Goal: Information Seeking & Learning: Learn about a topic

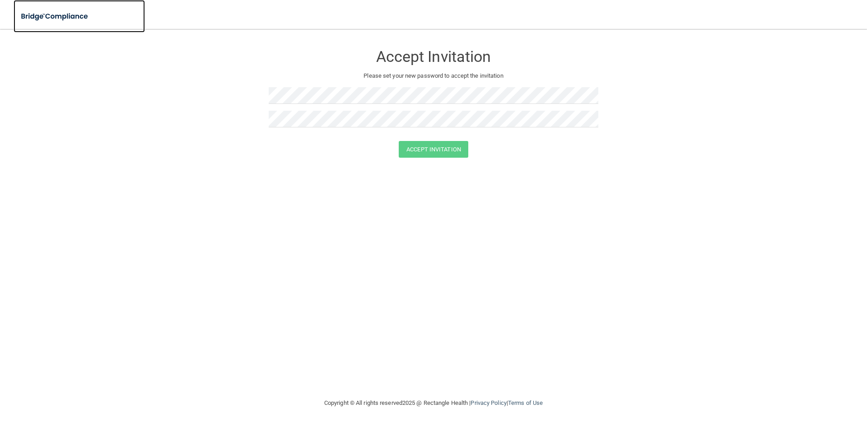
click at [55, 16] on img at bounding box center [55, 16] width 83 height 19
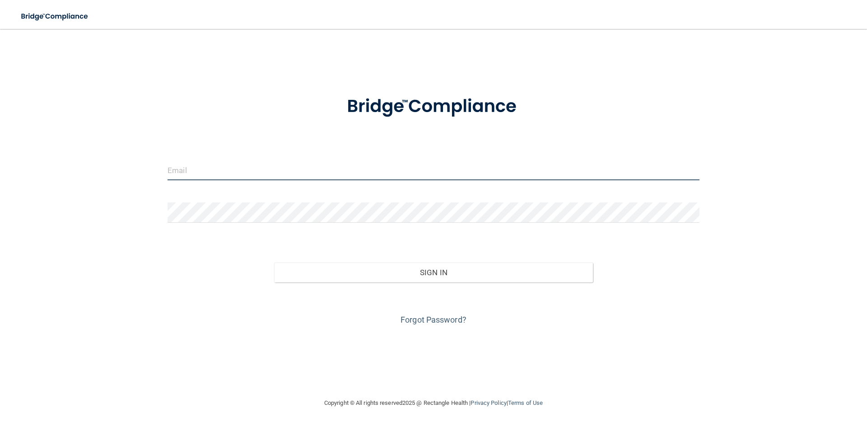
click at [234, 171] on input "email" at bounding box center [434, 170] width 532 height 20
type input "[EMAIL_ADDRESS][DOMAIN_NAME]"
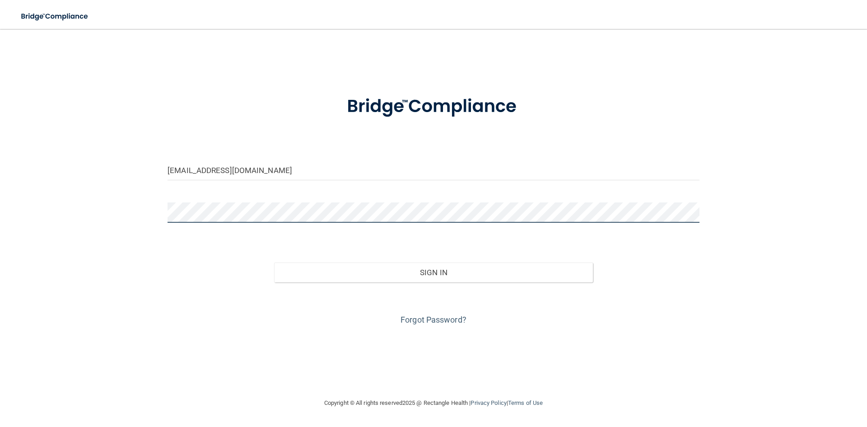
click at [274, 262] on button "Sign In" at bounding box center [433, 272] width 319 height 20
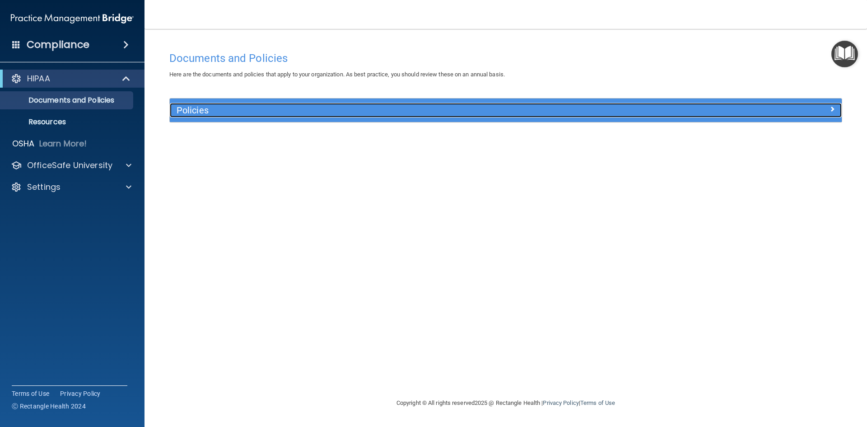
click at [243, 110] on h5 "Policies" at bounding box center [422, 110] width 491 height 10
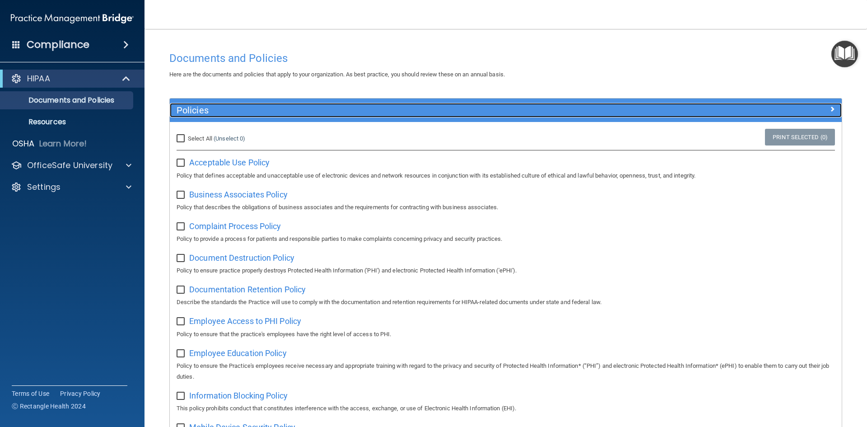
click at [243, 110] on h5 "Policies" at bounding box center [422, 110] width 491 height 10
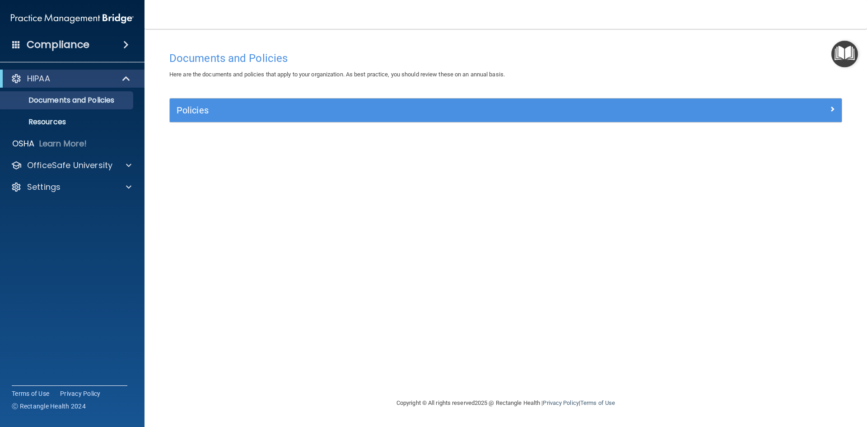
click at [116, 49] on div "Compliance" at bounding box center [72, 45] width 145 height 20
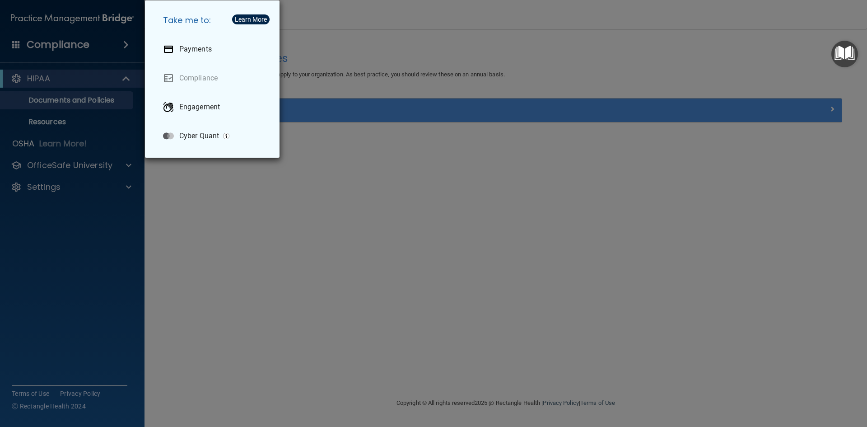
click at [43, 47] on div "Take me to: Payments Compliance Engagement Cyber Quant" at bounding box center [433, 213] width 867 height 427
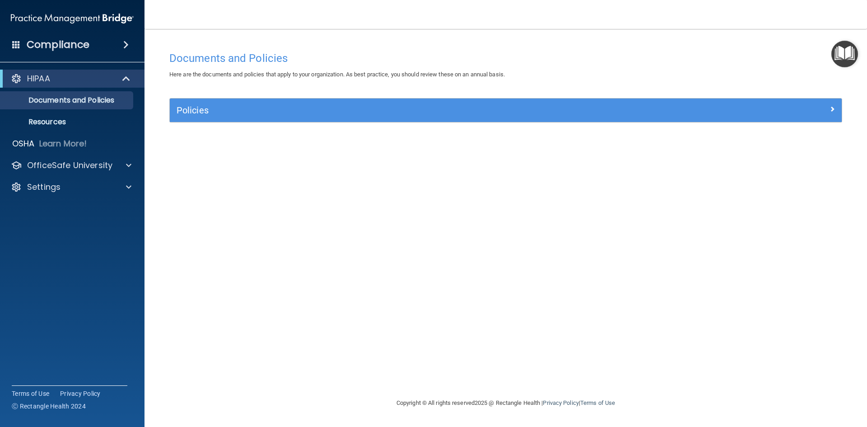
click at [84, 18] on img at bounding box center [72, 18] width 123 height 18
click at [52, 122] on p "Resources" at bounding box center [67, 121] width 123 height 9
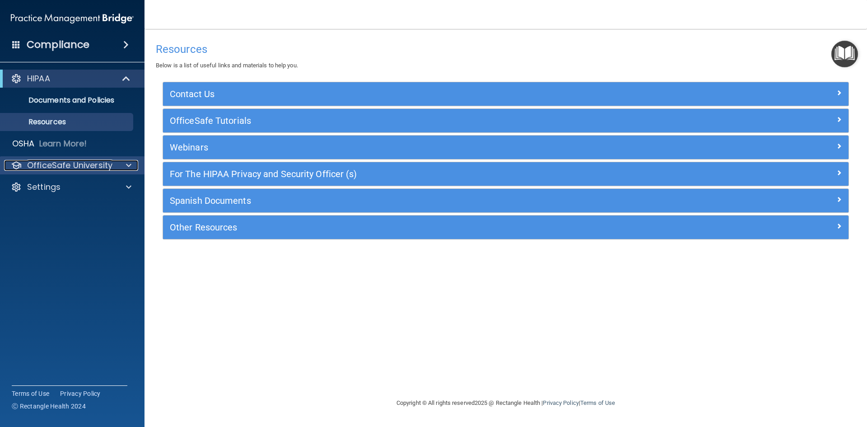
click at [90, 168] on p "OfficeSafe University" at bounding box center [69, 165] width 85 height 11
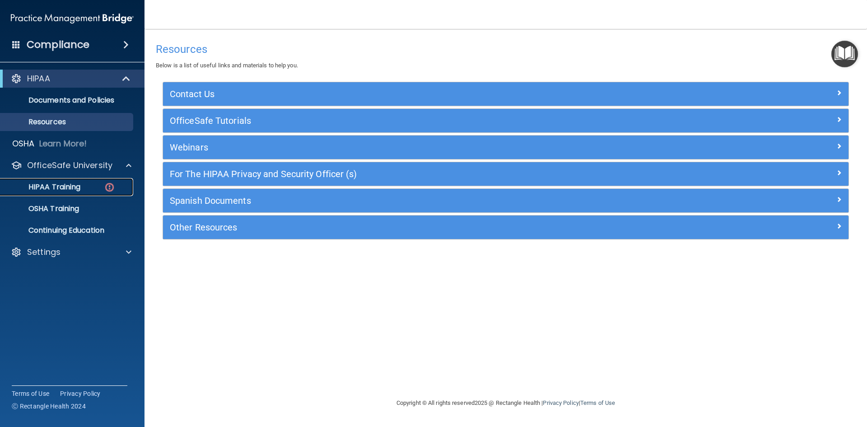
click at [75, 182] on p "HIPAA Training" at bounding box center [43, 186] width 75 height 9
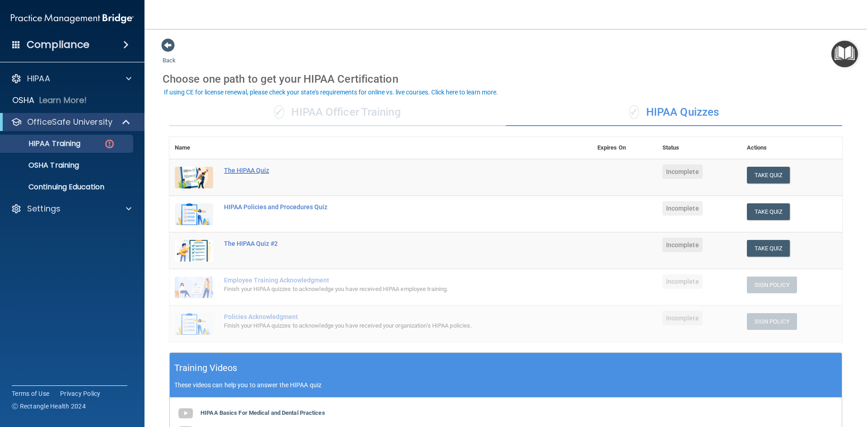
click at [263, 169] on div "The HIPAA Quiz" at bounding box center [385, 170] width 323 height 7
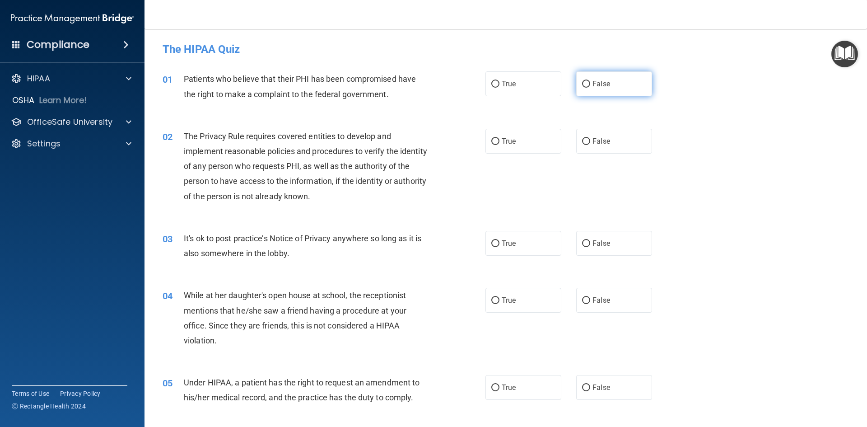
click at [582, 84] on input "False" at bounding box center [586, 84] width 8 height 7
radio input "true"
click at [598, 243] on span "False" at bounding box center [602, 243] width 18 height 9
click at [590, 243] on input "False" at bounding box center [586, 243] width 8 height 7
radio input "true"
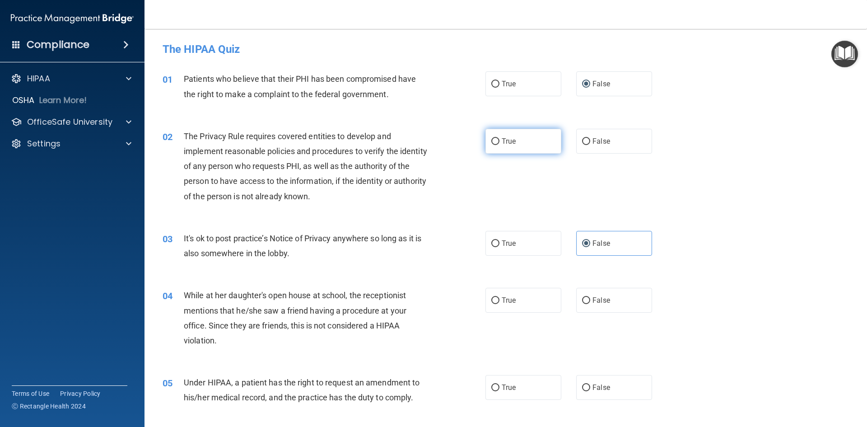
click at [509, 142] on span "True" at bounding box center [509, 141] width 14 height 9
click at [500, 142] on input "True" at bounding box center [495, 141] width 8 height 7
radio input "true"
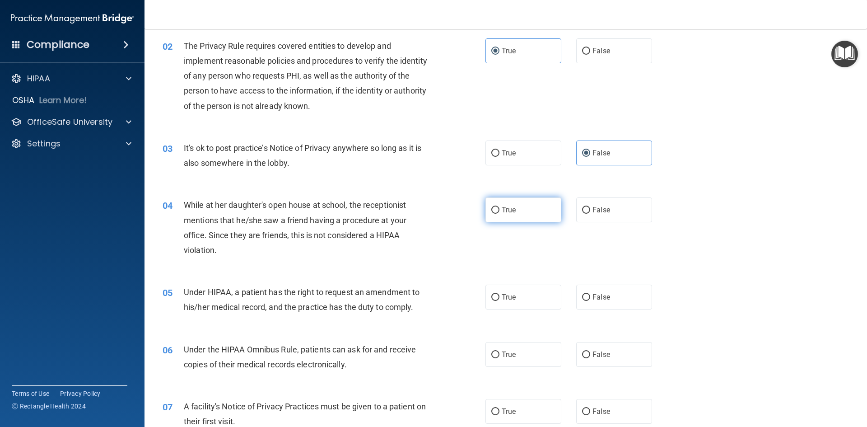
click at [504, 220] on label "True" at bounding box center [524, 209] width 76 height 25
click at [500, 214] on input "True" at bounding box center [495, 210] width 8 height 7
radio input "true"
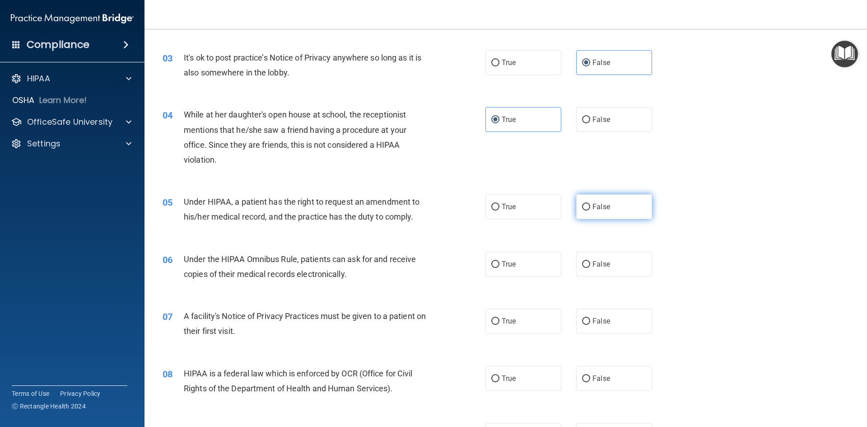
click at [588, 207] on label "False" at bounding box center [614, 206] width 76 height 25
click at [588, 207] on input "False" at bounding box center [586, 207] width 8 height 7
radio input "true"
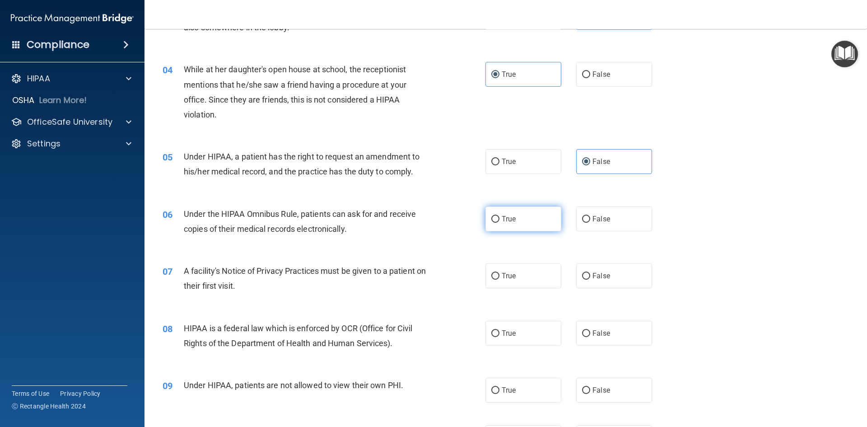
click at [486, 219] on label "True" at bounding box center [524, 218] width 76 height 25
click at [491, 219] on input "True" at bounding box center [495, 219] width 8 height 7
radio input "true"
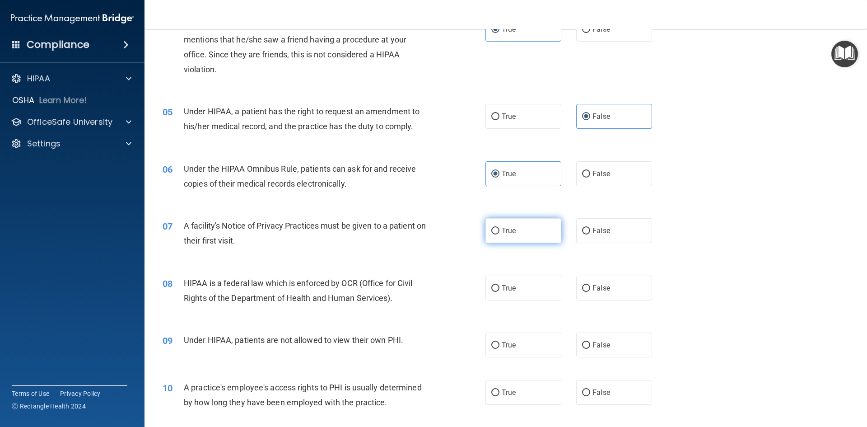
click at [495, 229] on input "True" at bounding box center [495, 231] width 8 height 7
radio input "true"
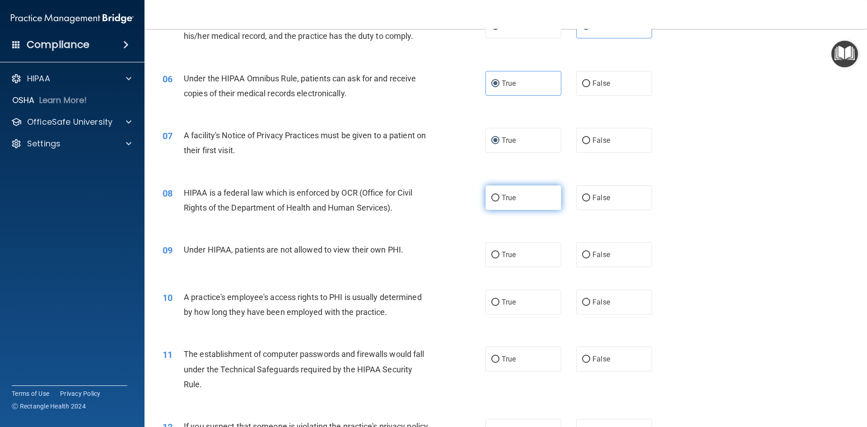
click at [495, 200] on input "True" at bounding box center [495, 198] width 8 height 7
radio input "true"
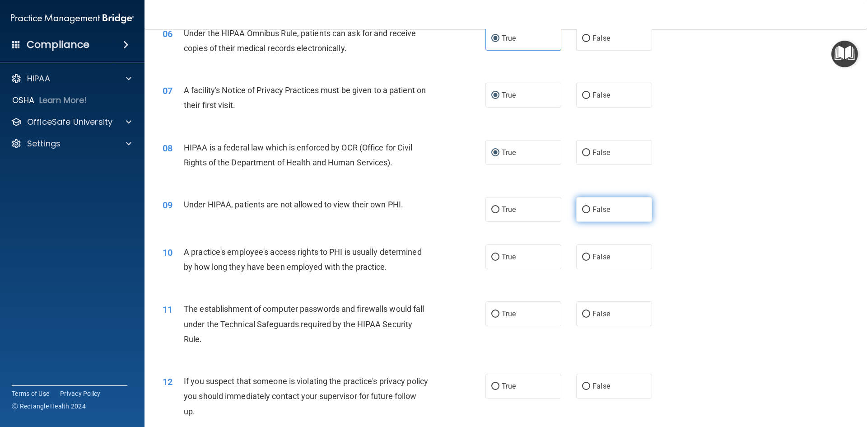
click at [595, 213] on span "False" at bounding box center [602, 209] width 18 height 9
click at [590, 213] on input "False" at bounding box center [586, 209] width 8 height 7
radio input "true"
click at [504, 314] on span "True" at bounding box center [509, 313] width 14 height 9
click at [500, 314] on input "True" at bounding box center [495, 314] width 8 height 7
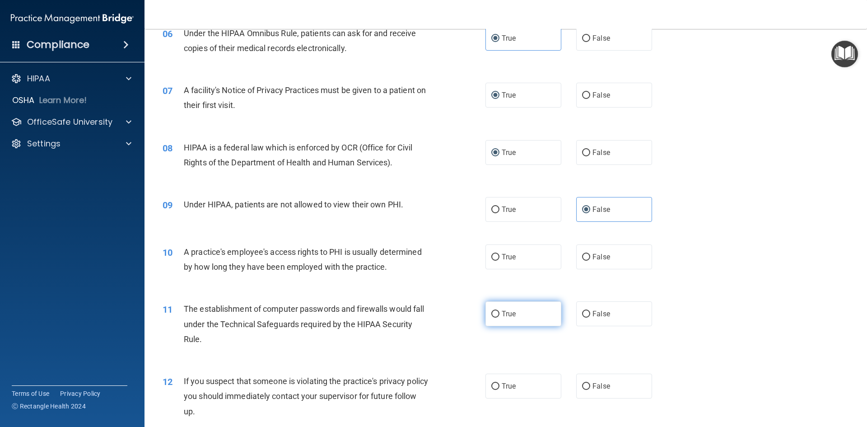
radio input "true"
click at [610, 260] on label "False" at bounding box center [614, 256] width 76 height 25
click at [590, 260] on input "False" at bounding box center [586, 257] width 8 height 7
radio input "true"
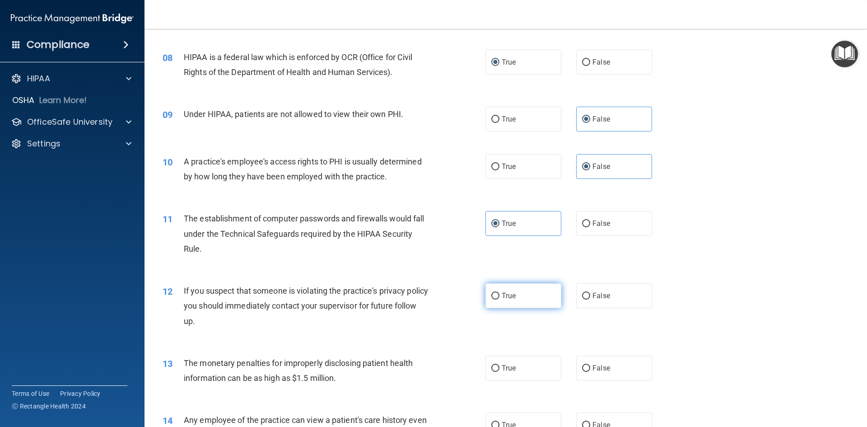
click at [509, 299] on span "True" at bounding box center [509, 295] width 14 height 9
click at [500, 299] on input "True" at bounding box center [495, 296] width 8 height 7
radio input "true"
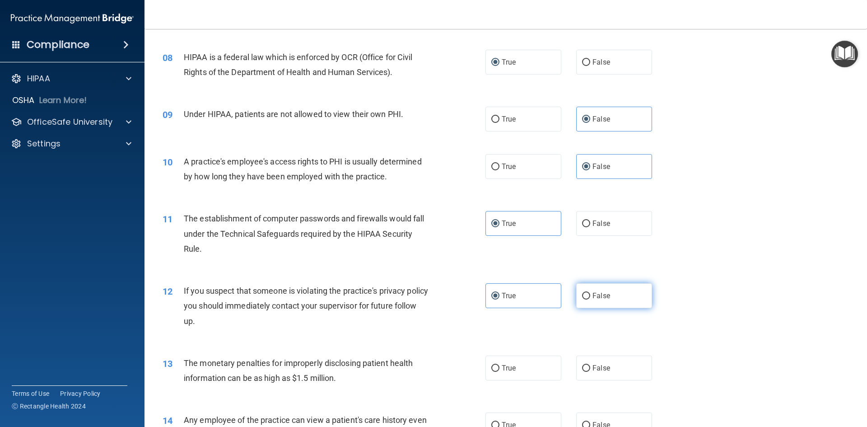
click at [593, 298] on span "False" at bounding box center [602, 295] width 18 height 9
click at [589, 298] on input "False" at bounding box center [586, 296] width 8 height 7
radio input "true"
click at [509, 307] on label "True" at bounding box center [524, 295] width 76 height 25
click at [500, 299] on input "True" at bounding box center [495, 296] width 8 height 7
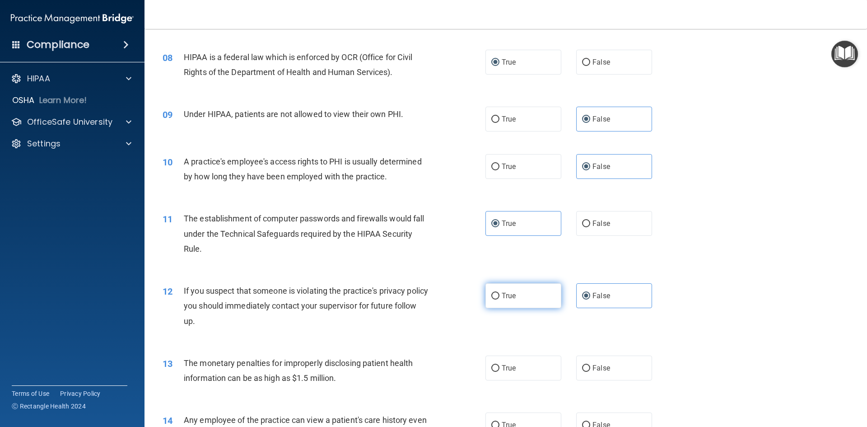
radio input "true"
radio input "false"
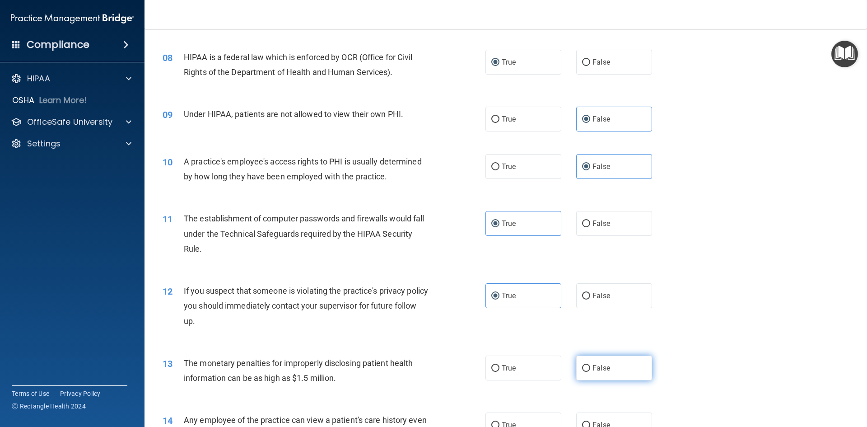
click at [629, 368] on label "False" at bounding box center [614, 367] width 76 height 25
click at [590, 368] on input "False" at bounding box center [586, 368] width 8 height 7
radio input "true"
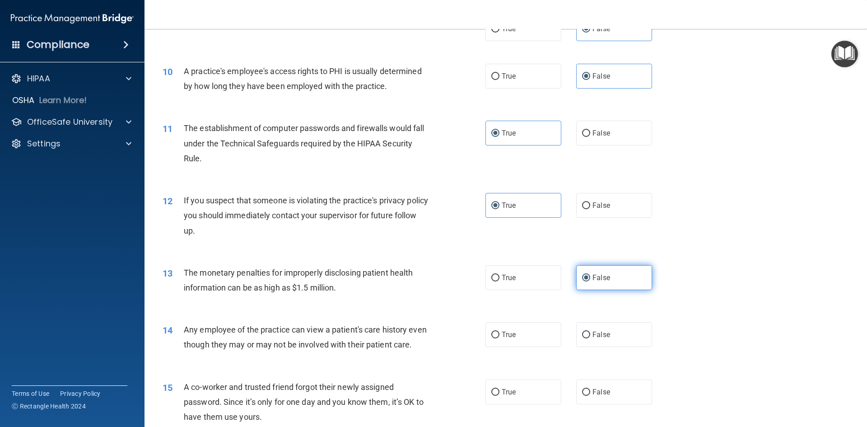
scroll to position [632, 0]
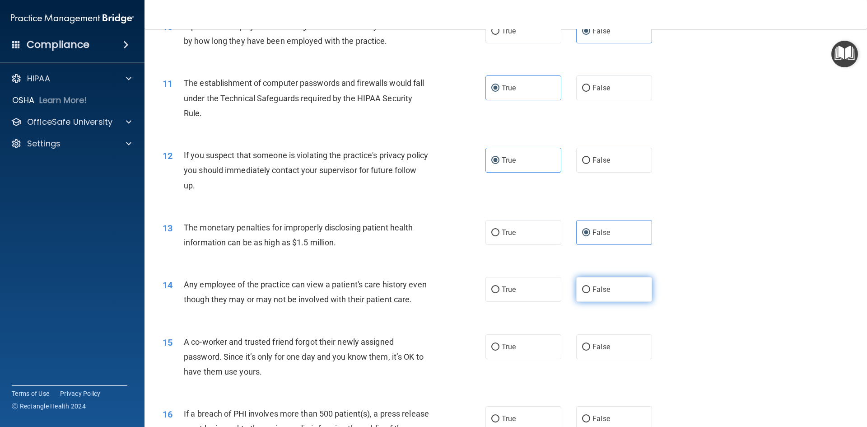
click at [611, 295] on label "False" at bounding box center [614, 289] width 76 height 25
click at [590, 293] on input "False" at bounding box center [586, 289] width 8 height 7
radio input "true"
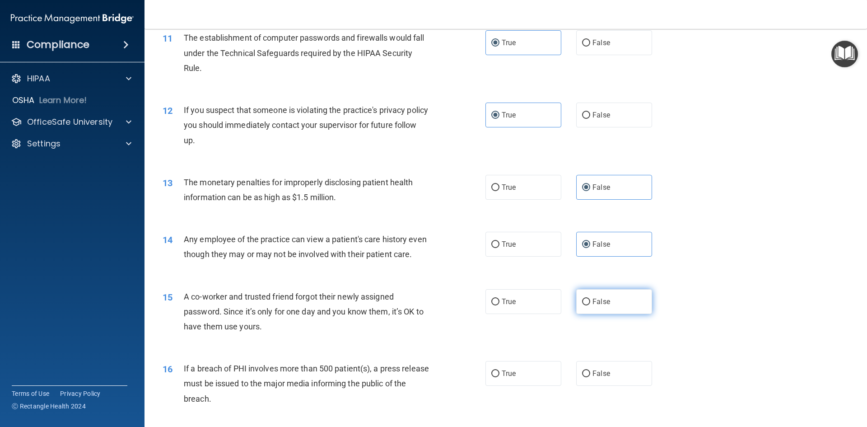
click at [607, 309] on label "False" at bounding box center [614, 301] width 76 height 25
click at [590, 305] on input "False" at bounding box center [586, 302] width 8 height 7
radio input "true"
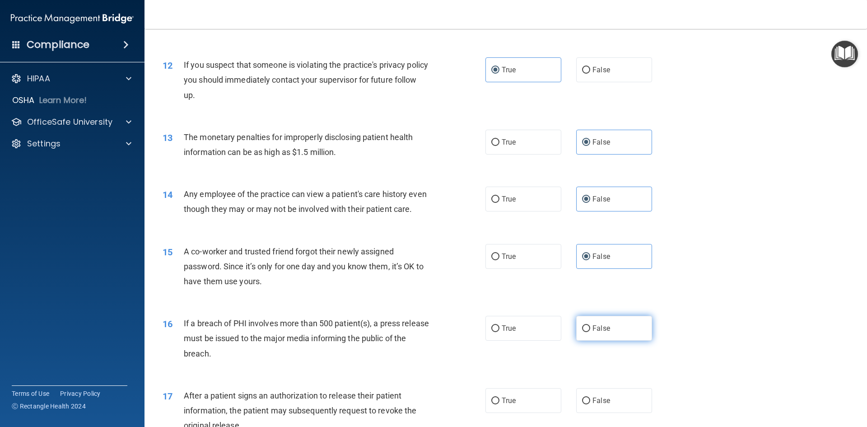
click at [615, 328] on label "False" at bounding box center [614, 328] width 76 height 25
click at [590, 328] on input "False" at bounding box center [586, 328] width 8 height 7
radio input "true"
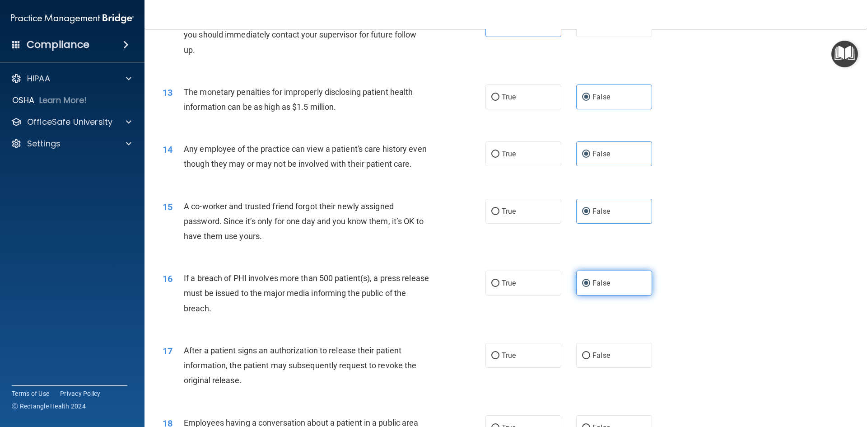
scroll to position [813, 0]
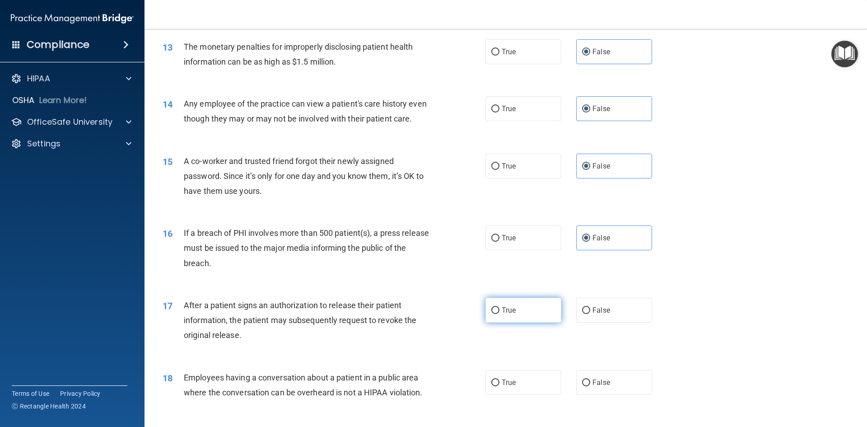
click at [536, 315] on label "True" at bounding box center [524, 310] width 76 height 25
click at [500, 314] on input "True" at bounding box center [495, 310] width 8 height 7
radio input "true"
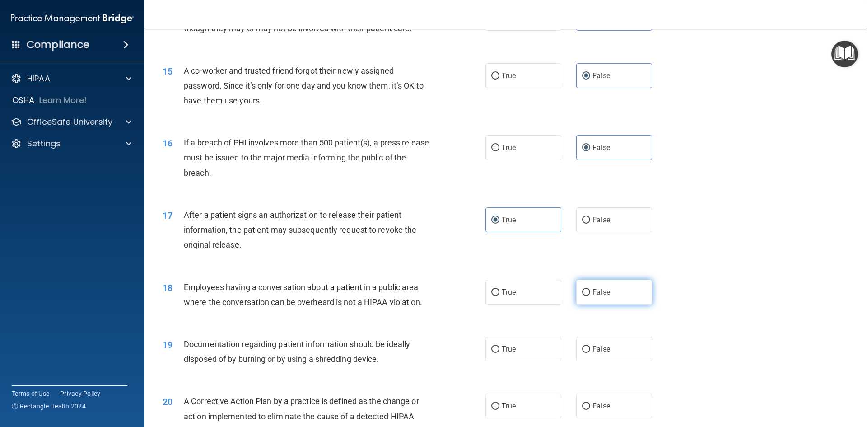
click at [603, 297] on label "False" at bounding box center [614, 292] width 76 height 25
click at [590, 296] on input "False" at bounding box center [586, 292] width 8 height 7
radio input "true"
click at [599, 346] on span "False" at bounding box center [602, 349] width 18 height 9
click at [590, 346] on input "False" at bounding box center [586, 349] width 8 height 7
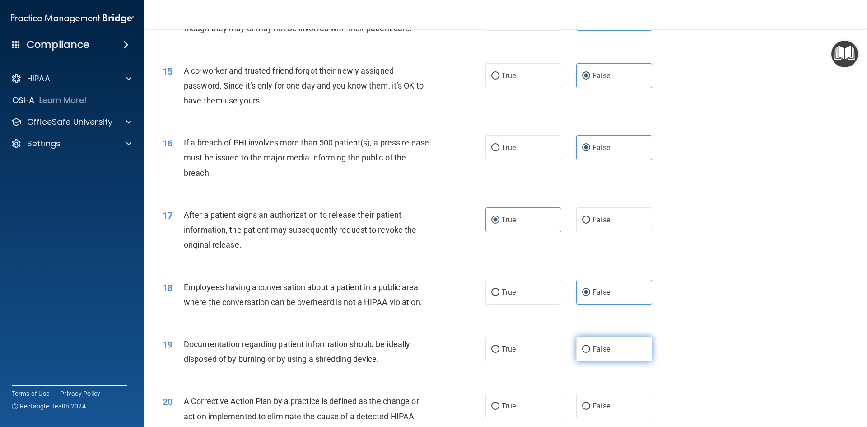
radio input "true"
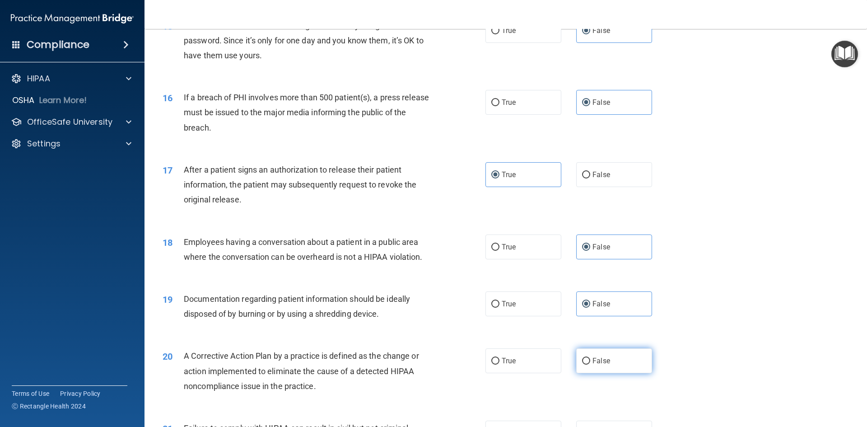
click at [605, 364] on span "False" at bounding box center [602, 360] width 18 height 9
click at [590, 364] on input "False" at bounding box center [586, 361] width 8 height 7
radio input "true"
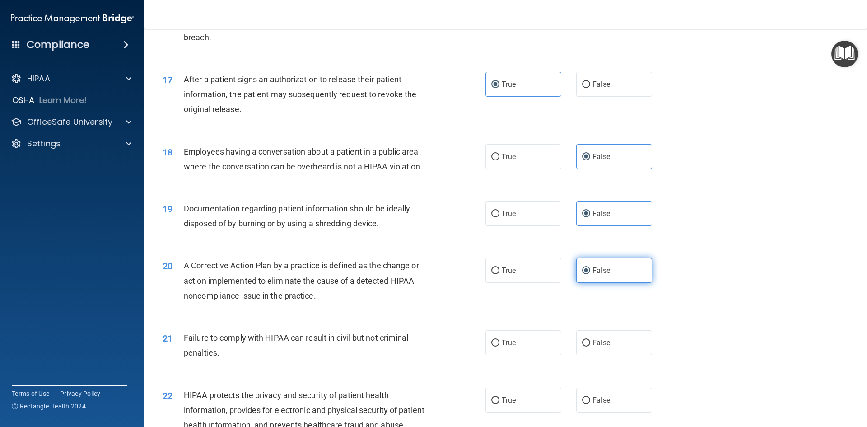
scroll to position [1084, 0]
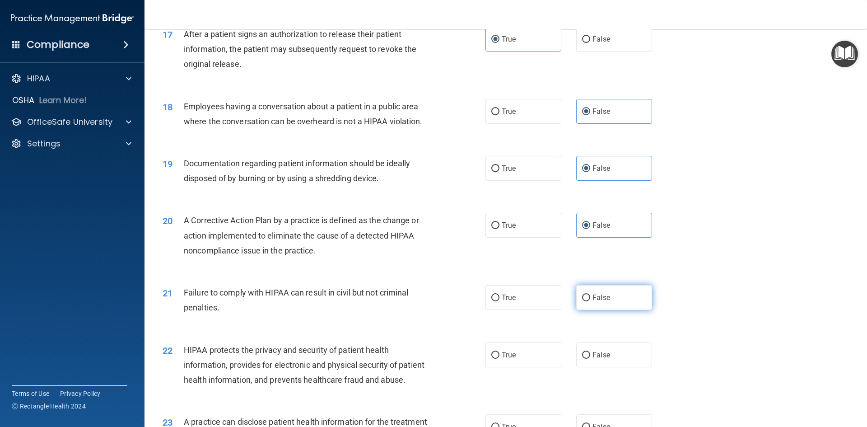
click at [603, 302] on label "False" at bounding box center [614, 297] width 76 height 25
click at [590, 301] on input "False" at bounding box center [586, 298] width 8 height 7
radio input "true"
click at [510, 358] on span "True" at bounding box center [509, 355] width 14 height 9
click at [500, 358] on input "True" at bounding box center [495, 355] width 8 height 7
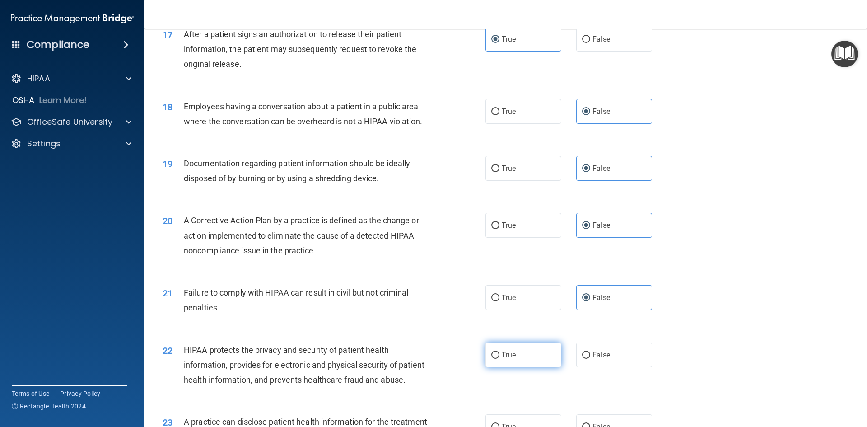
radio input "true"
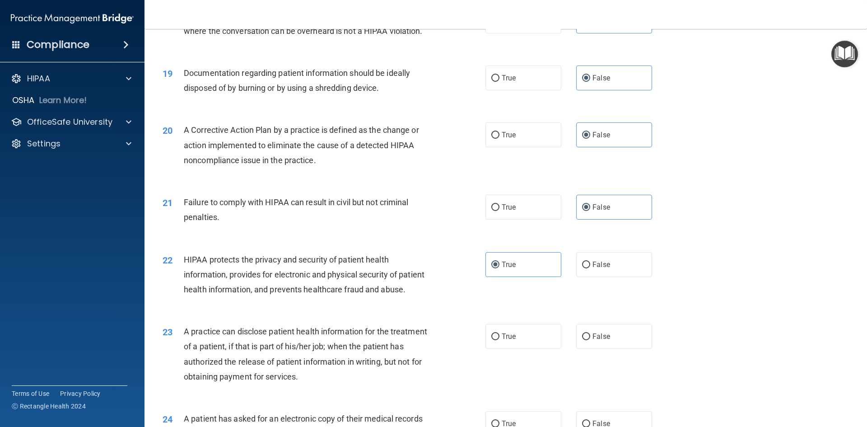
scroll to position [1220, 0]
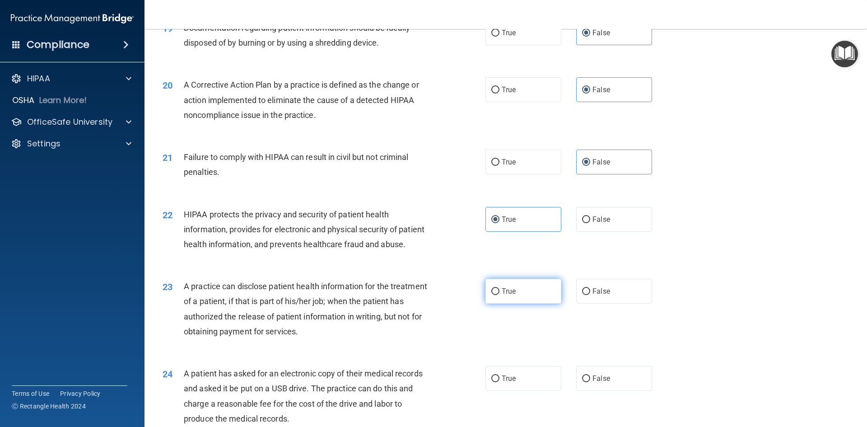
click at [494, 282] on label "True" at bounding box center [524, 291] width 76 height 25
click at [494, 288] on input "True" at bounding box center [495, 291] width 8 height 7
radio input "true"
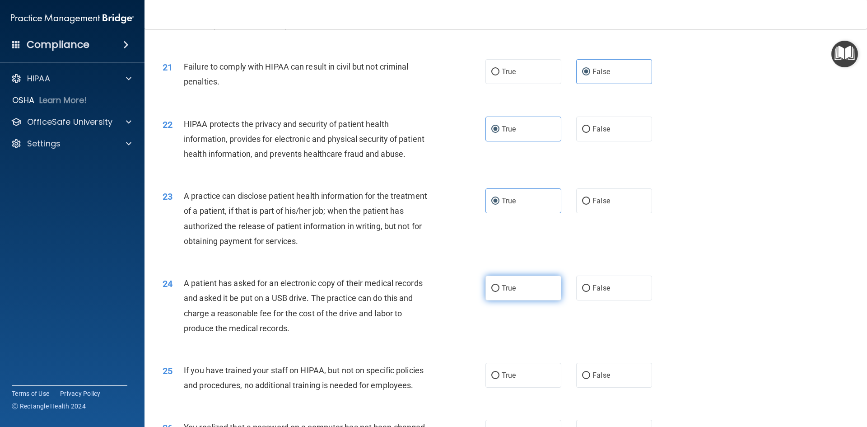
click at [503, 299] on label "True" at bounding box center [524, 288] width 76 height 25
click at [500, 292] on input "True" at bounding box center [495, 288] width 8 height 7
radio input "true"
click at [510, 374] on span "True" at bounding box center [509, 375] width 14 height 9
click at [500, 374] on input "True" at bounding box center [495, 375] width 8 height 7
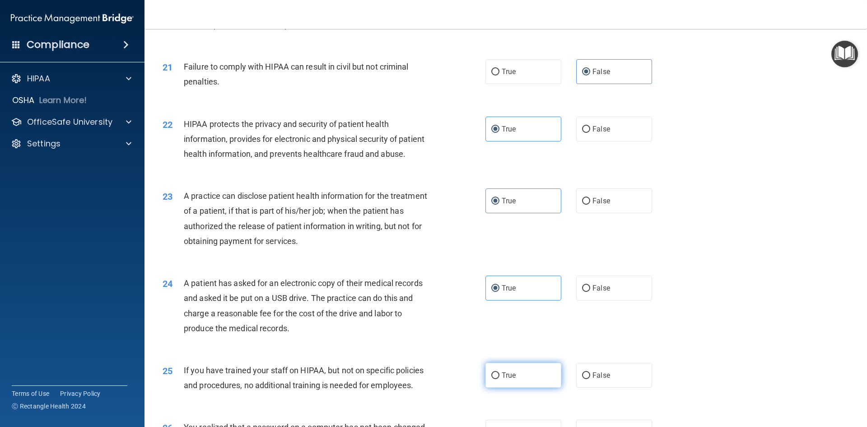
radio input "true"
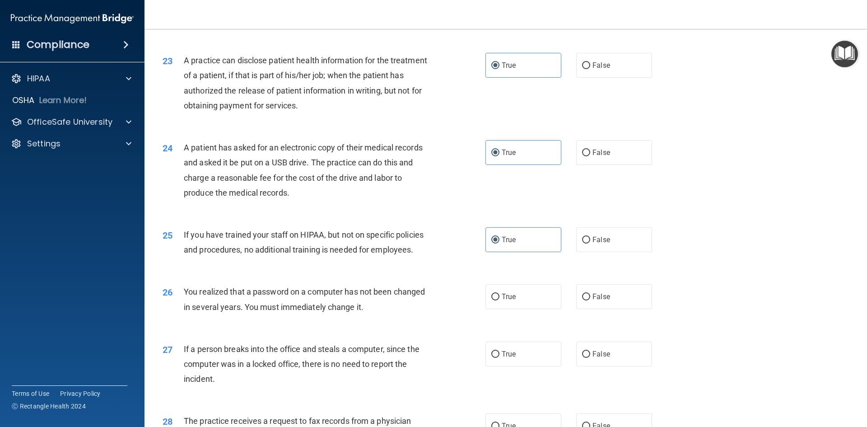
scroll to position [1491, 0]
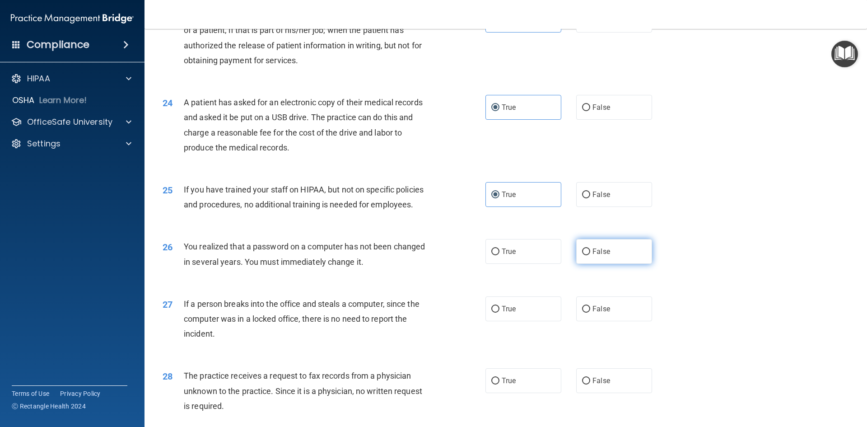
click at [598, 248] on span "False" at bounding box center [602, 251] width 18 height 9
click at [590, 248] on input "False" at bounding box center [586, 251] width 8 height 7
radio input "true"
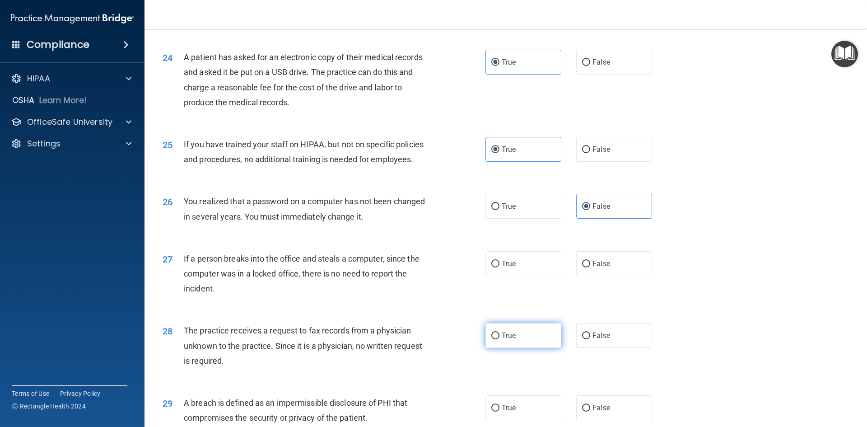
click at [496, 334] on label "True" at bounding box center [524, 335] width 76 height 25
click at [496, 334] on input "True" at bounding box center [495, 335] width 8 height 7
radio input "true"
click at [593, 265] on span "False" at bounding box center [602, 263] width 18 height 9
click at [590, 265] on input "False" at bounding box center [586, 264] width 8 height 7
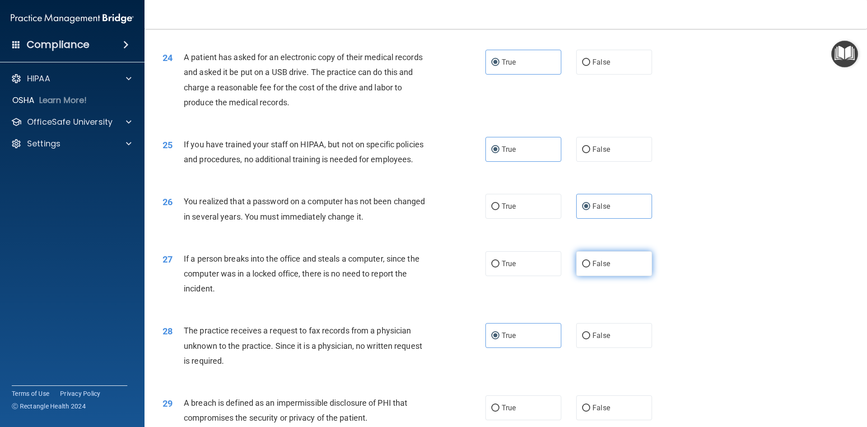
radio input "true"
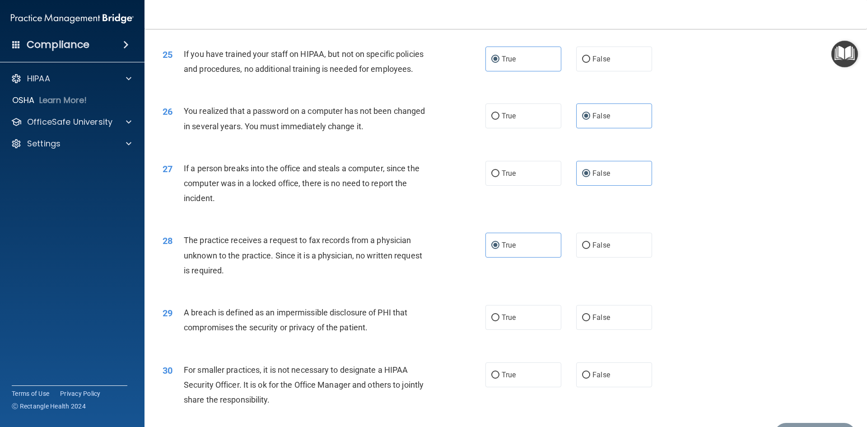
scroll to position [1671, 0]
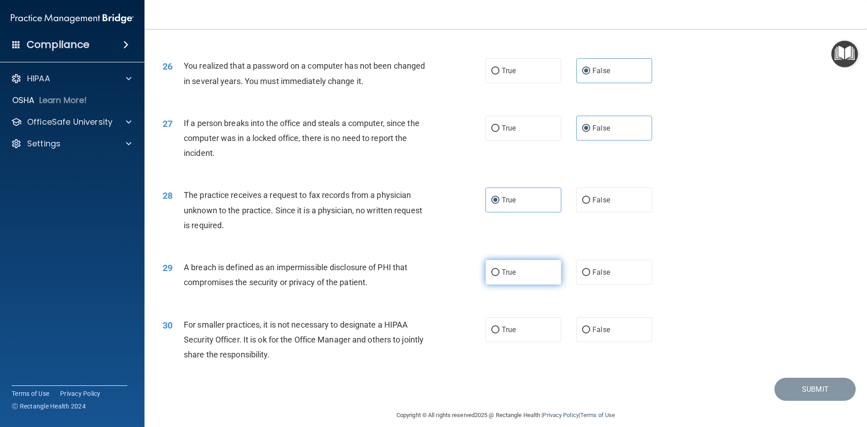
click at [490, 279] on label "True" at bounding box center [524, 272] width 76 height 25
click at [491, 276] on input "True" at bounding box center [495, 272] width 8 height 7
radio input "true"
click at [604, 332] on span "False" at bounding box center [602, 329] width 18 height 9
click at [590, 332] on input "False" at bounding box center [586, 330] width 8 height 7
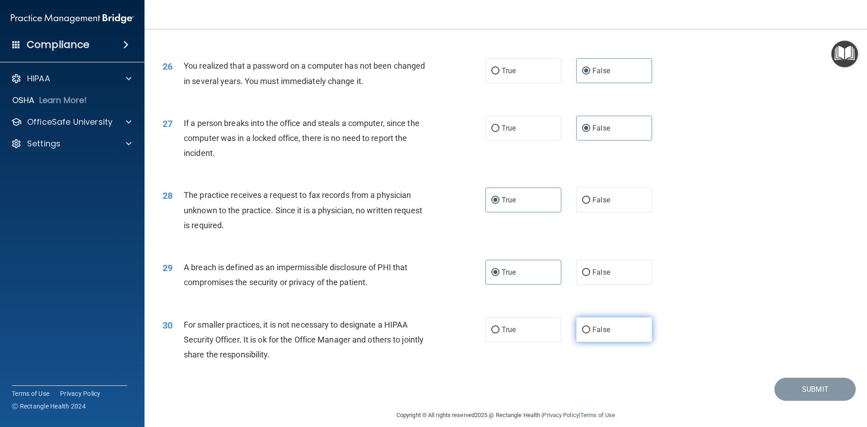
radio input "true"
click at [794, 385] on button "Submit" at bounding box center [815, 389] width 81 height 23
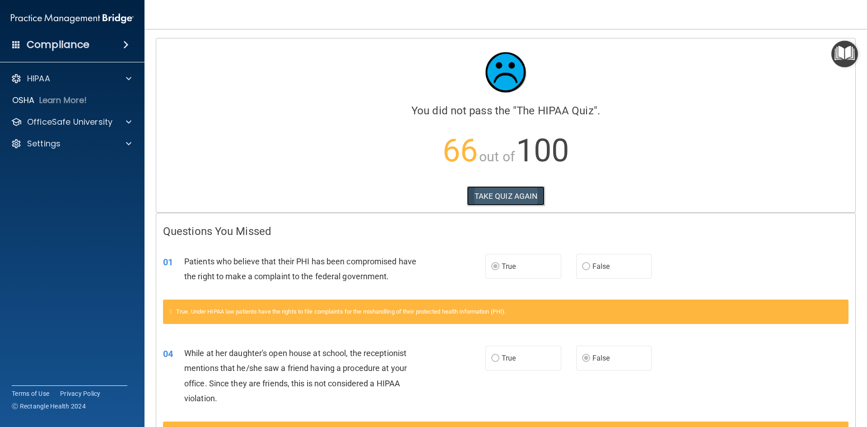
click at [513, 193] on button "TAKE QUIZ AGAIN" at bounding box center [506, 196] width 78 height 20
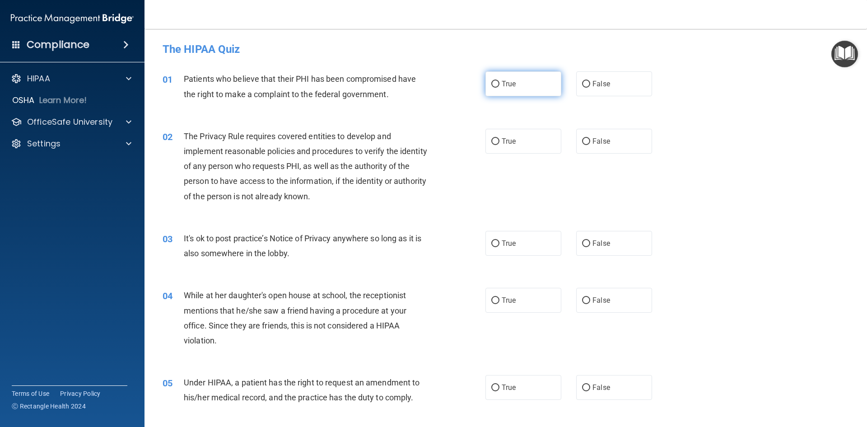
click at [502, 82] on span "True" at bounding box center [509, 83] width 14 height 9
click at [500, 82] on input "True" at bounding box center [495, 84] width 8 height 7
radio input "true"
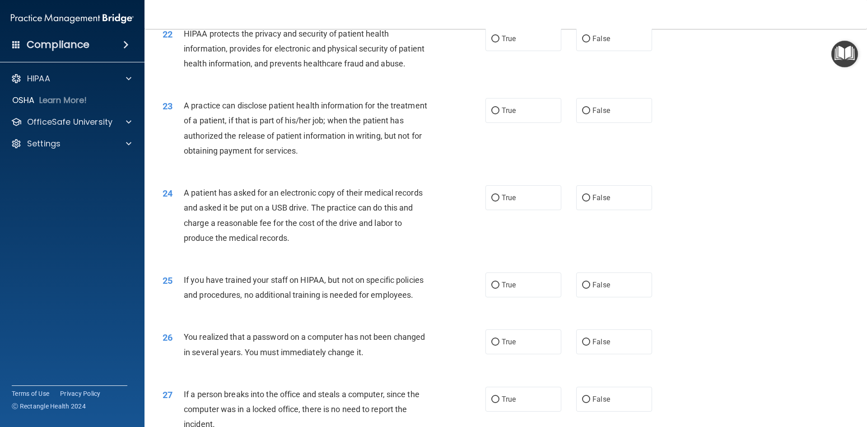
scroll to position [1681, 0]
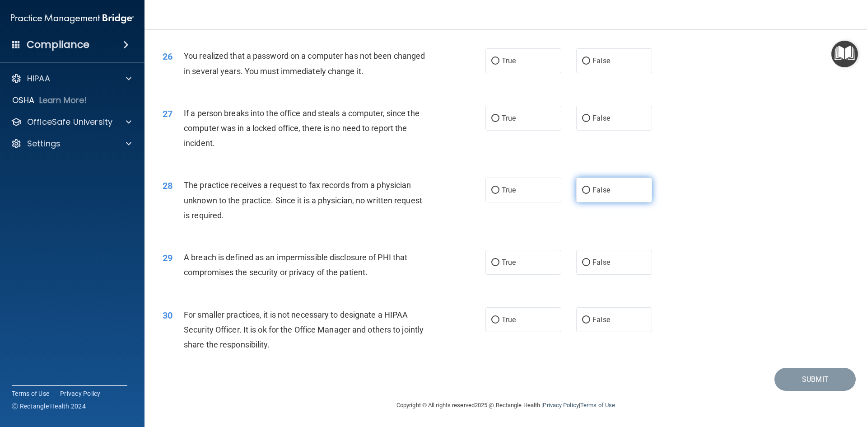
click at [606, 182] on label "False" at bounding box center [614, 190] width 76 height 25
click at [590, 187] on input "False" at bounding box center [586, 190] width 8 height 7
radio input "true"
click at [519, 268] on label "True" at bounding box center [524, 262] width 76 height 25
click at [500, 266] on input "True" at bounding box center [495, 262] width 8 height 7
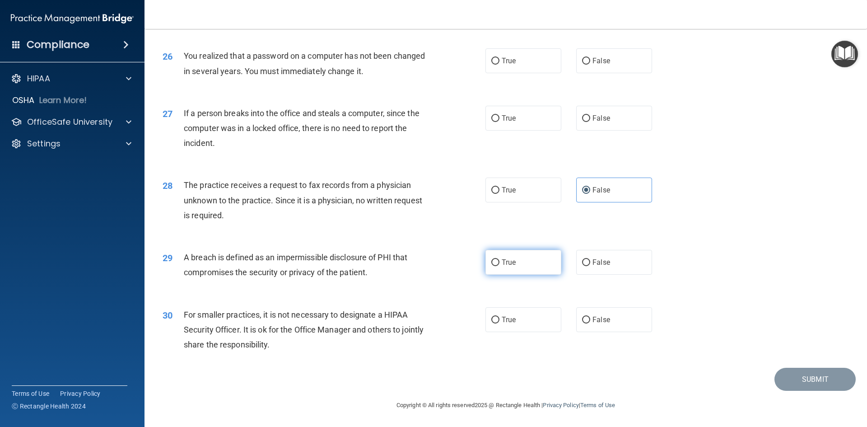
radio input "true"
click at [586, 317] on input "False" at bounding box center [586, 320] width 8 height 7
radio input "true"
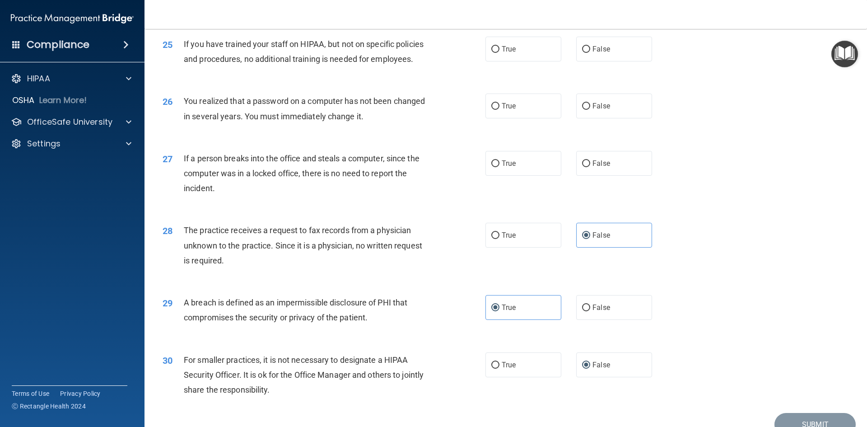
scroll to position [1591, 0]
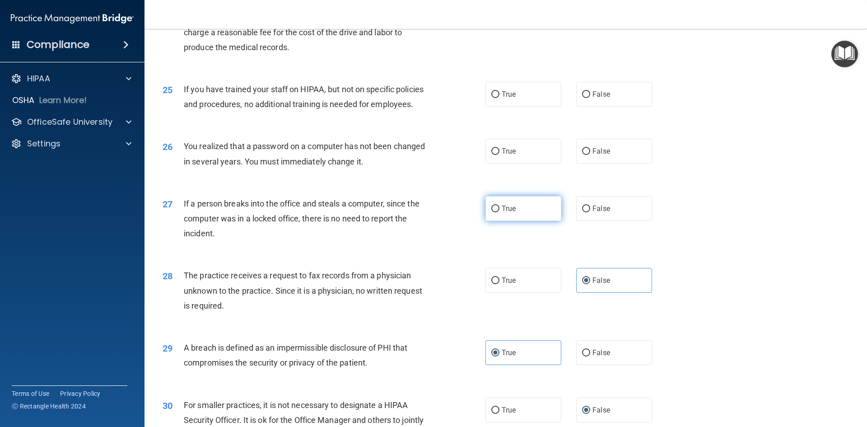
click at [495, 211] on input "True" at bounding box center [495, 209] width 8 height 7
radio input "true"
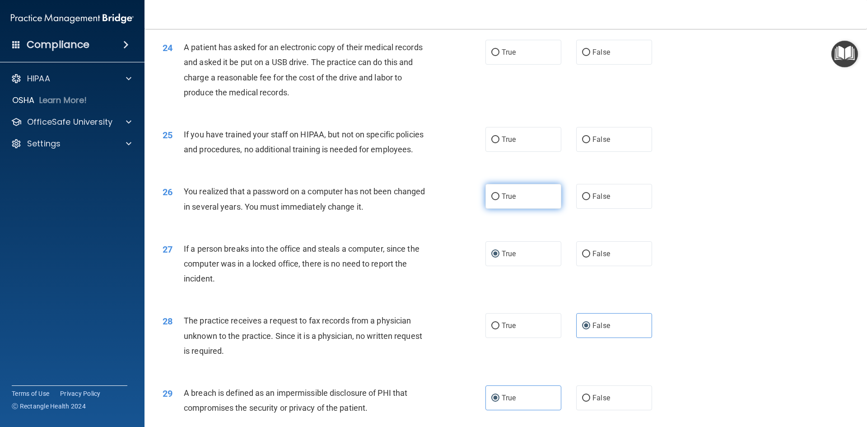
click at [505, 197] on span "True" at bounding box center [509, 196] width 14 height 9
click at [500, 197] on input "True" at bounding box center [495, 196] width 8 height 7
radio input "true"
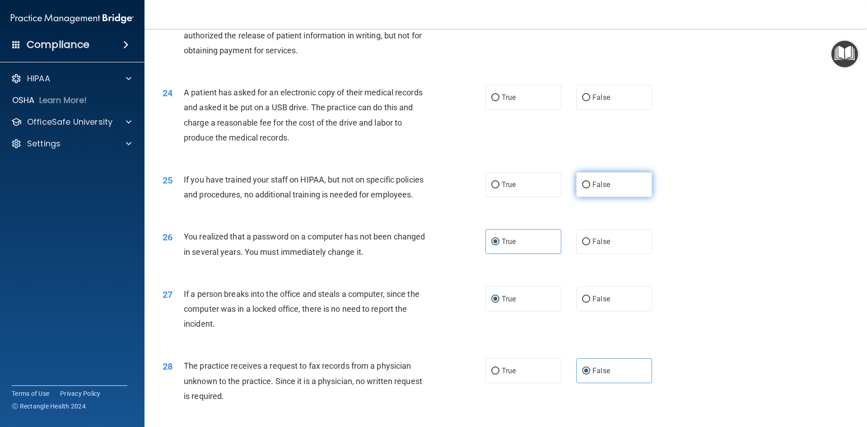
click at [586, 176] on label "False" at bounding box center [614, 184] width 76 height 25
click at [586, 182] on input "False" at bounding box center [586, 185] width 8 height 7
radio input "true"
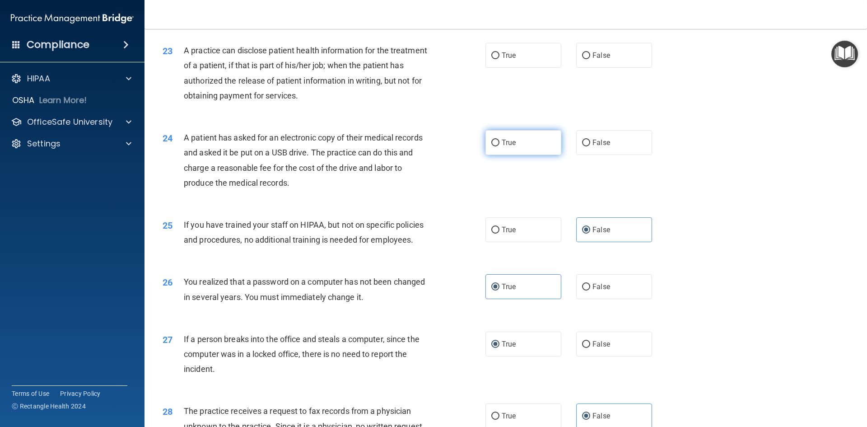
click at [505, 146] on span "True" at bounding box center [509, 142] width 14 height 9
click at [500, 146] on input "True" at bounding box center [495, 143] width 8 height 7
radio input "true"
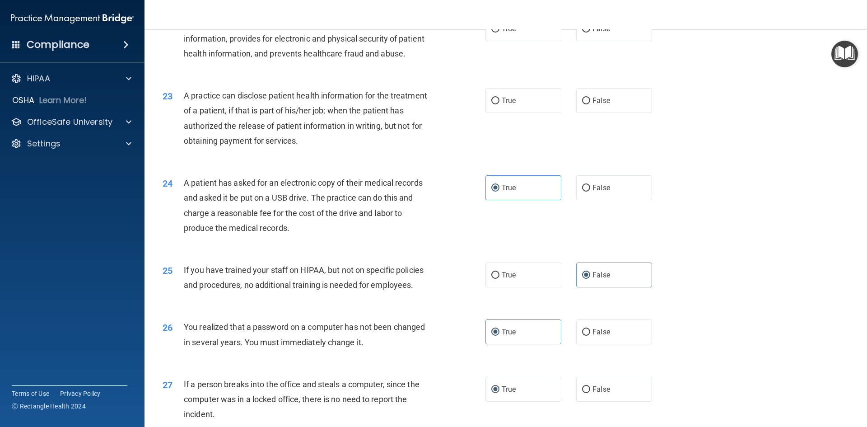
scroll to position [1365, 0]
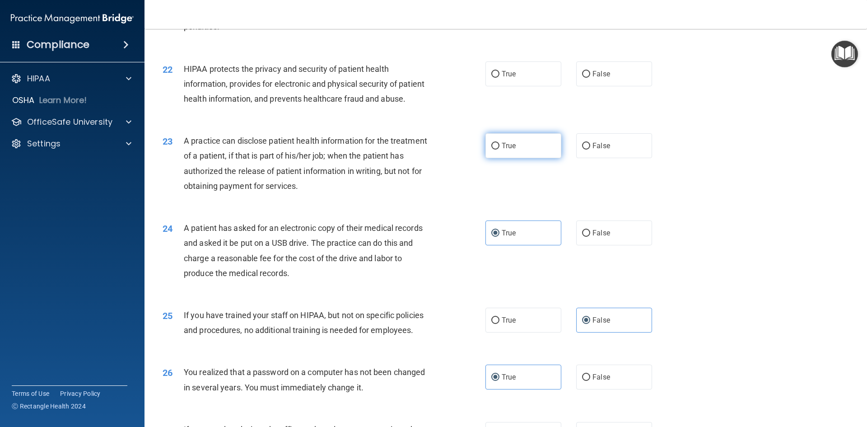
click at [497, 142] on label "True" at bounding box center [524, 145] width 76 height 25
click at [497, 143] on input "True" at bounding box center [495, 146] width 8 height 7
radio input "true"
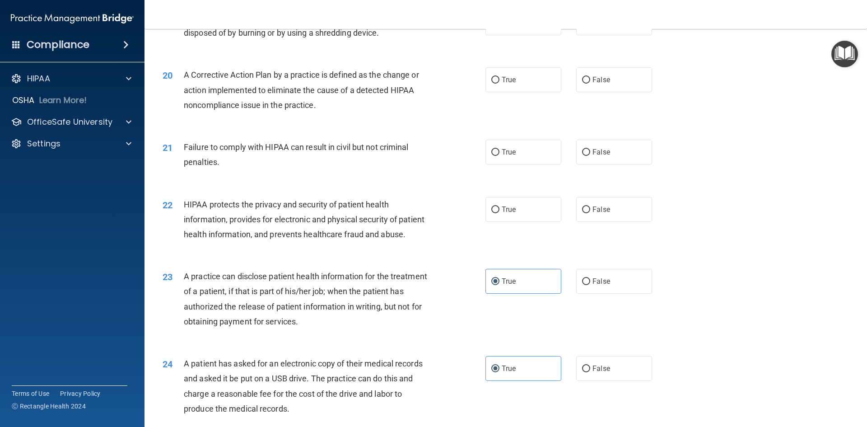
scroll to position [1184, 0]
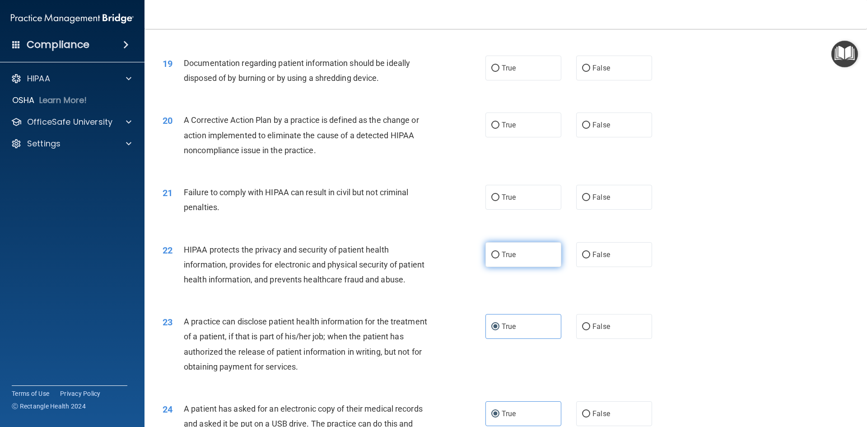
click at [510, 251] on span "True" at bounding box center [509, 254] width 14 height 9
click at [500, 252] on input "True" at bounding box center [495, 255] width 8 height 7
radio input "true"
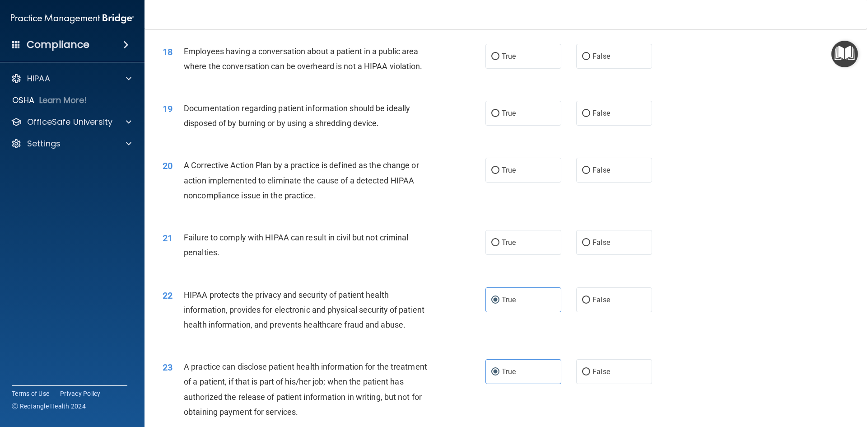
scroll to position [1094, 0]
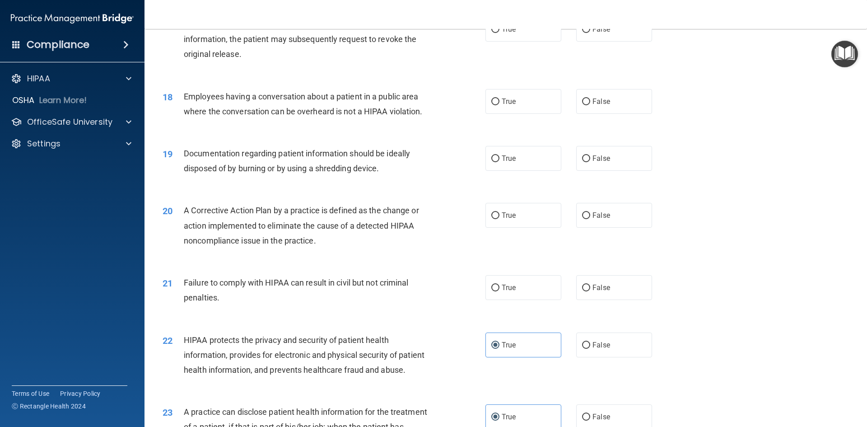
click at [627, 305] on div "21 Failure to comply with HIPAA can result in civil but not criminal penalties.…" at bounding box center [506, 292] width 700 height 57
click at [623, 293] on label "False" at bounding box center [614, 287] width 76 height 25
click at [590, 291] on input "False" at bounding box center [586, 288] width 8 height 7
radio input "true"
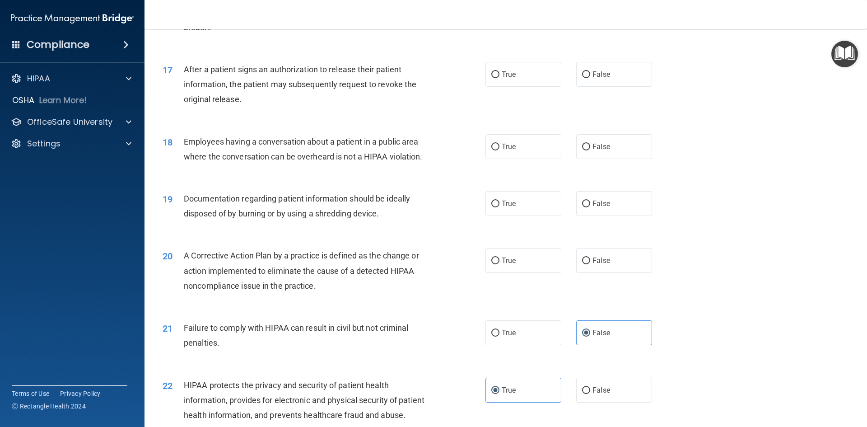
scroll to position [1004, 0]
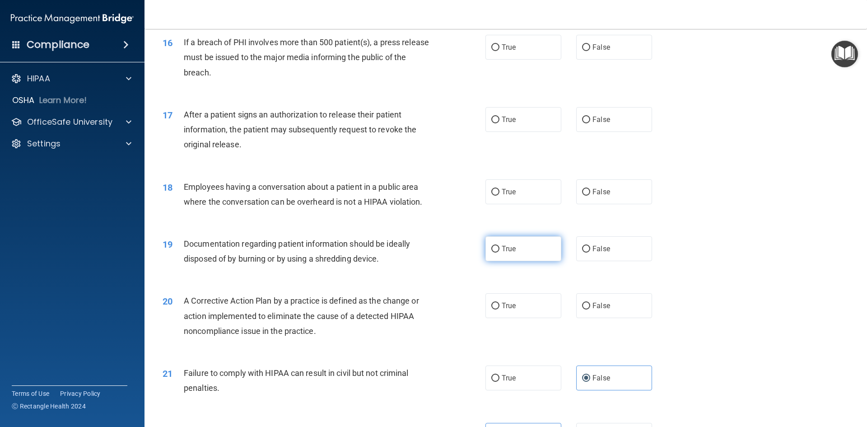
click at [495, 246] on input "True" at bounding box center [495, 249] width 8 height 7
radio input "true"
click at [624, 199] on label "False" at bounding box center [614, 191] width 76 height 25
click at [590, 196] on input "False" at bounding box center [586, 192] width 8 height 7
radio input "true"
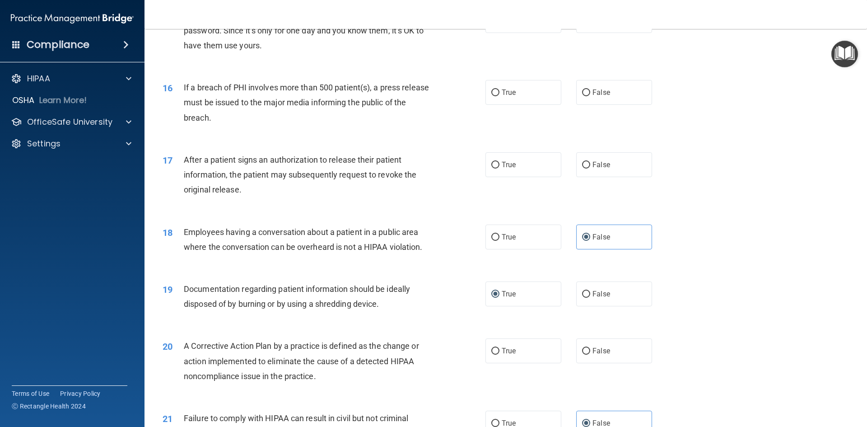
scroll to position [913, 0]
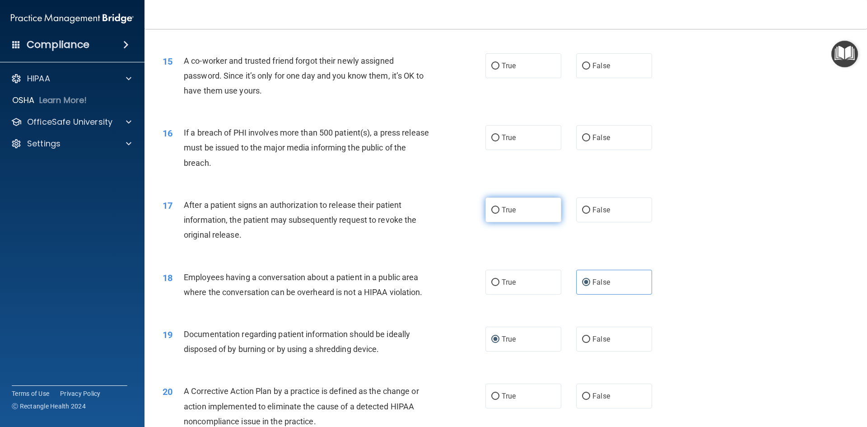
click at [487, 213] on label "True" at bounding box center [524, 209] width 76 height 25
click at [491, 213] on input "True" at bounding box center [495, 210] width 8 height 7
radio input "true"
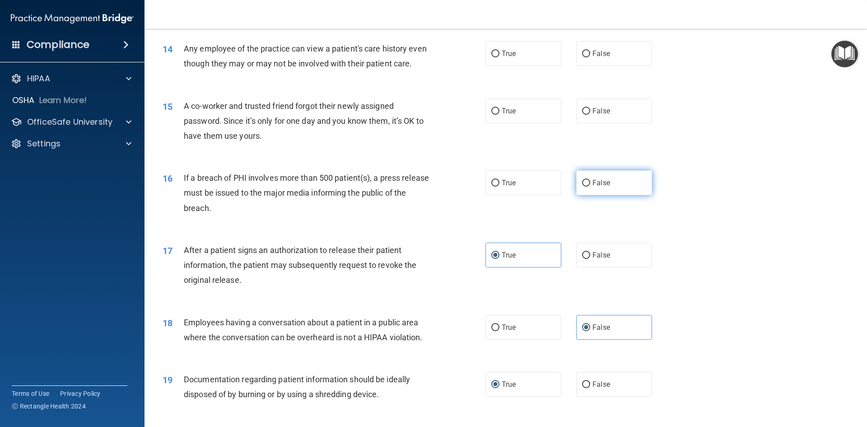
click at [613, 192] on label "False" at bounding box center [614, 182] width 76 height 25
click at [590, 187] on input "False" at bounding box center [586, 183] width 8 height 7
radio input "true"
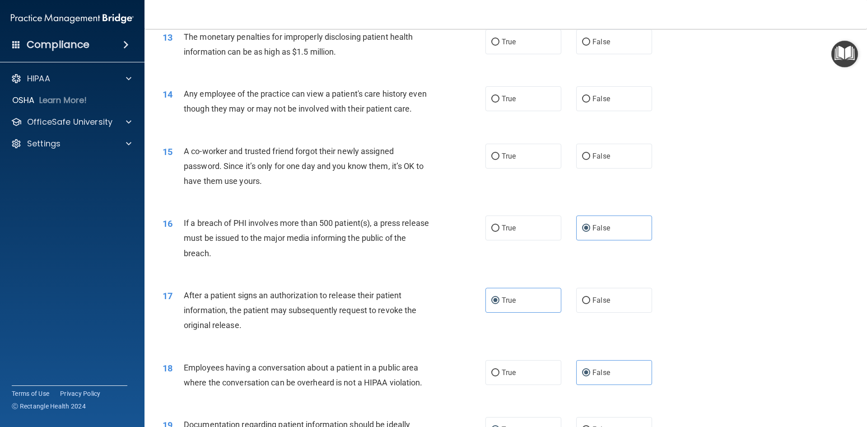
scroll to position [778, 0]
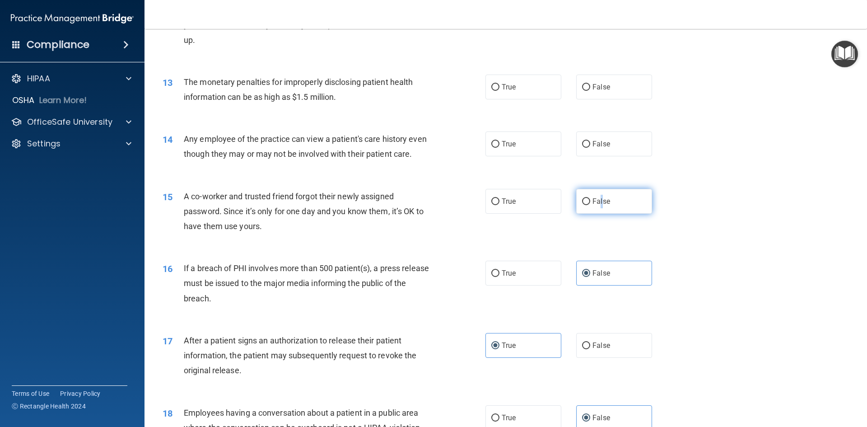
drag, startPoint x: 598, startPoint y: 209, endPoint x: 593, endPoint y: 211, distance: 5.3
click at [593, 211] on label "False" at bounding box center [614, 201] width 76 height 25
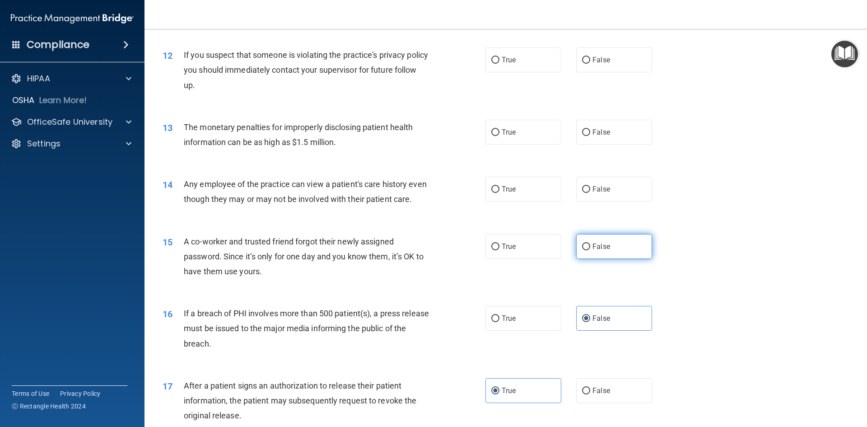
click at [610, 240] on label "False" at bounding box center [614, 246] width 76 height 25
click at [590, 243] on input "False" at bounding box center [586, 246] width 8 height 7
radio input "true"
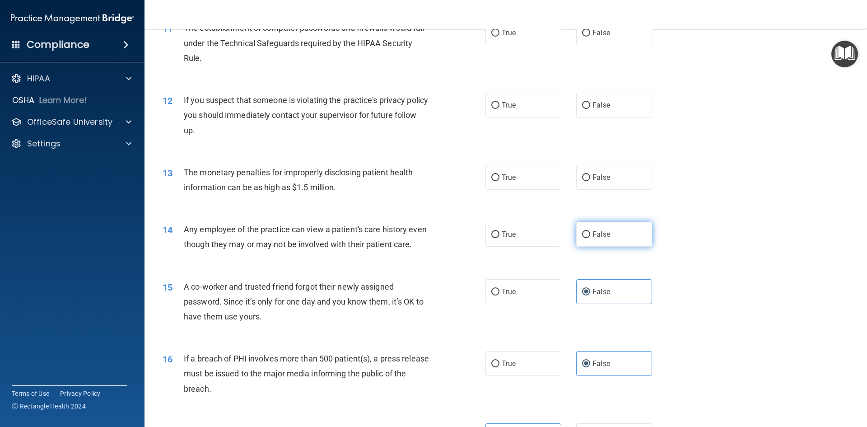
click at [594, 238] on span "False" at bounding box center [602, 234] width 18 height 9
click at [590, 238] on input "False" at bounding box center [586, 234] width 8 height 7
radio input "true"
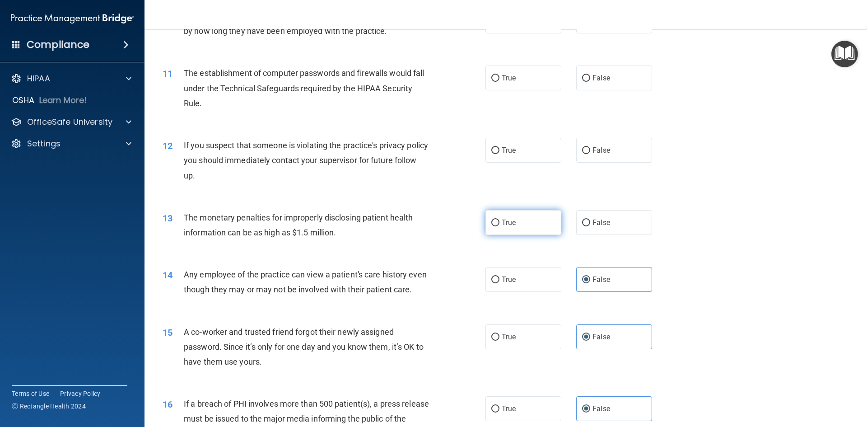
click at [541, 230] on label "True" at bounding box center [524, 222] width 76 height 25
click at [500, 226] on input "True" at bounding box center [495, 223] width 8 height 7
radio input "true"
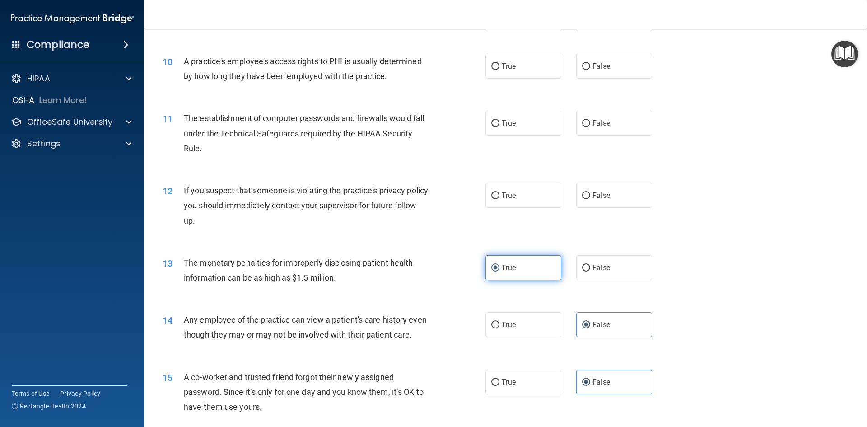
scroll to position [507, 0]
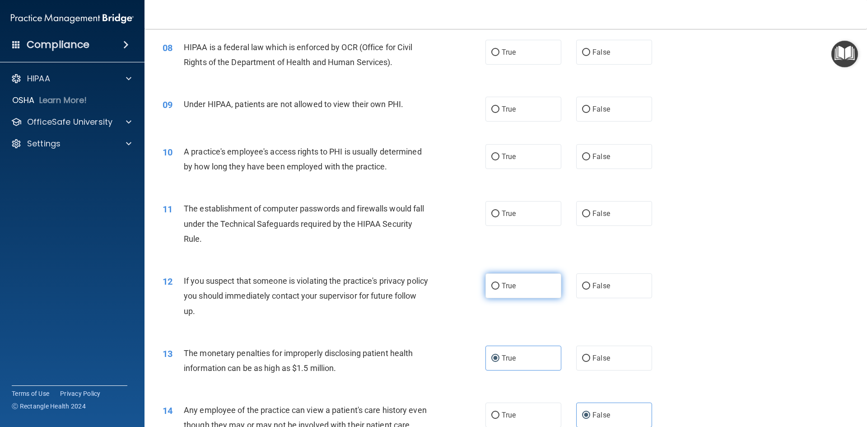
click at [515, 279] on label "True" at bounding box center [524, 285] width 76 height 25
click at [500, 283] on input "True" at bounding box center [495, 286] width 8 height 7
radio input "true"
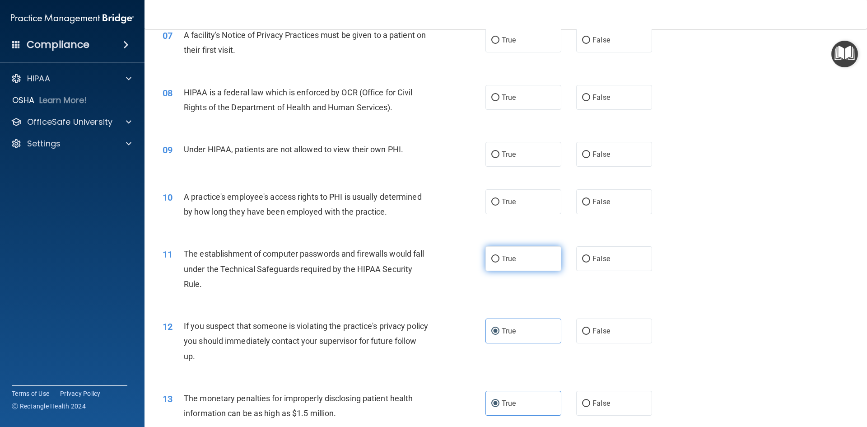
click at [502, 265] on label "True" at bounding box center [524, 258] width 76 height 25
click at [500, 262] on input "True" at bounding box center [495, 259] width 8 height 7
radio input "true"
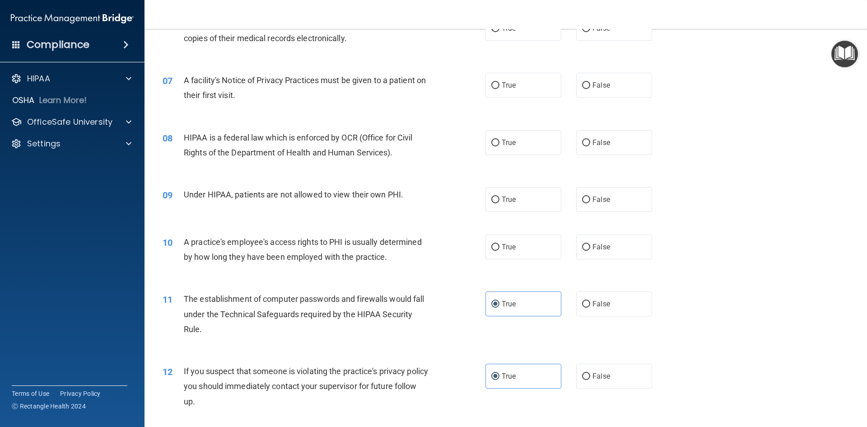
scroll to position [371, 0]
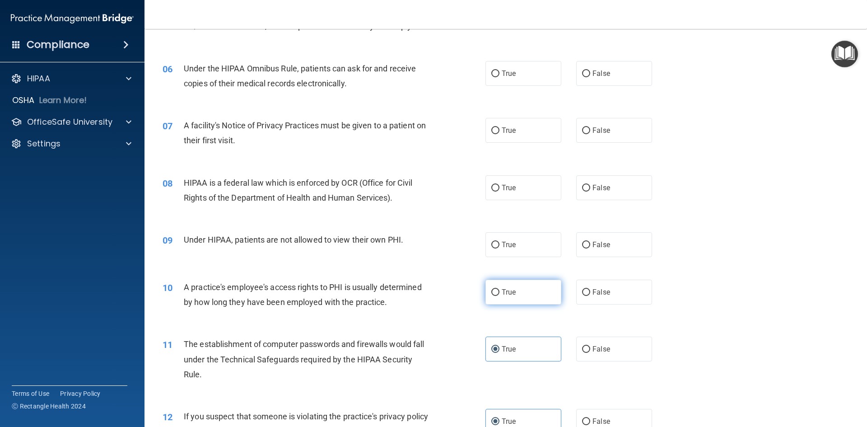
click at [520, 297] on label "True" at bounding box center [524, 292] width 76 height 25
click at [500, 296] on input "True" at bounding box center [495, 292] width 8 height 7
radio input "true"
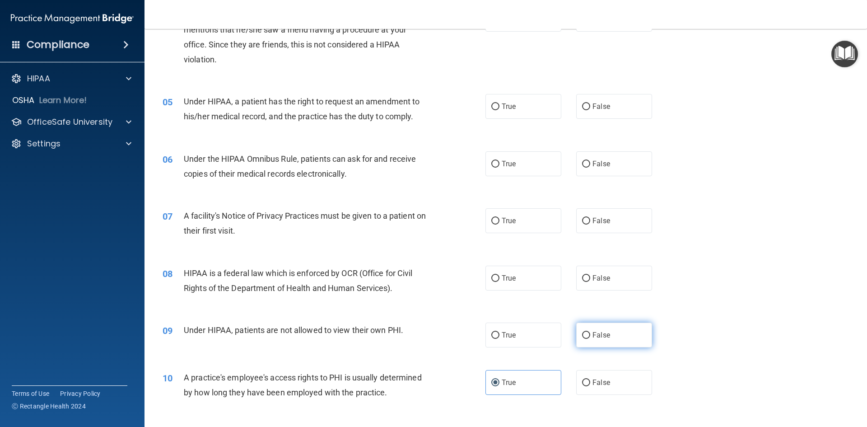
click at [589, 339] on label "False" at bounding box center [614, 335] width 76 height 25
click at [589, 339] on input "False" at bounding box center [586, 335] width 8 height 7
radio input "true"
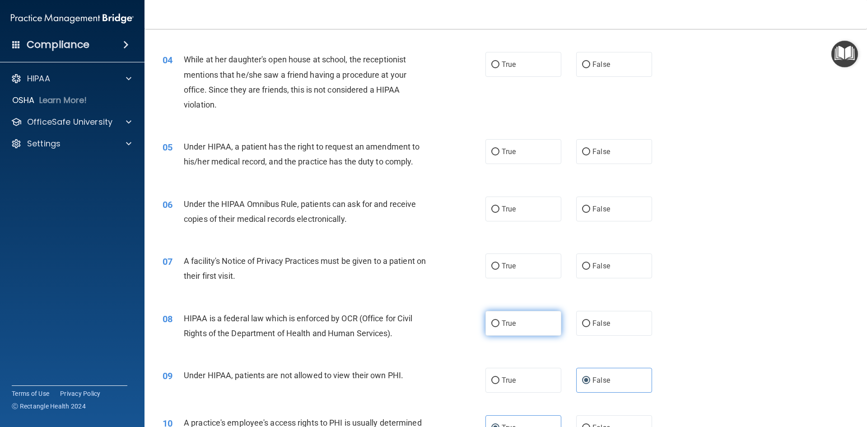
click at [501, 329] on label "True" at bounding box center [524, 323] width 76 height 25
click at [500, 327] on input "True" at bounding box center [495, 323] width 8 height 7
radio input "true"
click at [508, 278] on label "True" at bounding box center [524, 265] width 76 height 25
click at [500, 270] on input "True" at bounding box center [495, 266] width 8 height 7
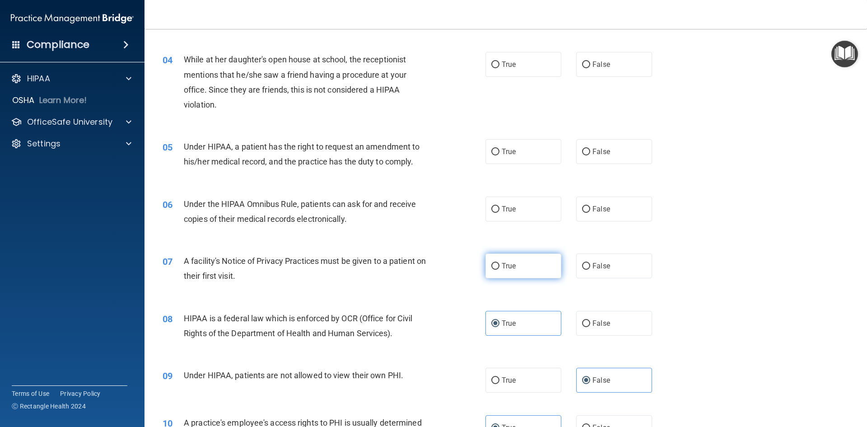
radio input "true"
click at [516, 219] on label "True" at bounding box center [524, 208] width 76 height 25
click at [500, 213] on input "True" at bounding box center [495, 209] width 8 height 7
radio input "true"
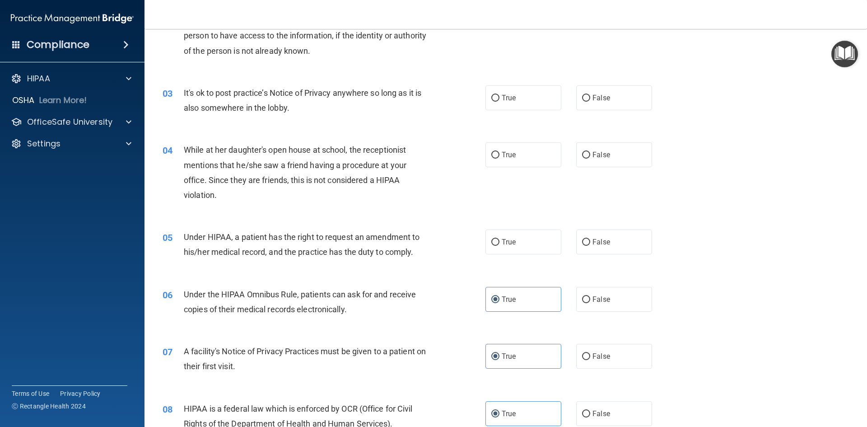
click at [569, 244] on div "True False" at bounding box center [577, 241] width 182 height 25
click at [588, 248] on label "False" at bounding box center [614, 241] width 76 height 25
click at [588, 246] on input "False" at bounding box center [586, 242] width 8 height 7
radio input "true"
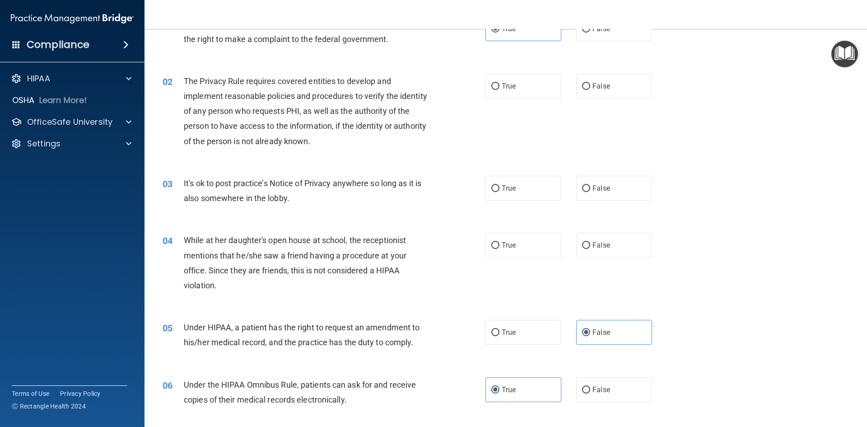
scroll to position [10, 0]
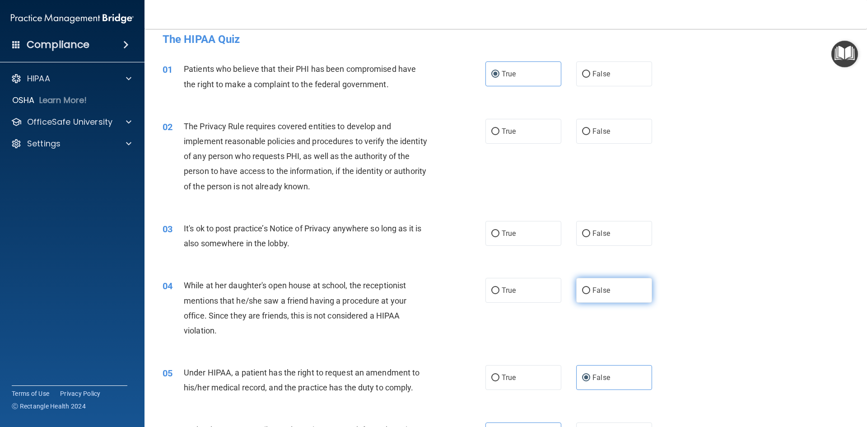
click at [610, 295] on label "False" at bounding box center [614, 290] width 76 height 25
click at [590, 294] on input "False" at bounding box center [586, 290] width 8 height 7
radio input "true"
click at [590, 247] on div "03 It's ok to post practice’s Notice of Privacy anywhere so long as it is also …" at bounding box center [506, 238] width 700 height 57
click at [595, 238] on label "False" at bounding box center [614, 233] width 76 height 25
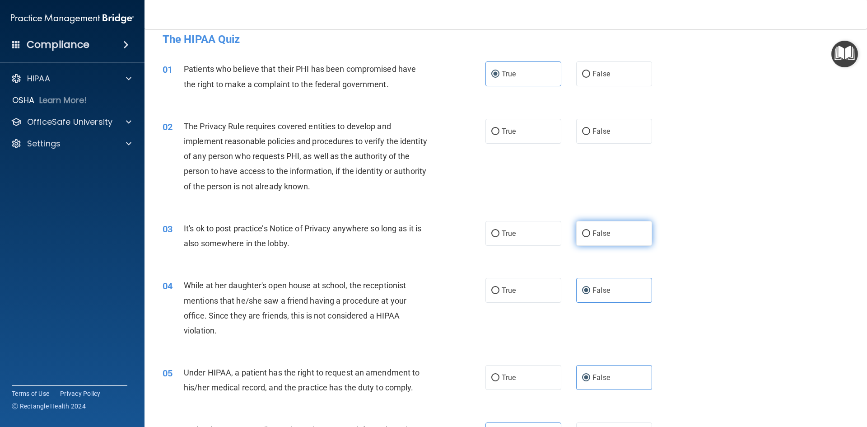
click at [590, 237] on input "False" at bounding box center [586, 233] width 8 height 7
radio input "true"
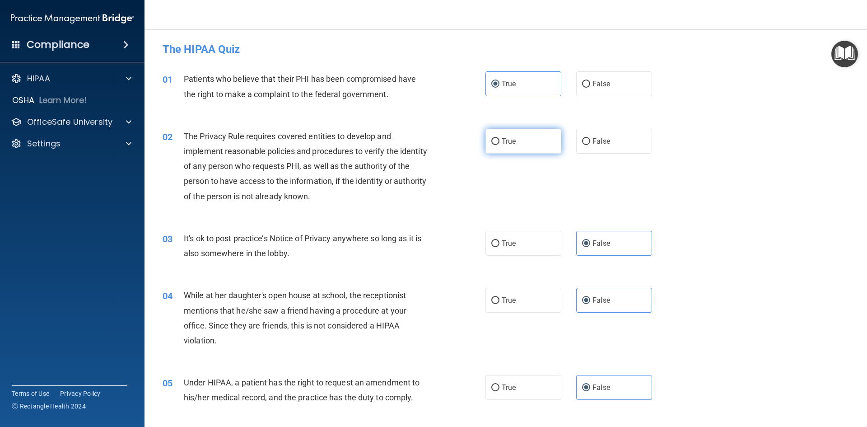
click at [527, 144] on label "True" at bounding box center [524, 141] width 76 height 25
click at [500, 144] on input "True" at bounding box center [495, 141] width 8 height 7
radio input "true"
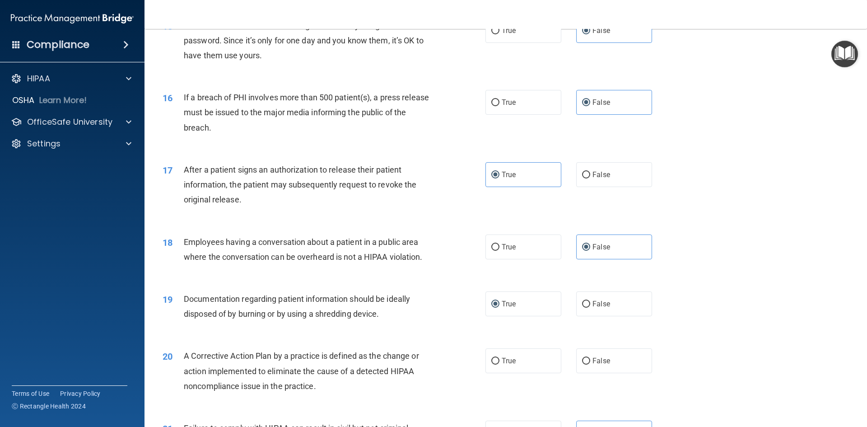
scroll to position [994, 0]
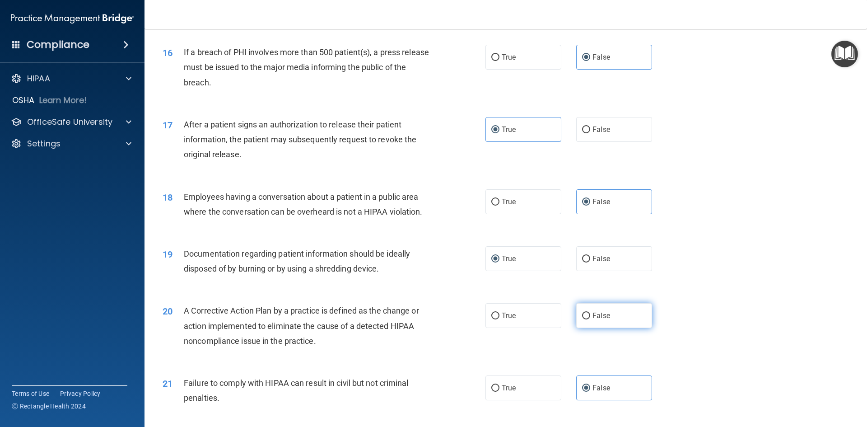
click at [602, 318] on span "False" at bounding box center [602, 315] width 18 height 9
click at [590, 318] on input "False" at bounding box center [586, 316] width 8 height 7
radio input "true"
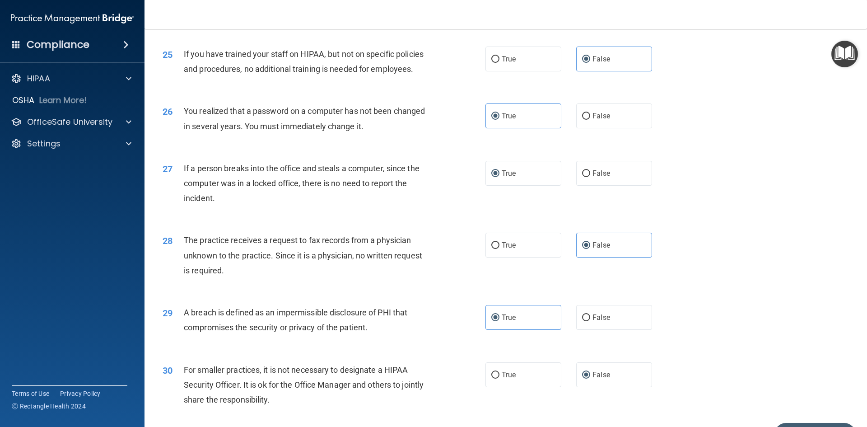
scroll to position [1671, 0]
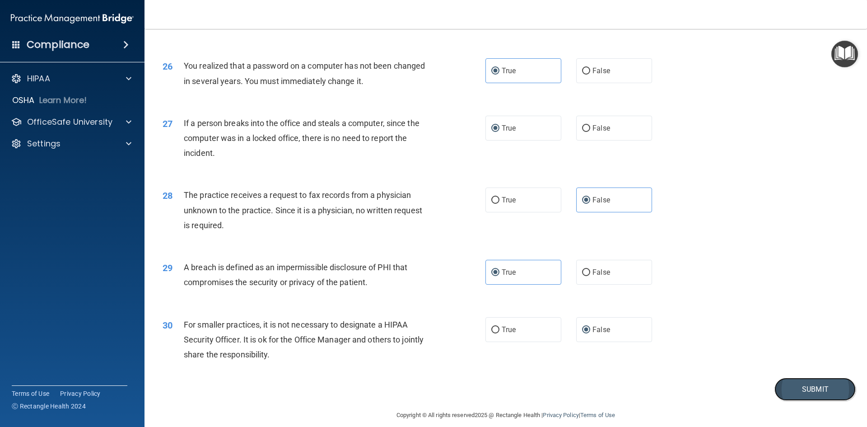
click at [813, 394] on button "Submit" at bounding box center [815, 389] width 81 height 23
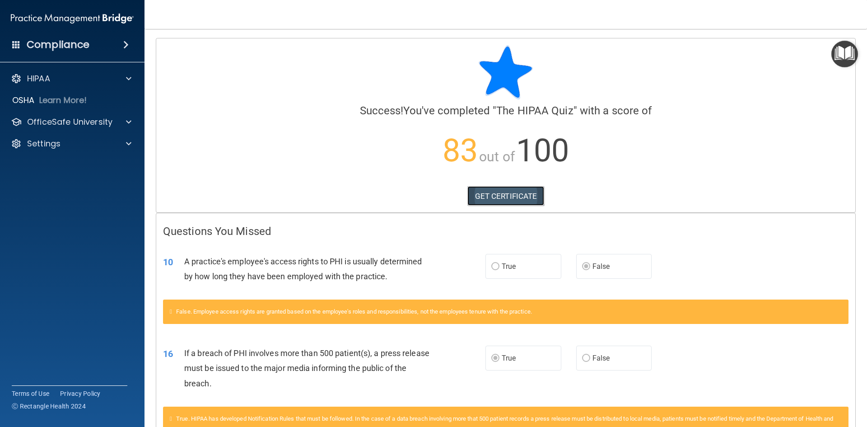
click at [516, 201] on link "GET CERTIFICATE" at bounding box center [505, 196] width 77 height 20
click at [84, 130] on div "OfficeSafe University" at bounding box center [72, 122] width 145 height 18
click at [84, 123] on p "OfficeSafe University" at bounding box center [69, 122] width 85 height 11
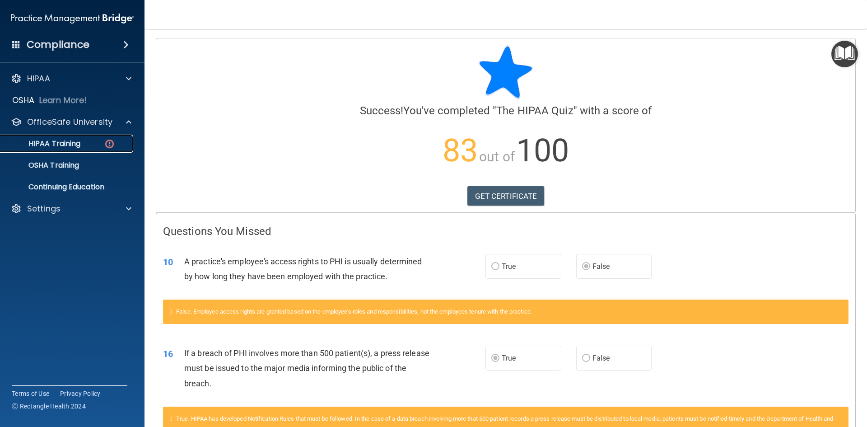
click at [95, 140] on div "HIPAA Training" at bounding box center [67, 143] width 123 height 9
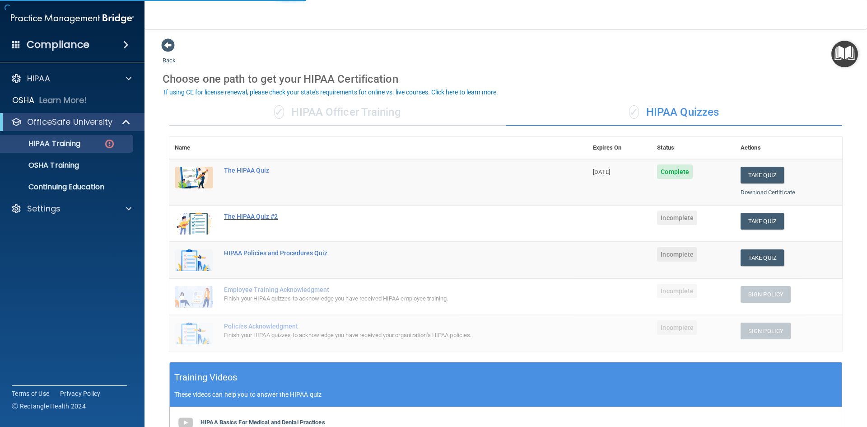
click at [238, 214] on div "The HIPAA Quiz #2" at bounding box center [383, 216] width 318 height 7
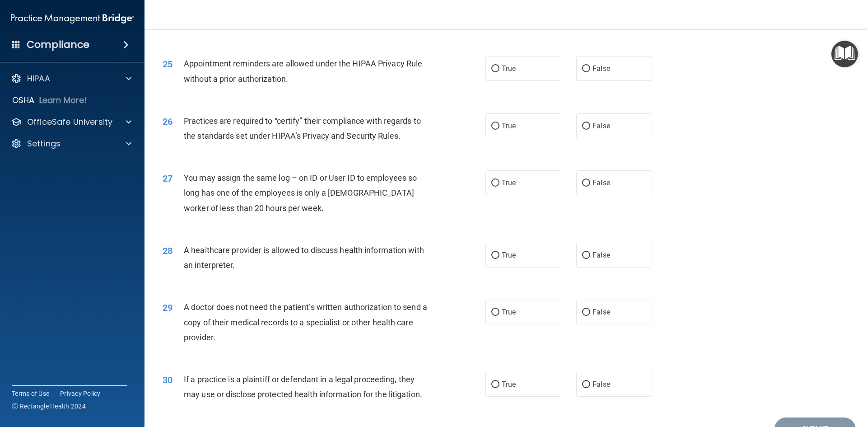
scroll to position [1676, 0]
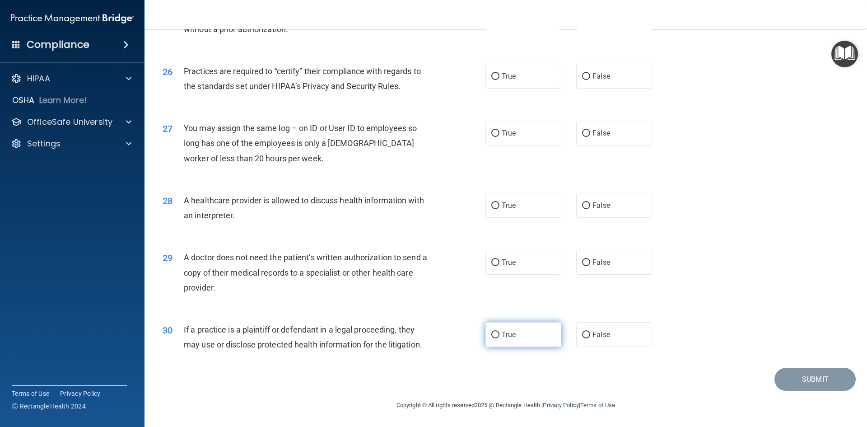
click at [527, 339] on label "True" at bounding box center [524, 334] width 76 height 25
click at [500, 338] on input "True" at bounding box center [495, 335] width 8 height 7
radio input "true"
click at [512, 262] on span "True" at bounding box center [509, 262] width 14 height 9
click at [500, 262] on input "True" at bounding box center [495, 262] width 8 height 7
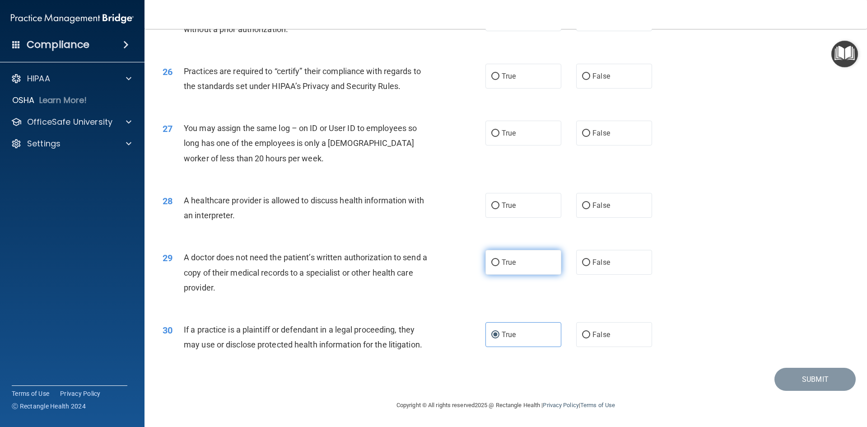
radio input "true"
click at [582, 204] on input "False" at bounding box center [586, 205] width 8 height 7
radio input "true"
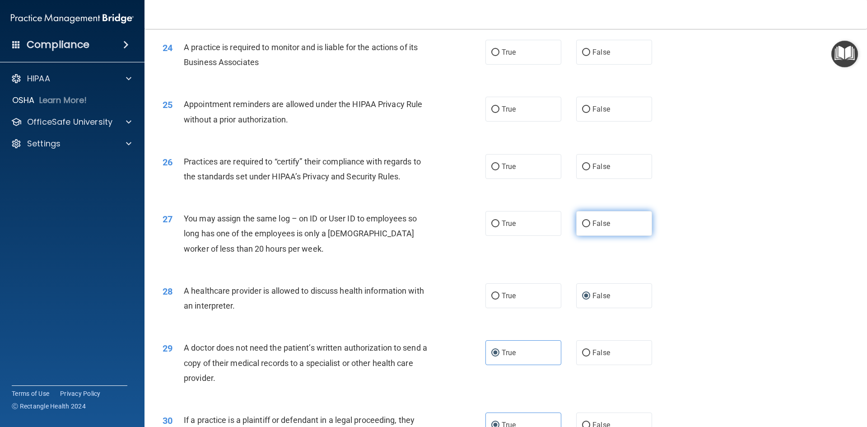
click at [604, 225] on span "False" at bounding box center [602, 223] width 18 height 9
click at [590, 225] on input "False" at bounding box center [586, 223] width 8 height 7
radio input "true"
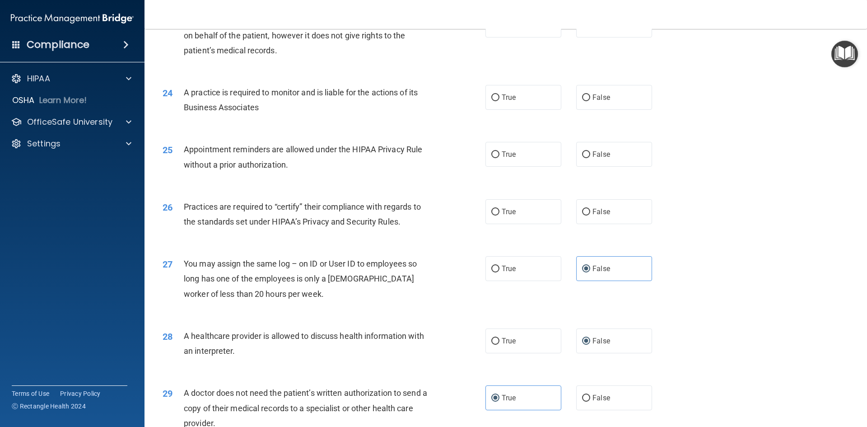
scroll to position [1495, 0]
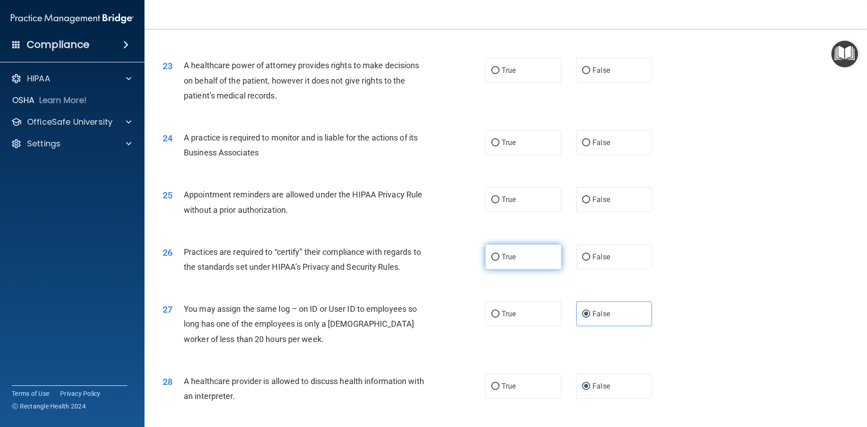
click at [545, 262] on label "True" at bounding box center [524, 256] width 76 height 25
click at [500, 261] on input "True" at bounding box center [495, 257] width 8 height 7
radio input "true"
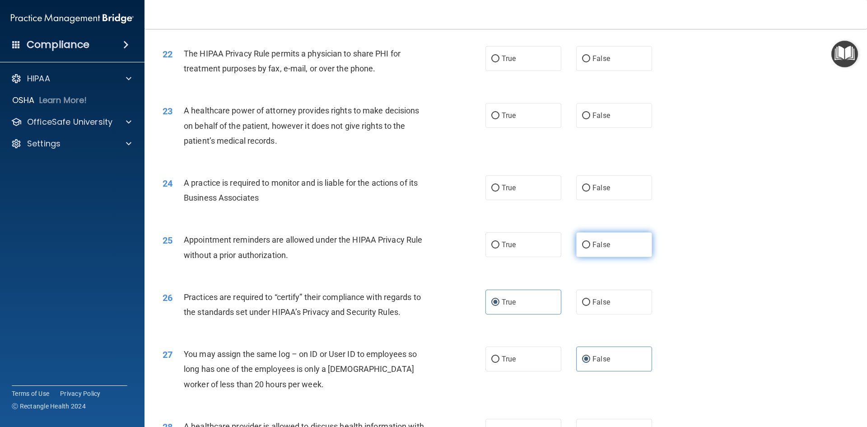
click at [584, 242] on input "False" at bounding box center [586, 245] width 8 height 7
radio input "true"
click at [487, 194] on label "True" at bounding box center [524, 187] width 76 height 25
click at [491, 192] on input "True" at bounding box center [495, 188] width 8 height 7
radio input "true"
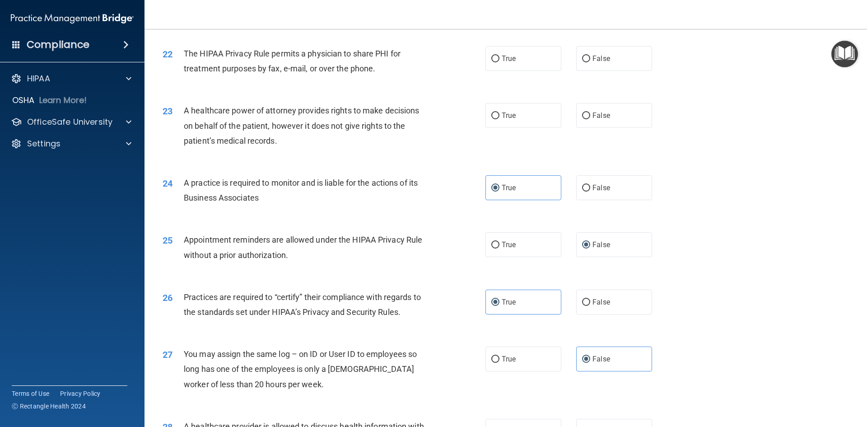
scroll to position [1360, 0]
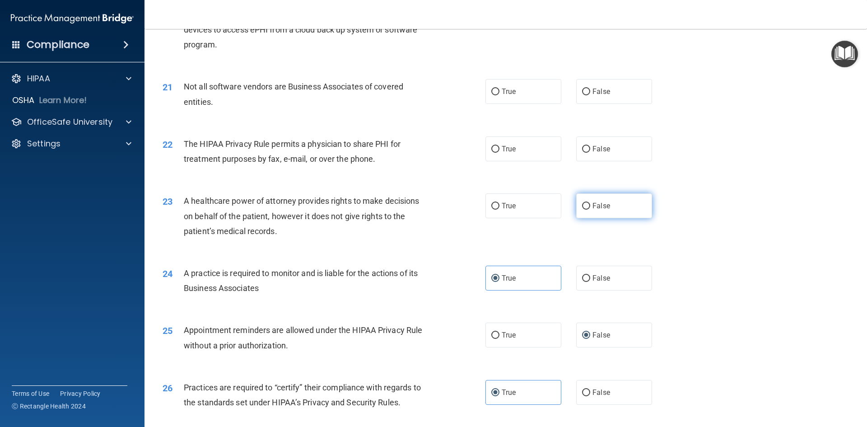
click at [643, 209] on label "False" at bounding box center [614, 205] width 76 height 25
click at [590, 209] on input "False" at bounding box center [586, 206] width 8 height 7
radio input "true"
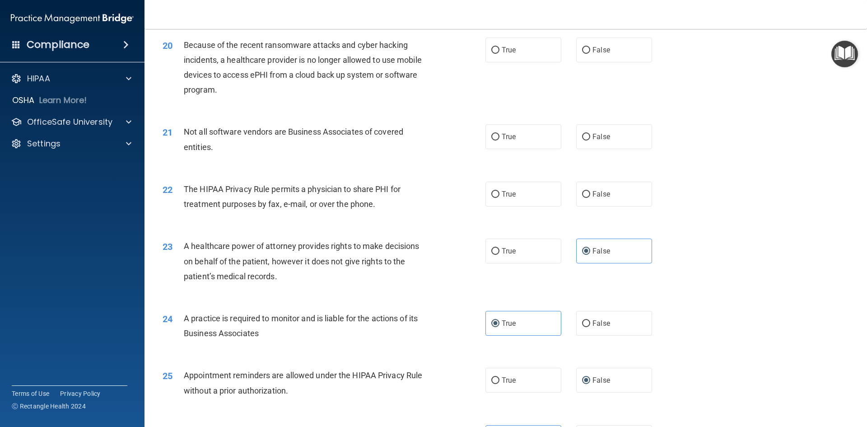
scroll to position [1269, 0]
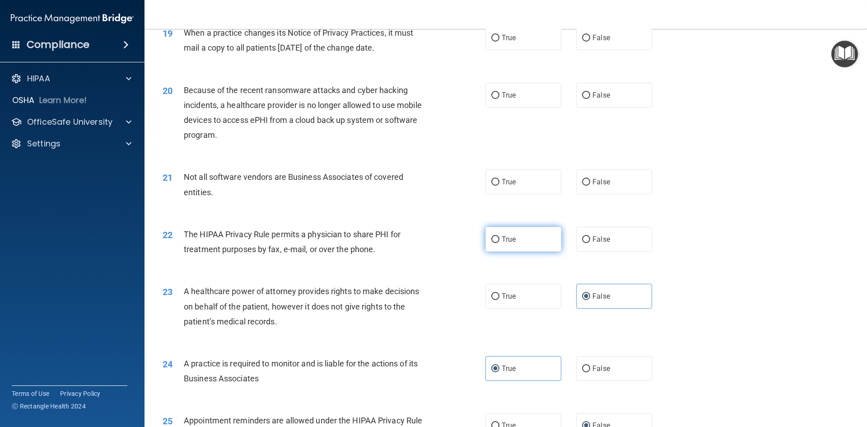
click at [515, 232] on label "True" at bounding box center [524, 239] width 76 height 25
click at [500, 236] on input "True" at bounding box center [495, 239] width 8 height 7
radio input "true"
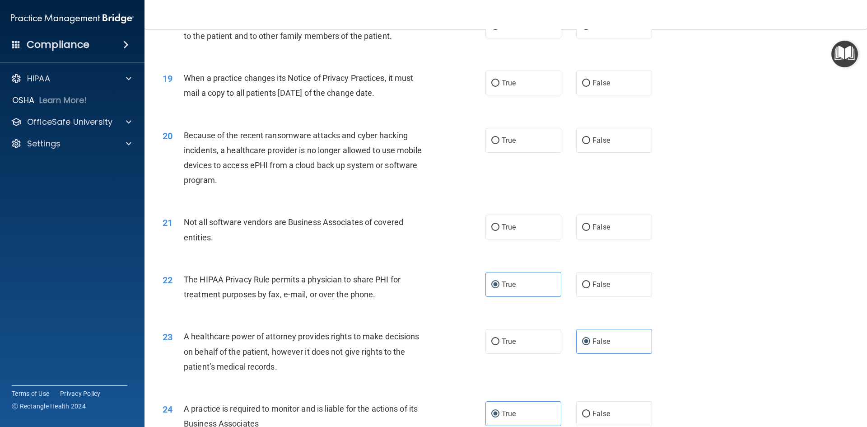
scroll to position [1179, 0]
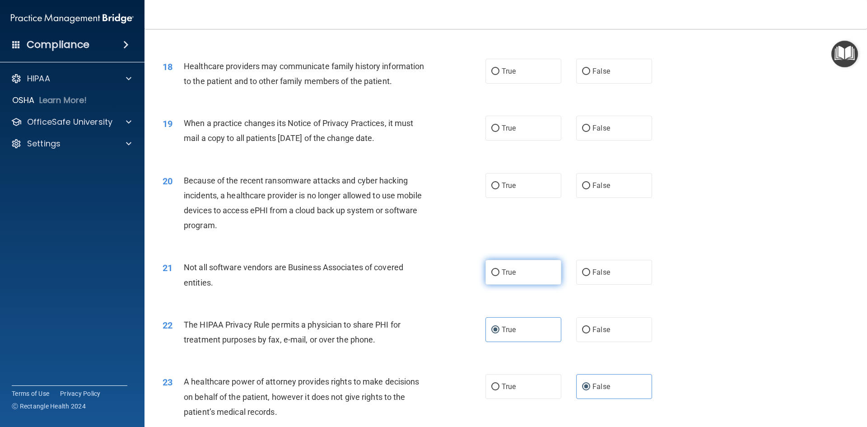
click at [531, 270] on label "True" at bounding box center [524, 272] width 76 height 25
click at [500, 270] on input "True" at bounding box center [495, 272] width 8 height 7
radio input "true"
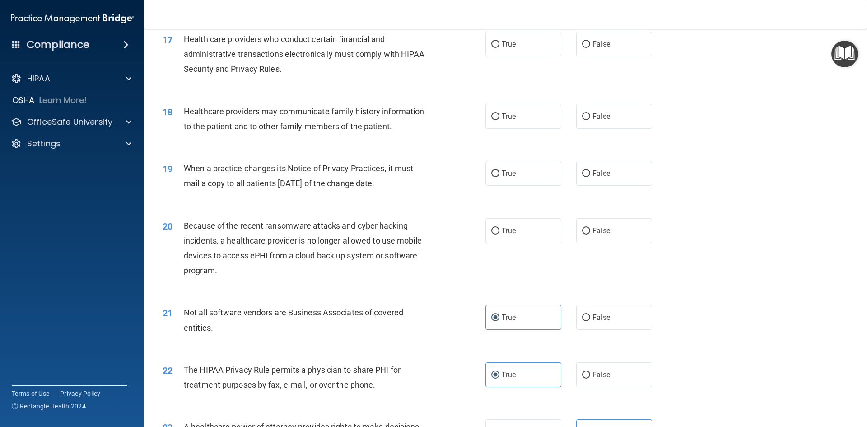
scroll to position [1089, 0]
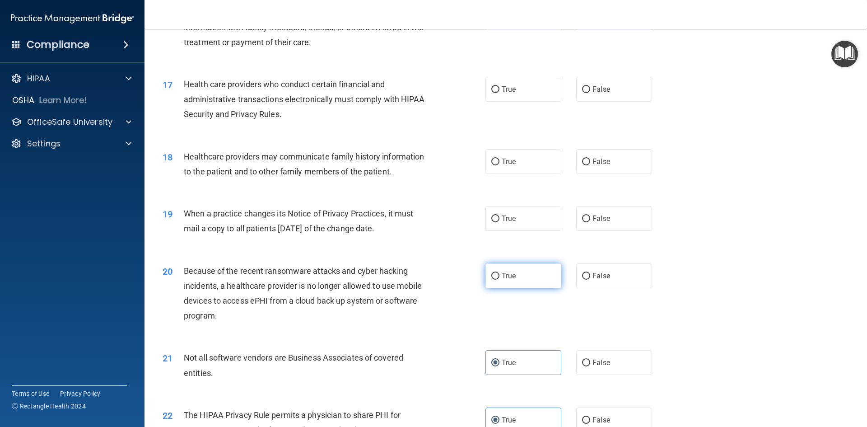
click at [501, 271] on label "True" at bounding box center [524, 275] width 76 height 25
click at [500, 273] on input "True" at bounding box center [495, 276] width 8 height 7
radio input "true"
click at [522, 225] on label "True" at bounding box center [524, 218] width 76 height 25
click at [500, 222] on input "True" at bounding box center [495, 218] width 8 height 7
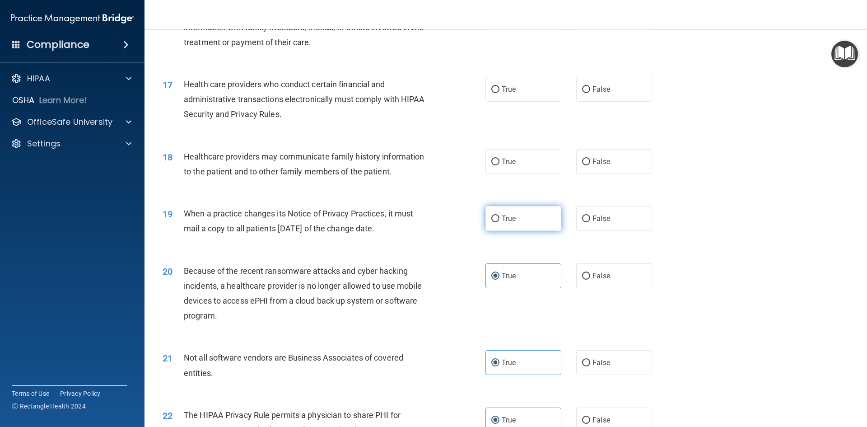
radio input "true"
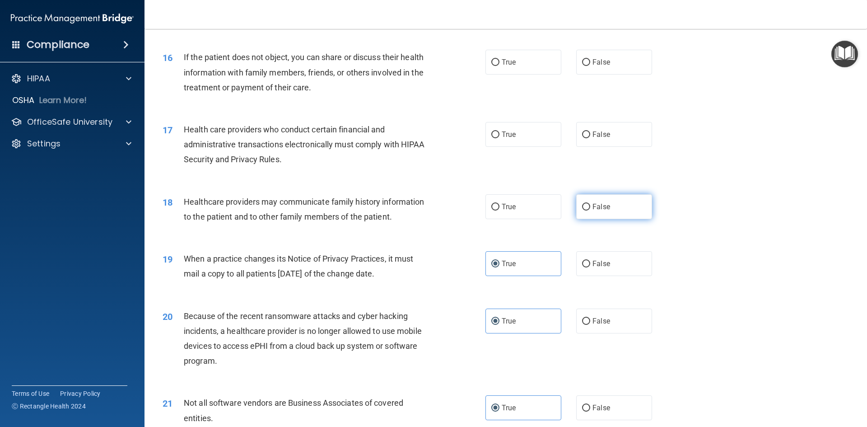
click at [576, 207] on label "False" at bounding box center [614, 206] width 76 height 25
click at [582, 207] on input "False" at bounding box center [586, 207] width 8 height 7
radio input "true"
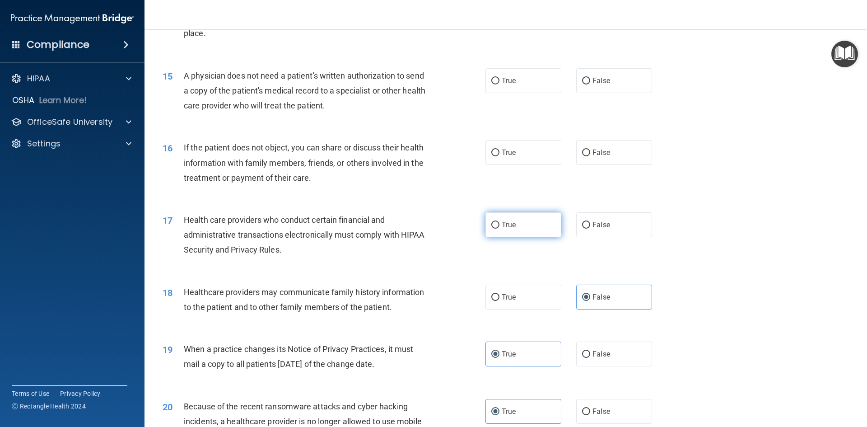
click at [491, 225] on input "True" at bounding box center [495, 225] width 8 height 7
radio input "true"
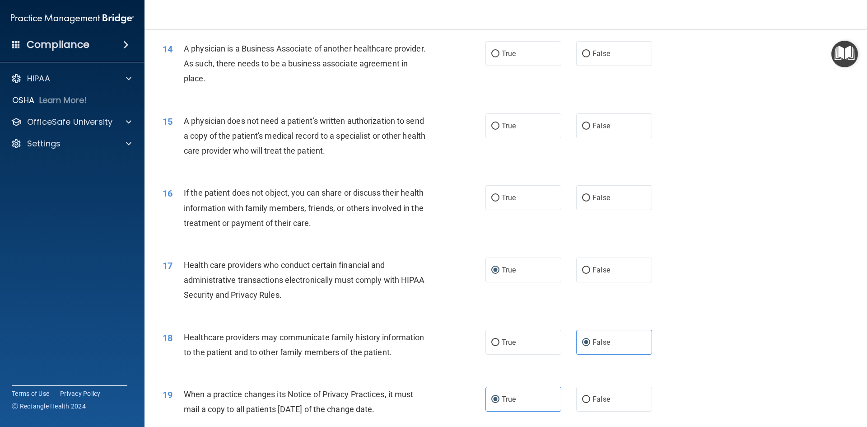
scroll to position [863, 0]
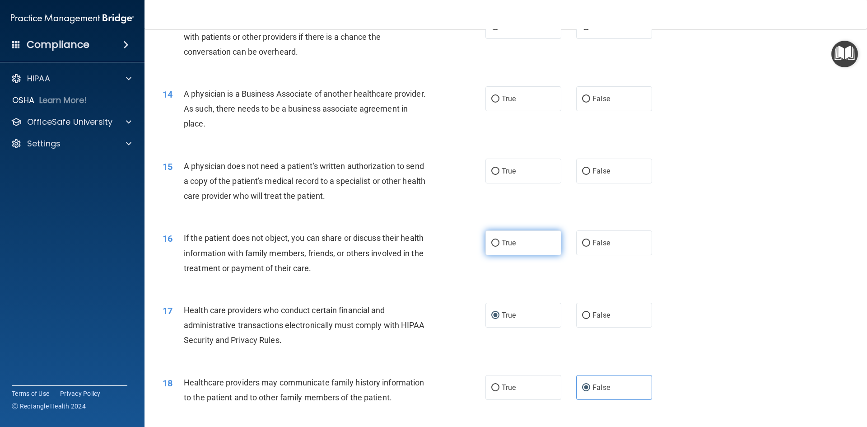
click at [494, 251] on label "True" at bounding box center [524, 242] width 76 height 25
click at [494, 247] on input "True" at bounding box center [495, 243] width 8 height 7
radio input "true"
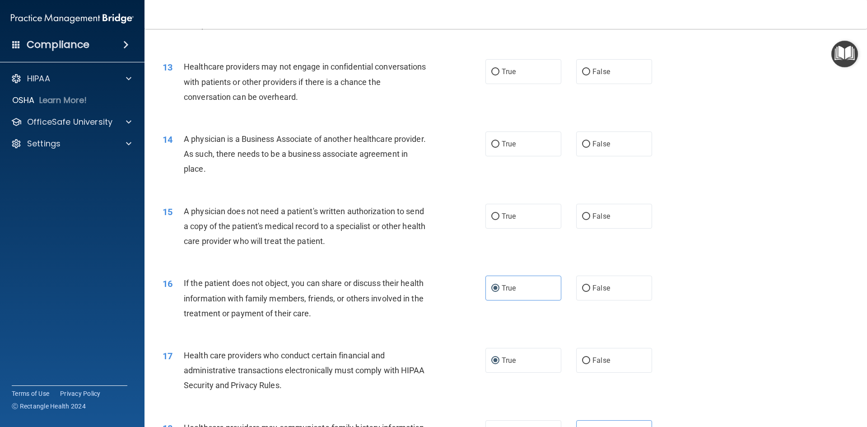
scroll to position [772, 0]
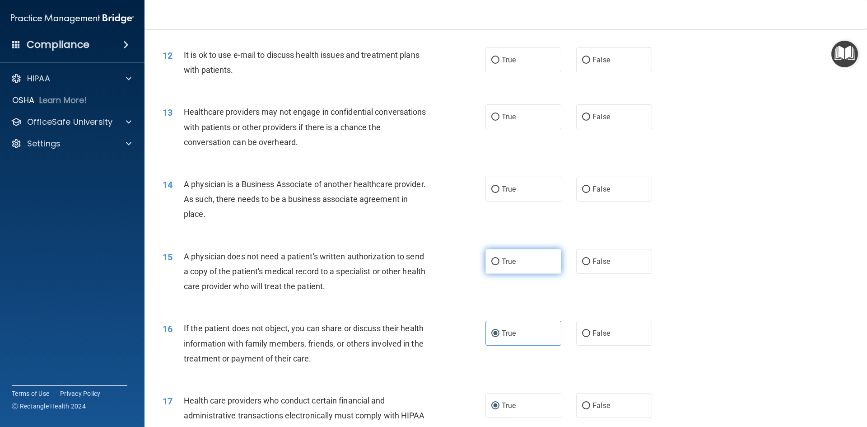
click at [497, 260] on label "True" at bounding box center [524, 261] width 76 height 25
click at [497, 260] on input "True" at bounding box center [495, 261] width 8 height 7
radio input "true"
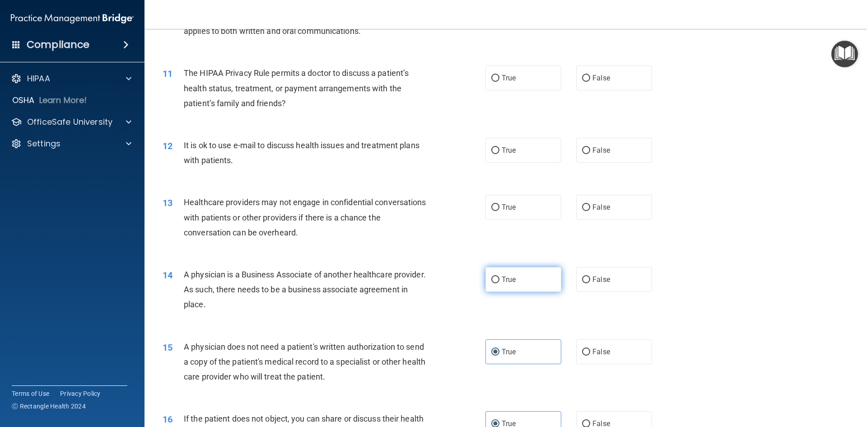
click at [504, 276] on span "True" at bounding box center [509, 279] width 14 height 9
click at [500, 276] on input "True" at bounding box center [495, 279] width 8 height 7
radio input "true"
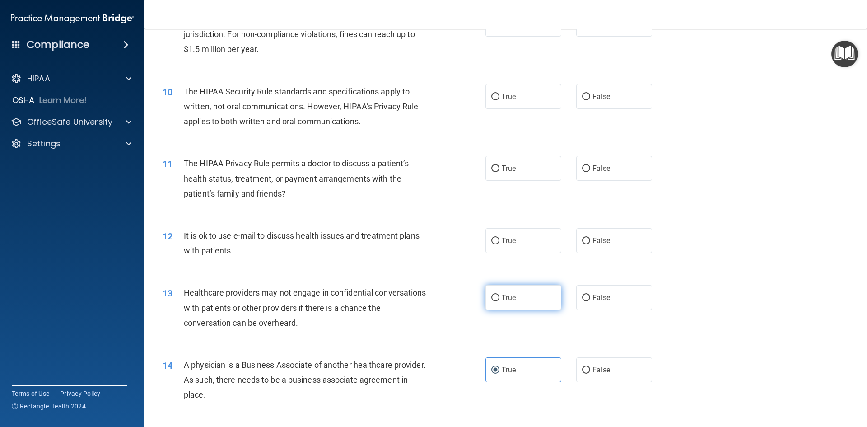
click at [491, 299] on input "True" at bounding box center [495, 298] width 8 height 7
radio input "true"
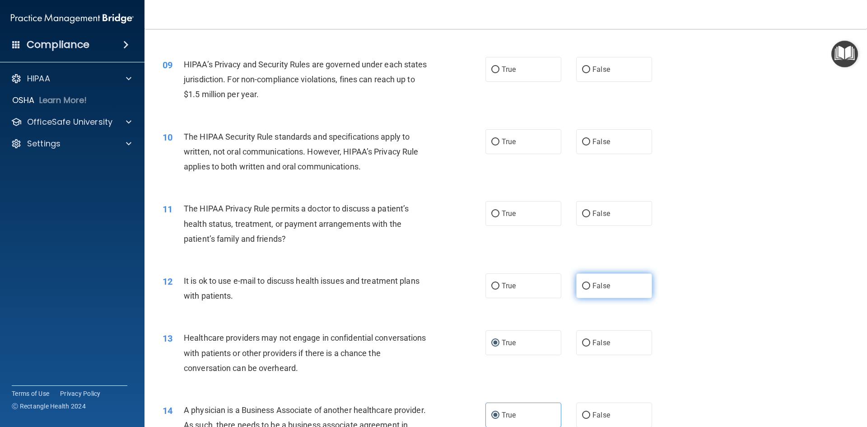
click at [601, 284] on span "False" at bounding box center [602, 285] width 18 height 9
click at [590, 284] on input "False" at bounding box center [586, 286] width 8 height 7
radio input "true"
click at [487, 215] on label "True" at bounding box center [524, 213] width 76 height 25
click at [491, 215] on input "True" at bounding box center [495, 213] width 8 height 7
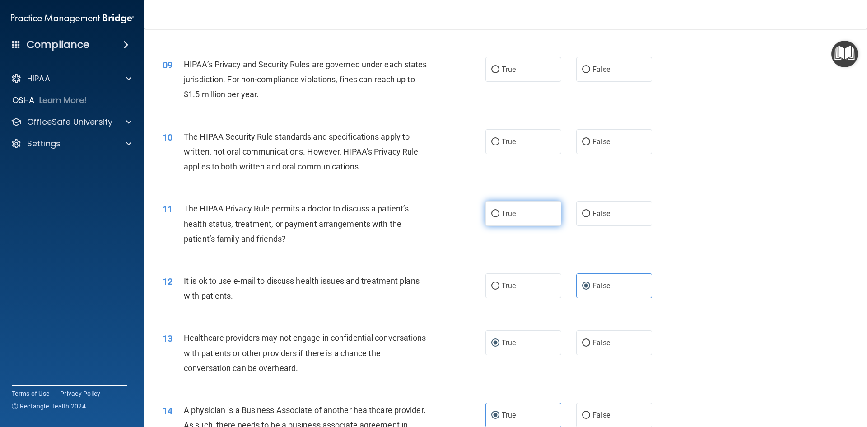
radio input "true"
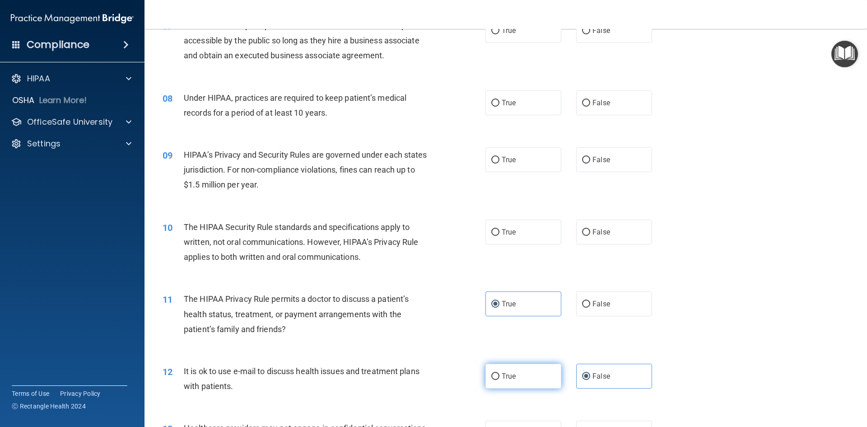
scroll to position [411, 0]
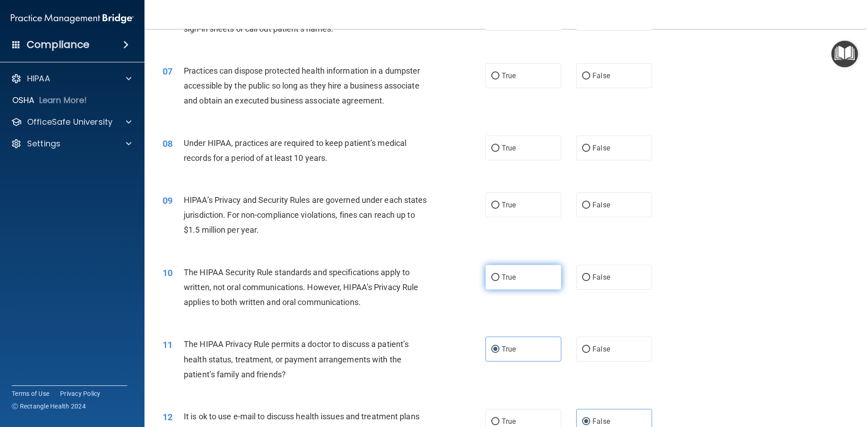
click at [502, 276] on span "True" at bounding box center [509, 277] width 14 height 9
click at [500, 276] on input "True" at bounding box center [495, 277] width 8 height 7
radio input "true"
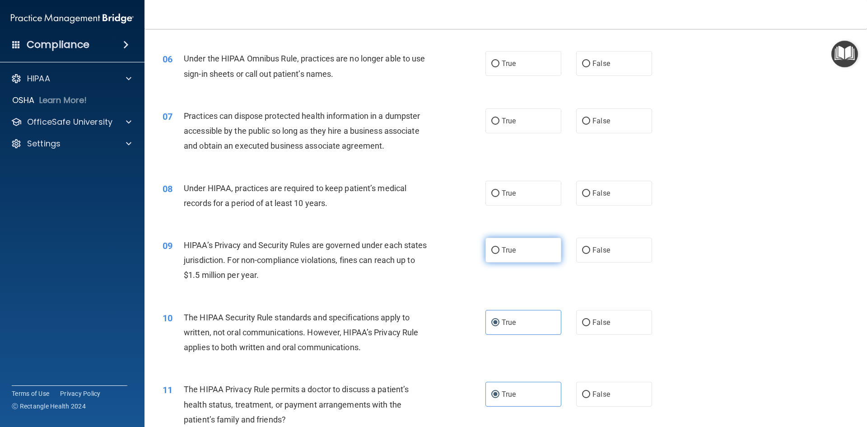
click at [502, 249] on span "True" at bounding box center [509, 250] width 14 height 9
click at [500, 249] on input "True" at bounding box center [495, 250] width 8 height 7
radio input "true"
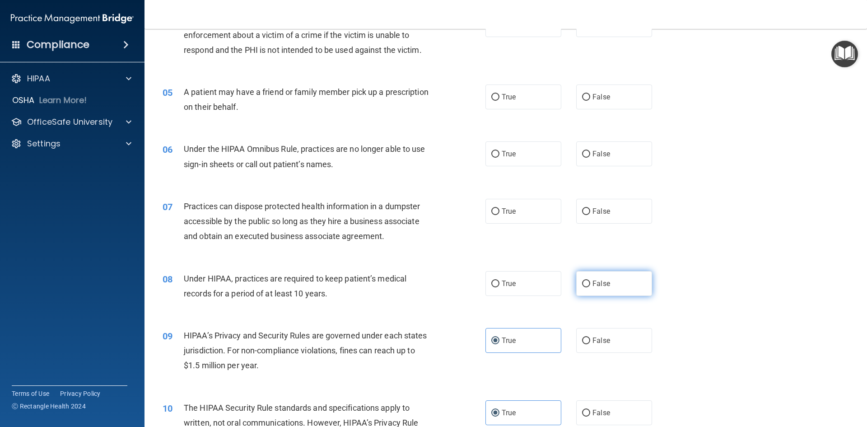
click at [583, 279] on label "False" at bounding box center [614, 283] width 76 height 25
click at [583, 280] on input "False" at bounding box center [586, 283] width 8 height 7
radio input "true"
click at [605, 222] on label "False" at bounding box center [614, 211] width 76 height 25
click at [590, 215] on input "False" at bounding box center [586, 211] width 8 height 7
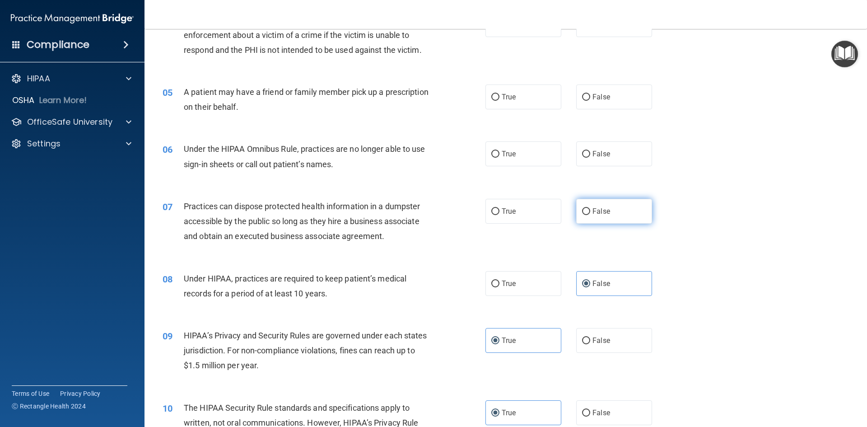
radio input "true"
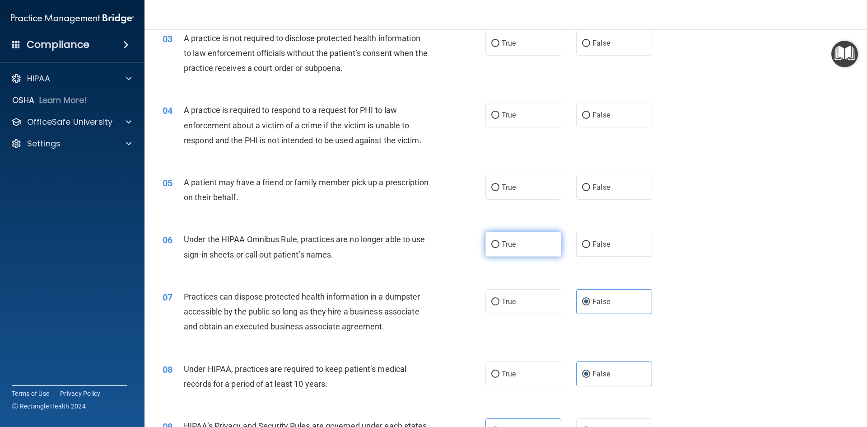
click at [541, 245] on label "True" at bounding box center [524, 244] width 76 height 25
click at [500, 245] on input "True" at bounding box center [495, 244] width 8 height 7
radio input "true"
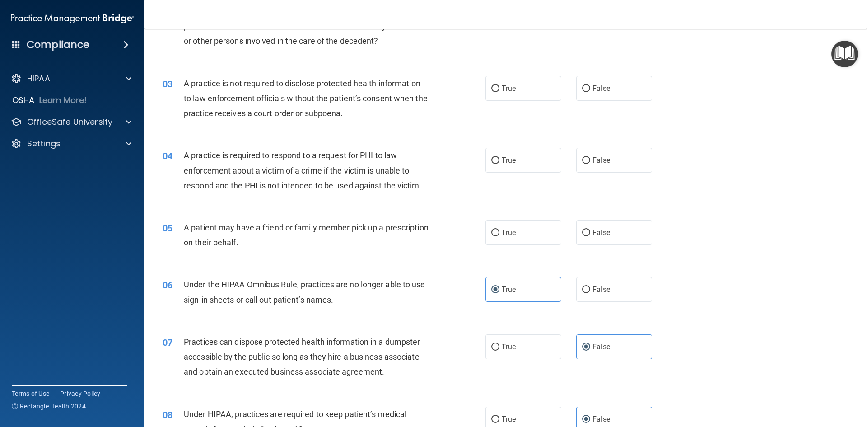
scroll to position [95, 0]
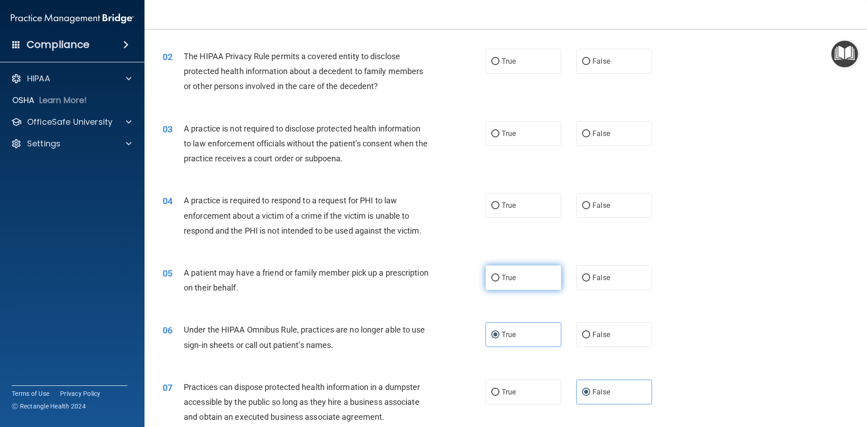
click at [514, 285] on label "True" at bounding box center [524, 277] width 76 height 25
click at [500, 281] on input "True" at bounding box center [495, 278] width 8 height 7
radio input "true"
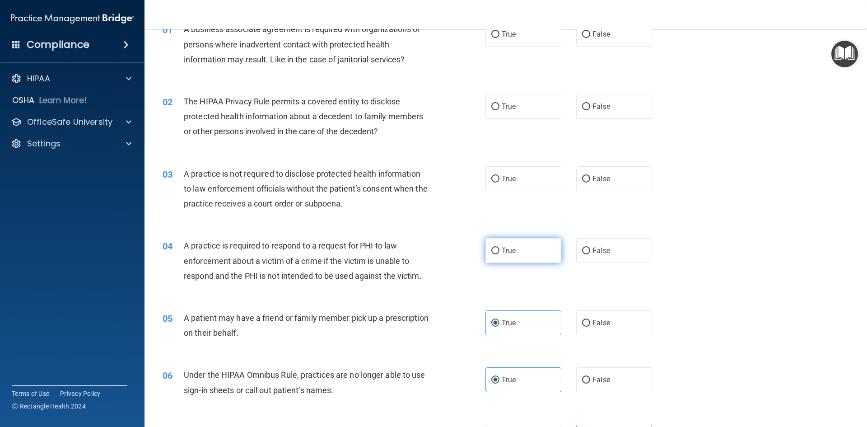
click at [489, 255] on label "True" at bounding box center [524, 250] width 76 height 25
click at [491, 254] on input "True" at bounding box center [495, 251] width 8 height 7
radio input "true"
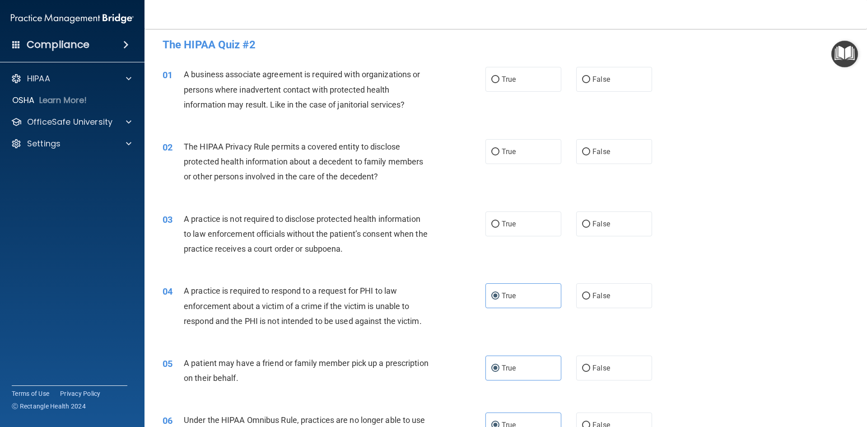
scroll to position [0, 0]
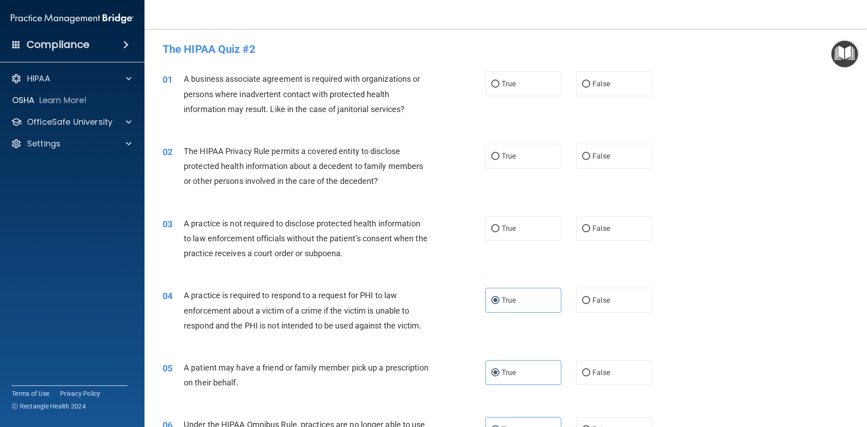
click at [569, 224] on div "True False" at bounding box center [577, 228] width 182 height 25
click at [598, 227] on span "False" at bounding box center [602, 228] width 18 height 9
click at [590, 227] on input "False" at bounding box center [586, 228] width 8 height 7
radio input "true"
click at [486, 154] on label "True" at bounding box center [524, 156] width 76 height 25
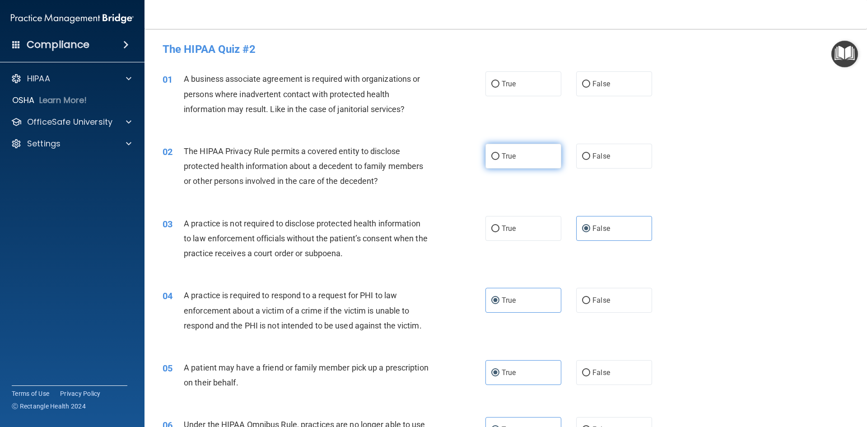
click at [491, 154] on input "True" at bounding box center [495, 156] width 8 height 7
radio input "true"
click at [577, 78] on label "False" at bounding box center [614, 83] width 76 height 25
click at [582, 81] on input "False" at bounding box center [586, 84] width 8 height 7
radio input "true"
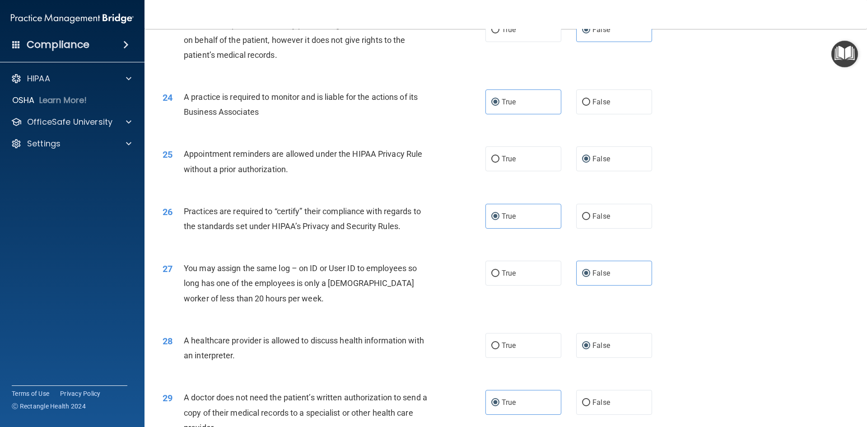
scroll to position [1676, 0]
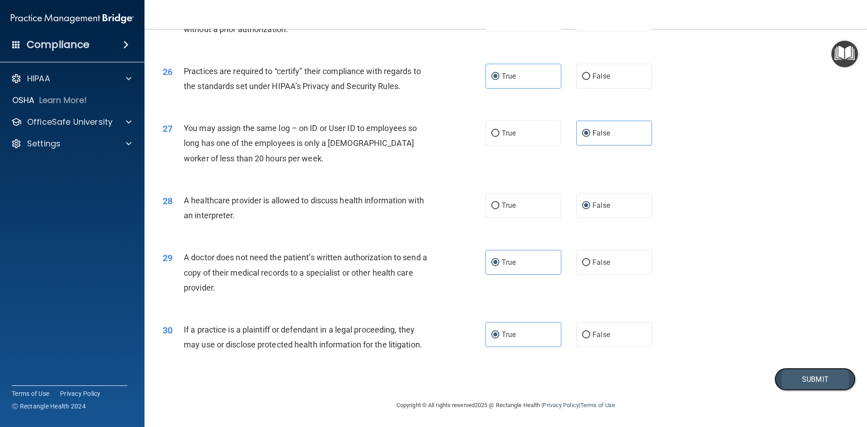
click at [792, 373] on button "Submit" at bounding box center [815, 379] width 81 height 23
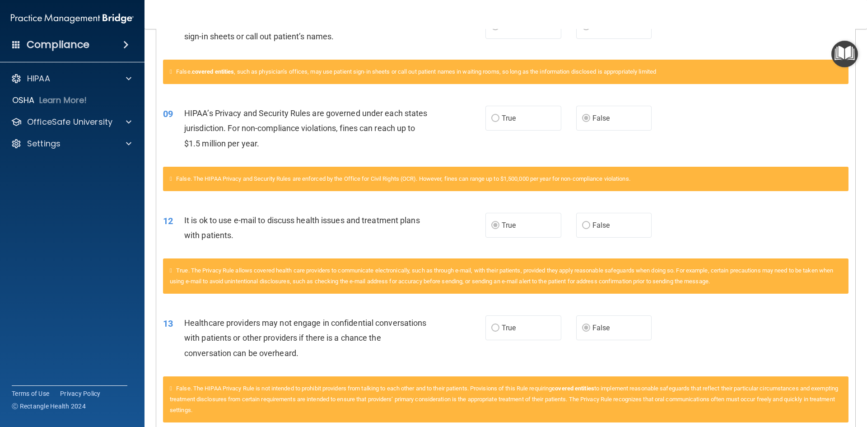
scroll to position [14, 0]
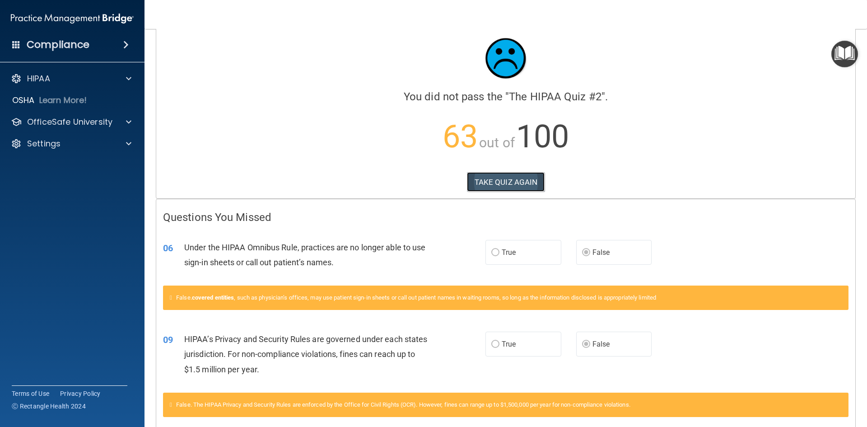
click at [467, 173] on button "TAKE QUIZ AGAIN" at bounding box center [506, 182] width 78 height 20
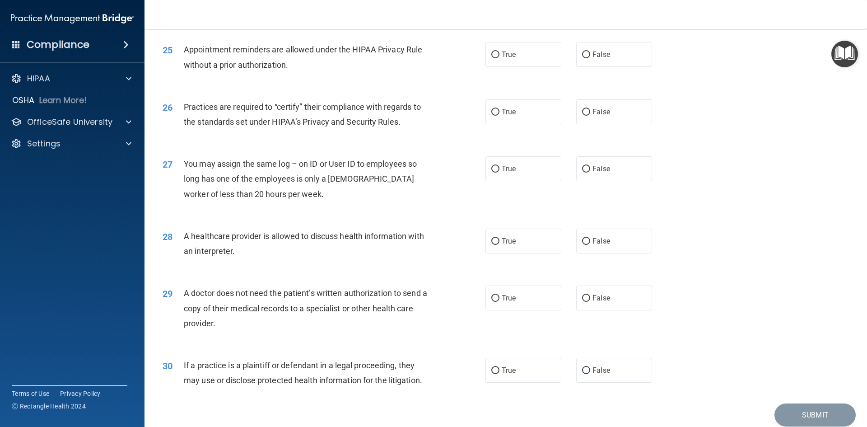
scroll to position [1676, 0]
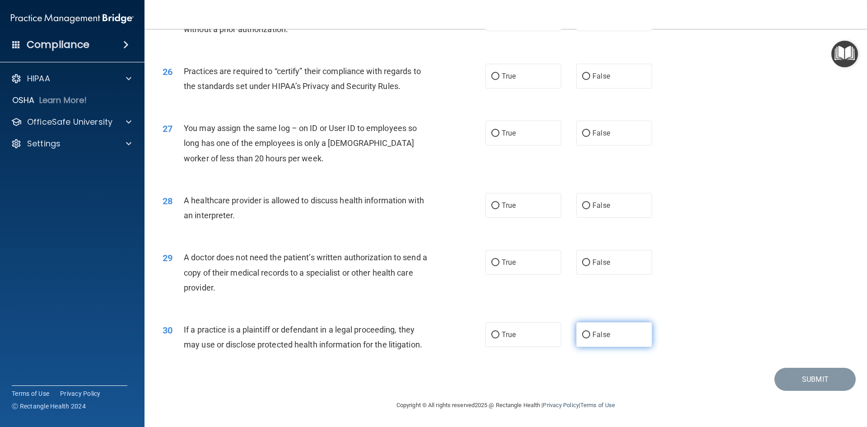
click at [640, 338] on label "False" at bounding box center [614, 334] width 76 height 25
click at [590, 338] on input "False" at bounding box center [586, 335] width 8 height 7
radio input "true"
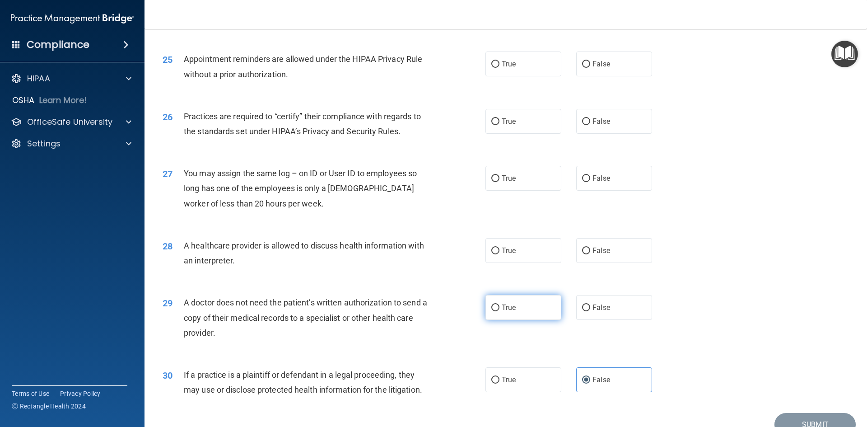
click at [510, 300] on label "True" at bounding box center [524, 307] width 76 height 25
click at [500, 304] on input "True" at bounding box center [495, 307] width 8 height 7
radio input "true"
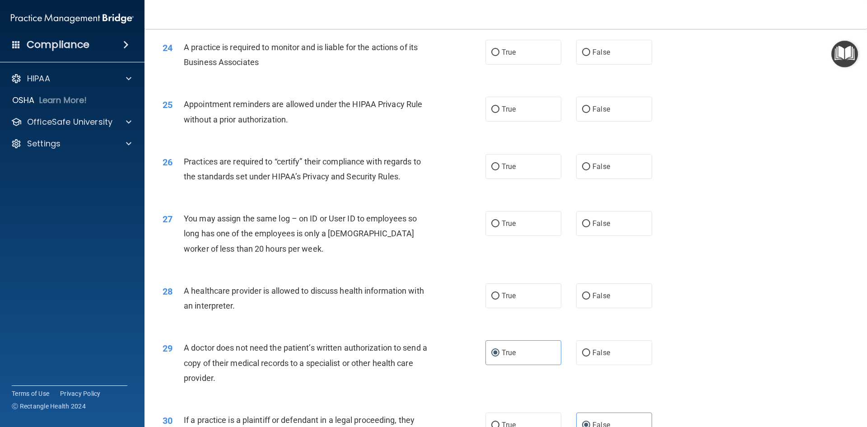
scroll to position [1540, 0]
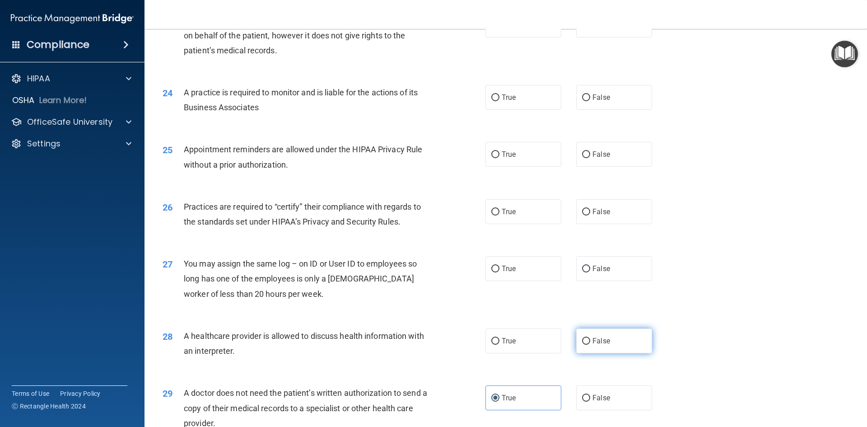
click at [623, 341] on label "False" at bounding box center [614, 340] width 76 height 25
click at [590, 341] on input "False" at bounding box center [586, 341] width 8 height 7
radio input "true"
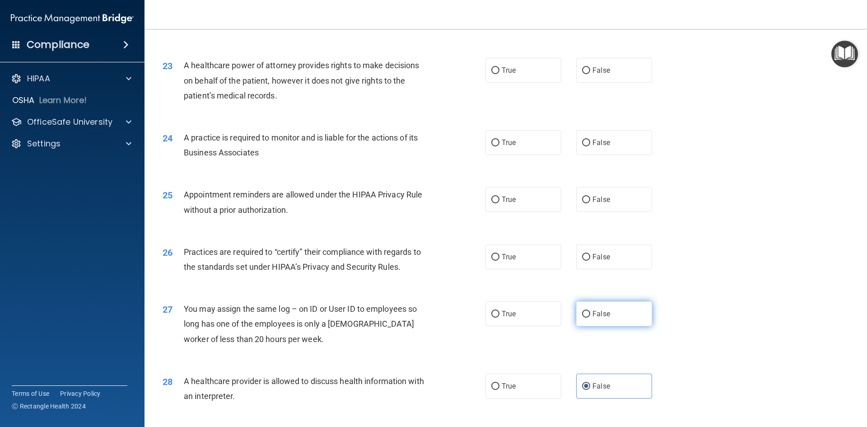
drag, startPoint x: 594, startPoint y: 312, endPoint x: 590, endPoint y: 316, distance: 5.4
click at [595, 313] on span "False" at bounding box center [602, 313] width 18 height 9
click at [588, 311] on label "False" at bounding box center [614, 313] width 76 height 25
click at [588, 311] on input "False" at bounding box center [586, 314] width 8 height 7
radio input "true"
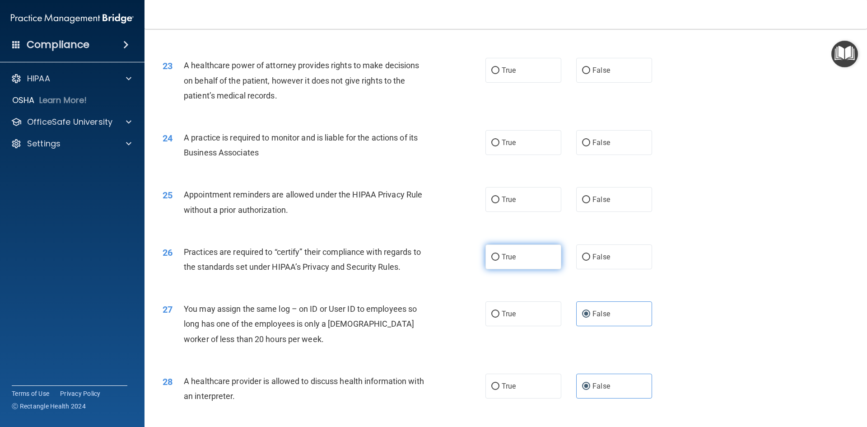
click at [499, 251] on label "True" at bounding box center [524, 256] width 76 height 25
click at [499, 254] on input "True" at bounding box center [495, 257] width 8 height 7
radio input "true"
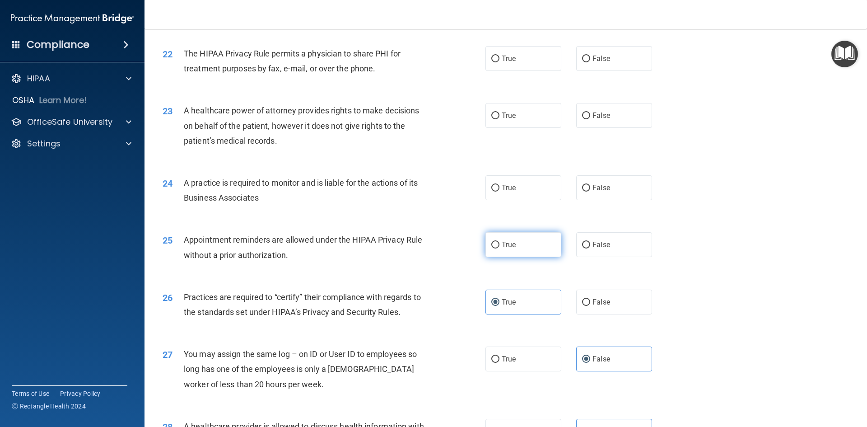
click at [538, 247] on label "True" at bounding box center [524, 244] width 76 height 25
click at [500, 247] on input "True" at bounding box center [495, 245] width 8 height 7
radio input "true"
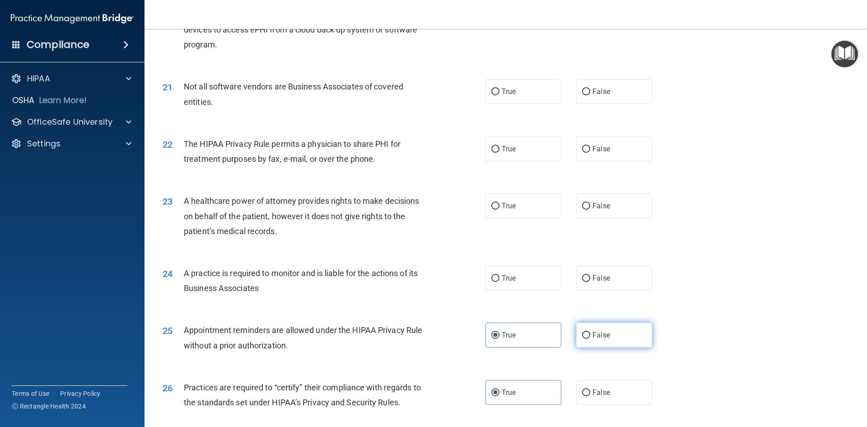
click at [614, 346] on label "False" at bounding box center [614, 335] width 76 height 25
click at [590, 339] on input "False" at bounding box center [586, 335] width 8 height 7
radio input "true"
radio input "false"
click at [487, 289] on label "True" at bounding box center [524, 278] width 76 height 25
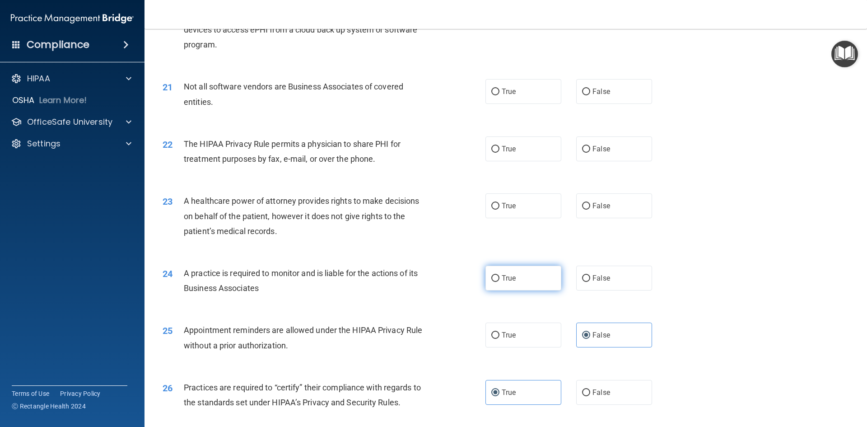
click at [491, 282] on input "True" at bounding box center [495, 278] width 8 height 7
radio input "true"
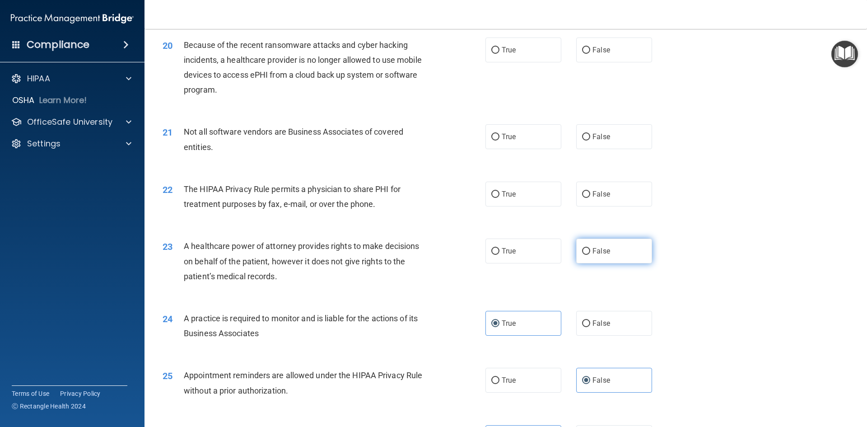
click at [622, 250] on label "False" at bounding box center [614, 250] width 76 height 25
click at [590, 250] on input "False" at bounding box center [586, 251] width 8 height 7
radio input "true"
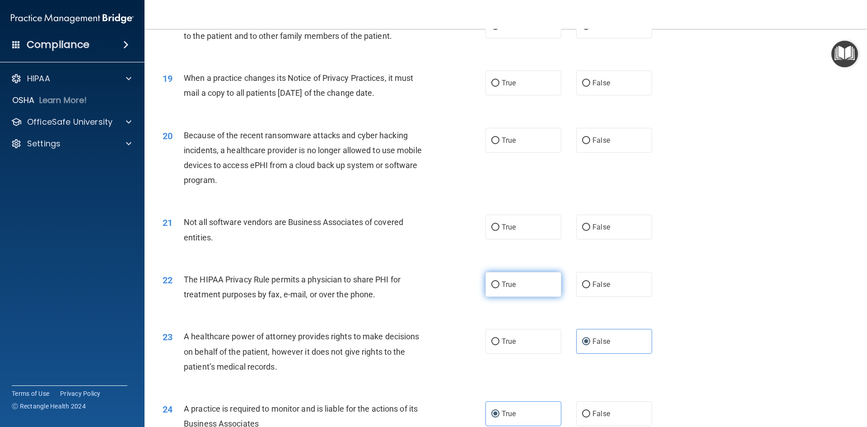
click at [518, 276] on label "True" at bounding box center [524, 284] width 76 height 25
click at [500, 281] on input "True" at bounding box center [495, 284] width 8 height 7
radio input "true"
click at [507, 229] on span "True" at bounding box center [509, 227] width 14 height 9
click at [500, 229] on input "True" at bounding box center [495, 227] width 8 height 7
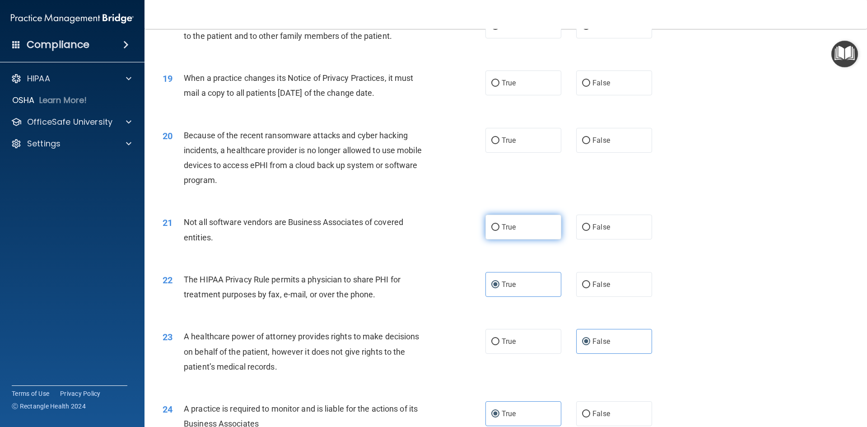
radio input "true"
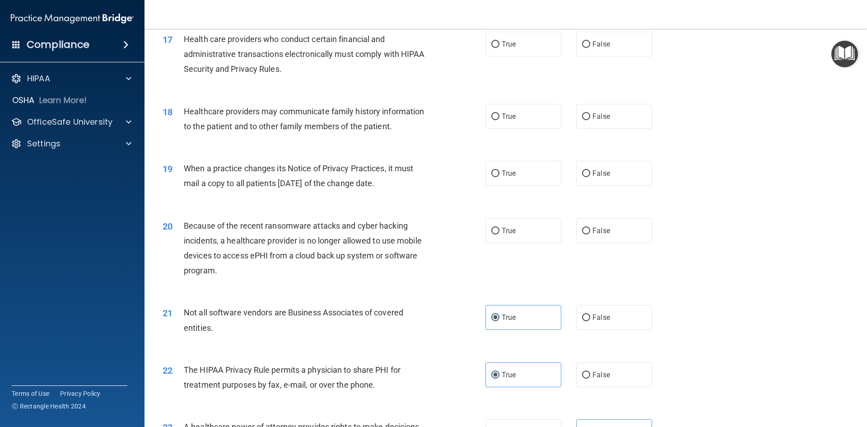
scroll to position [1089, 0]
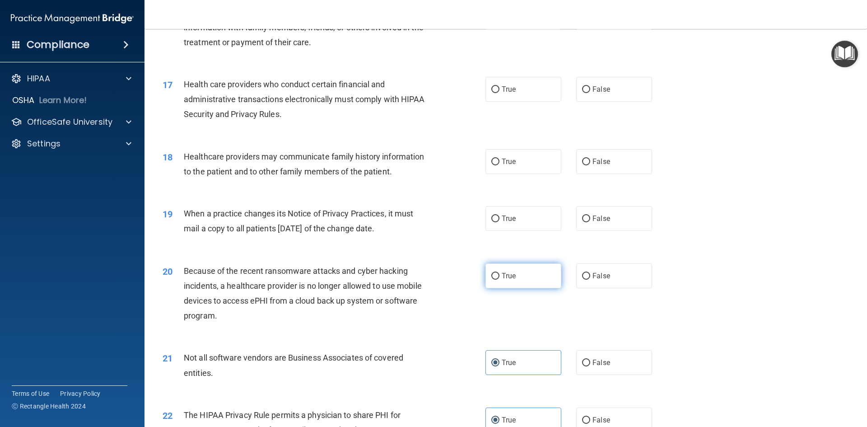
click at [539, 275] on label "True" at bounding box center [524, 275] width 76 height 25
click at [500, 275] on input "True" at bounding box center [495, 276] width 8 height 7
radio input "true"
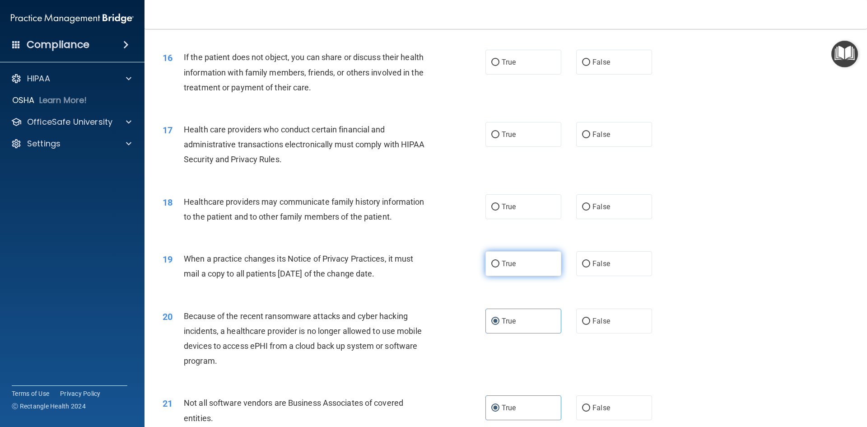
click at [512, 269] on label "True" at bounding box center [524, 263] width 76 height 25
click at [500, 267] on input "True" at bounding box center [495, 264] width 8 height 7
radio input "true"
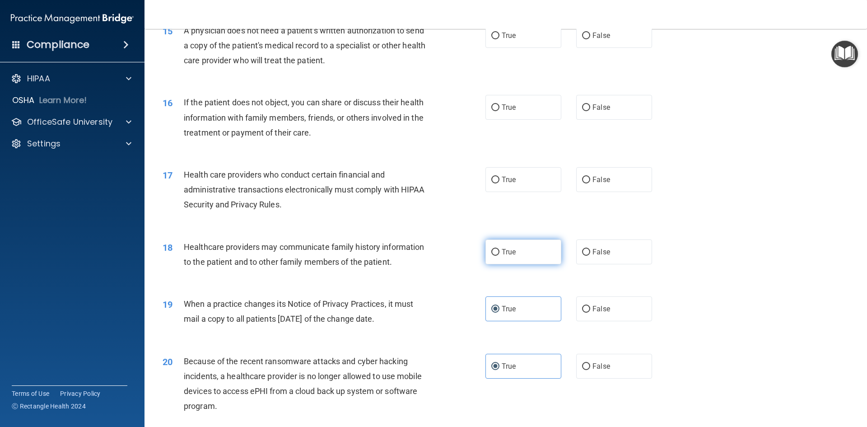
click at [515, 254] on label "True" at bounding box center [524, 251] width 76 height 25
click at [500, 254] on input "True" at bounding box center [495, 252] width 8 height 7
radio input "true"
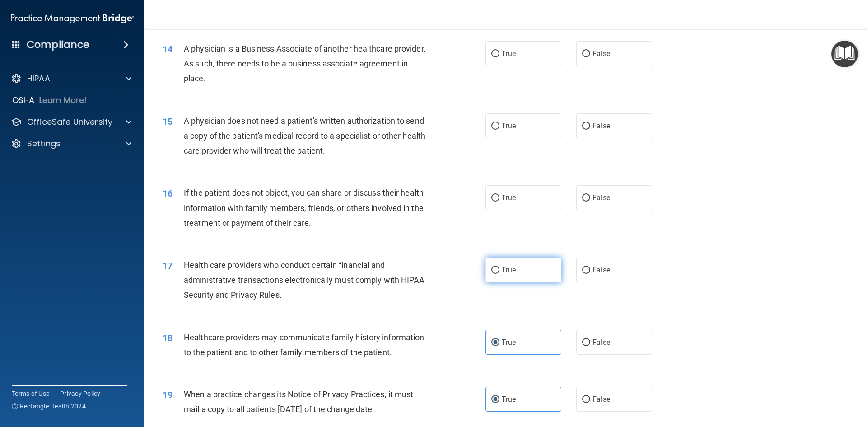
click at [497, 271] on label "True" at bounding box center [524, 269] width 76 height 25
click at [497, 271] on input "True" at bounding box center [495, 270] width 8 height 7
radio input "true"
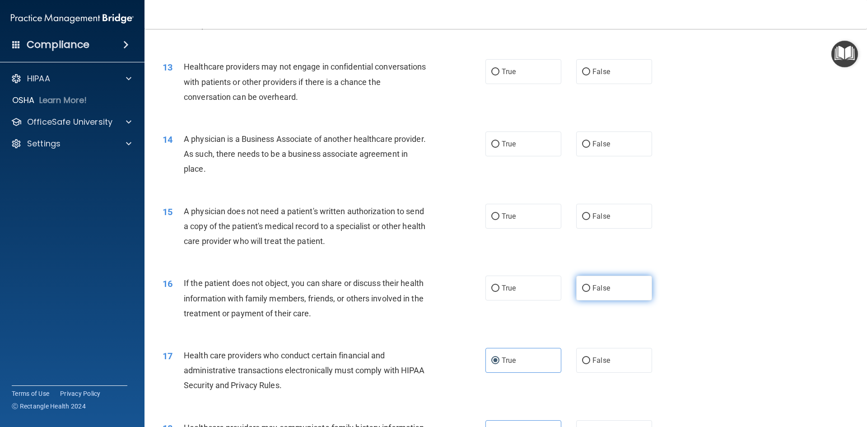
click at [616, 292] on label "False" at bounding box center [614, 288] width 76 height 25
click at [590, 292] on input "False" at bounding box center [586, 288] width 8 height 7
radio input "true"
click at [516, 289] on label "True" at bounding box center [524, 288] width 76 height 25
click at [500, 289] on input "True" at bounding box center [495, 288] width 8 height 7
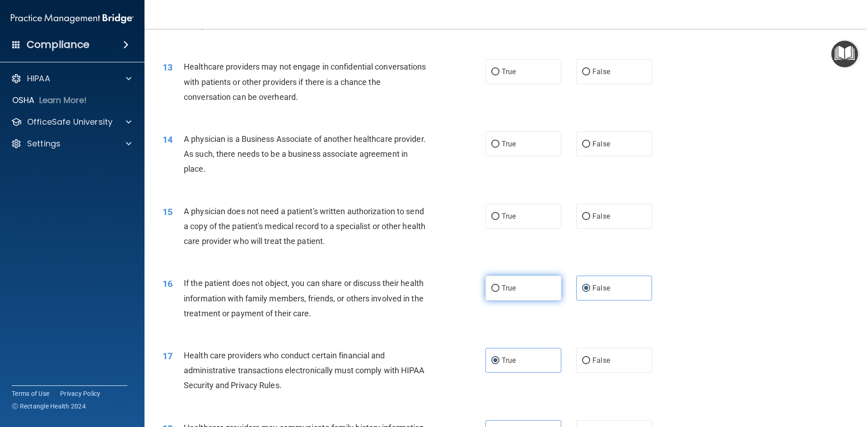
radio input "true"
radio input "false"
click at [527, 220] on label "True" at bounding box center [524, 216] width 76 height 25
click at [500, 220] on input "True" at bounding box center [495, 216] width 8 height 7
radio input "true"
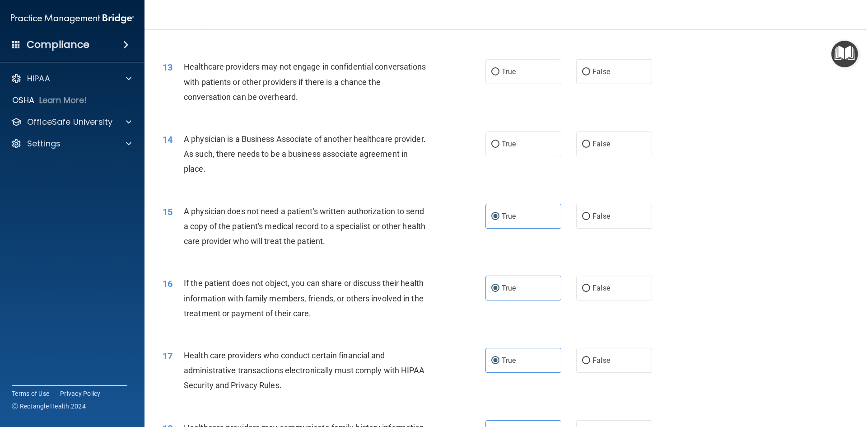
scroll to position [682, 0]
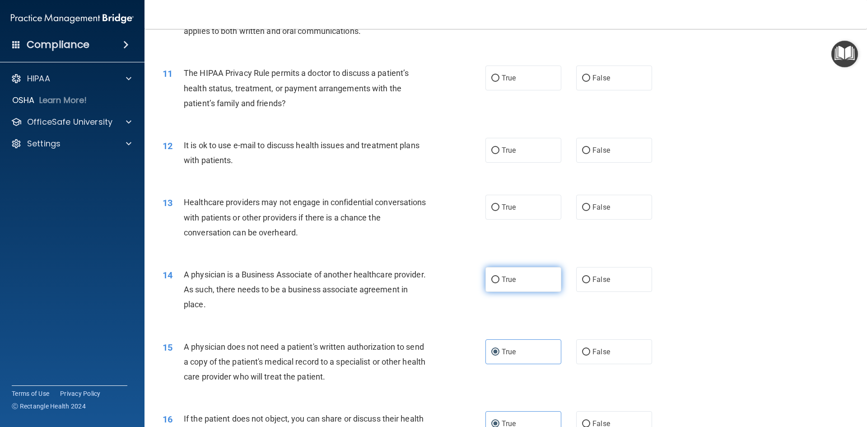
click at [533, 282] on label "True" at bounding box center [524, 279] width 76 height 25
click at [500, 282] on input "True" at bounding box center [495, 279] width 8 height 7
radio input "true"
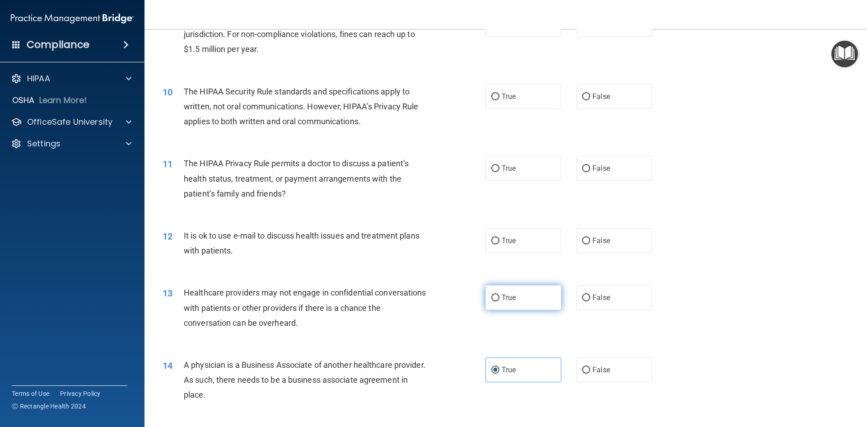
click at [486, 290] on label "True" at bounding box center [524, 297] width 76 height 25
click at [491, 295] on input "True" at bounding box center [495, 298] width 8 height 7
radio input "true"
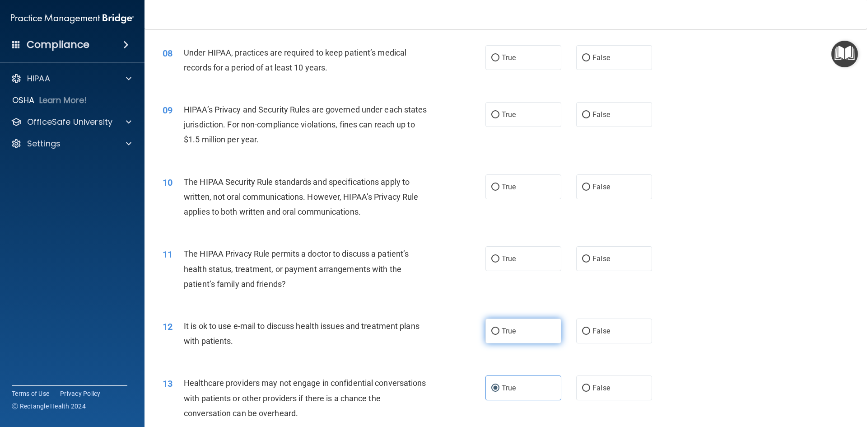
click at [520, 325] on label "True" at bounding box center [524, 330] width 76 height 25
click at [500, 328] on input "True" at bounding box center [495, 331] width 8 height 7
radio input "true"
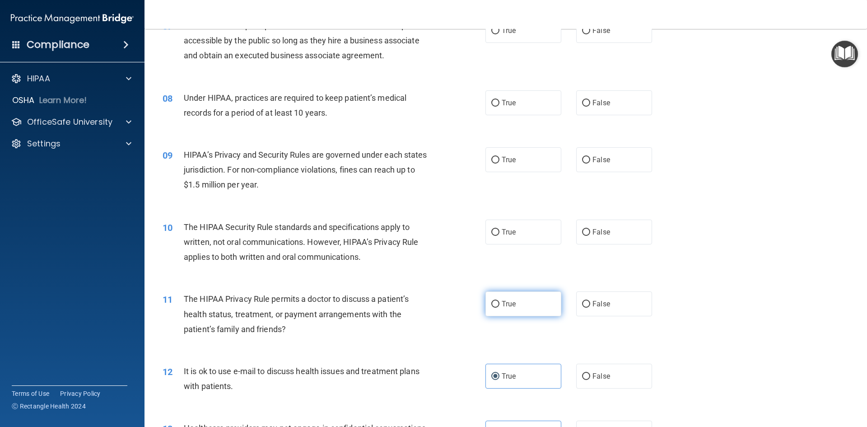
click at [547, 308] on label "True" at bounding box center [524, 303] width 76 height 25
click at [500, 308] on input "True" at bounding box center [495, 304] width 8 height 7
radio input "true"
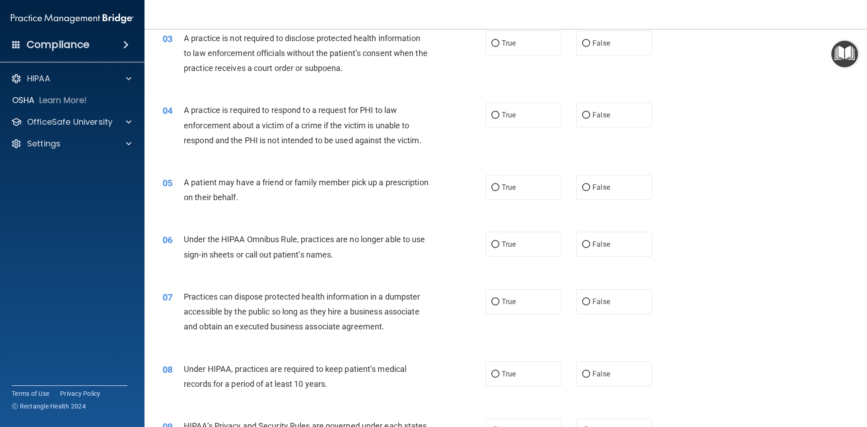
scroll to position [0, 0]
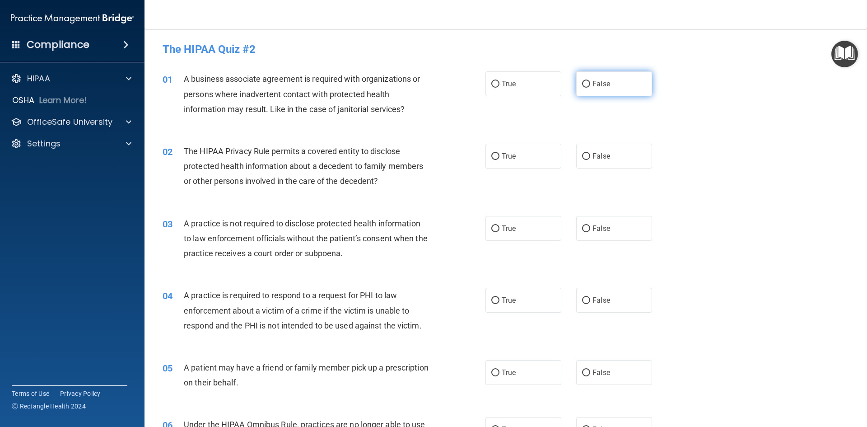
click at [600, 83] on span "False" at bounding box center [602, 83] width 18 height 9
click at [590, 83] on input "False" at bounding box center [586, 84] width 8 height 7
radio input "true"
click at [502, 155] on span "True" at bounding box center [509, 156] width 14 height 9
click at [499, 155] on input "True" at bounding box center [495, 156] width 8 height 7
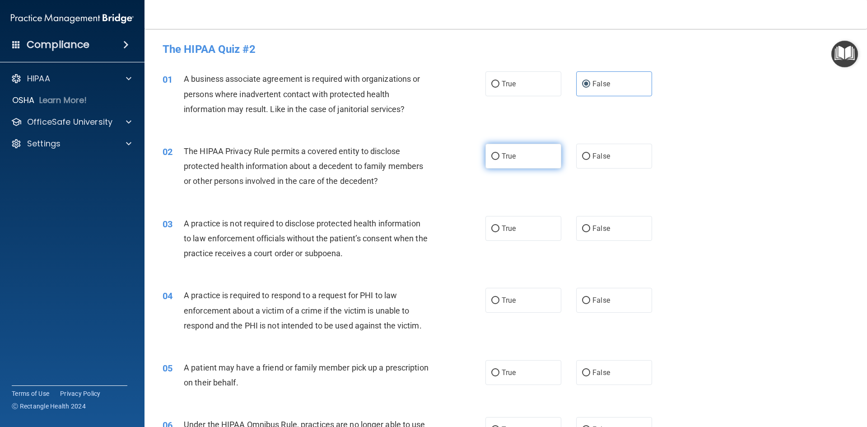
radio input "true"
click at [514, 232] on label "True" at bounding box center [524, 228] width 76 height 25
click at [500, 232] on input "True" at bounding box center [495, 228] width 8 height 7
radio input "true"
click at [627, 228] on label "False" at bounding box center [614, 228] width 76 height 25
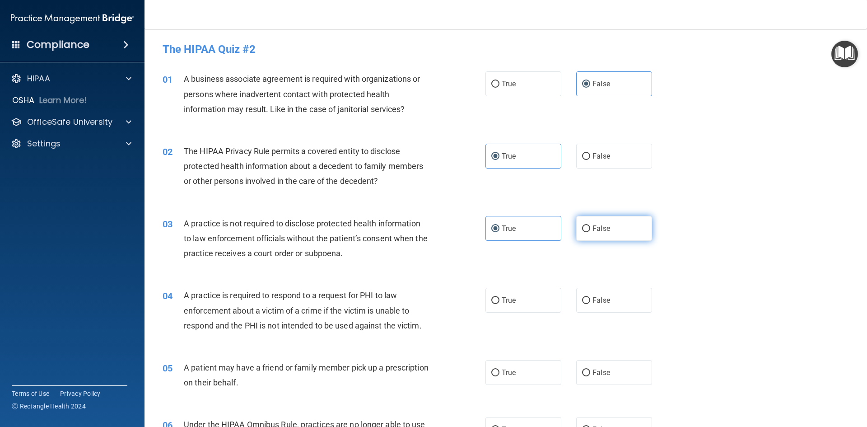
click at [590, 228] on input "False" at bounding box center [586, 228] width 8 height 7
radio input "true"
radio input "false"
click at [514, 292] on label "True" at bounding box center [524, 300] width 76 height 25
click at [500, 297] on input "True" at bounding box center [495, 300] width 8 height 7
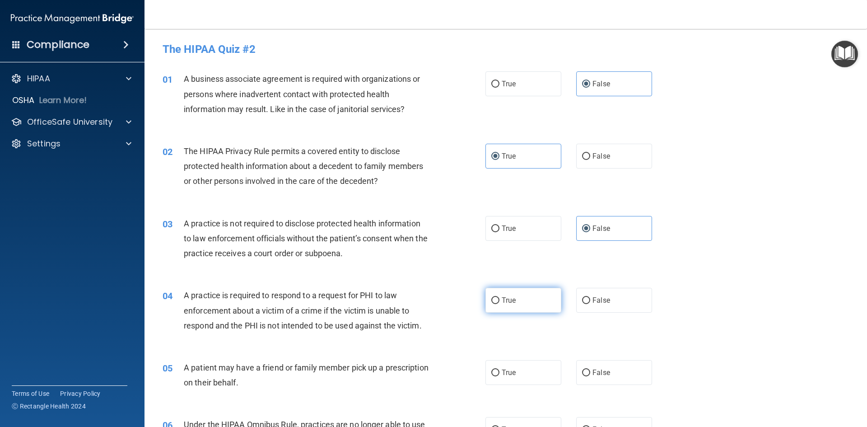
radio input "true"
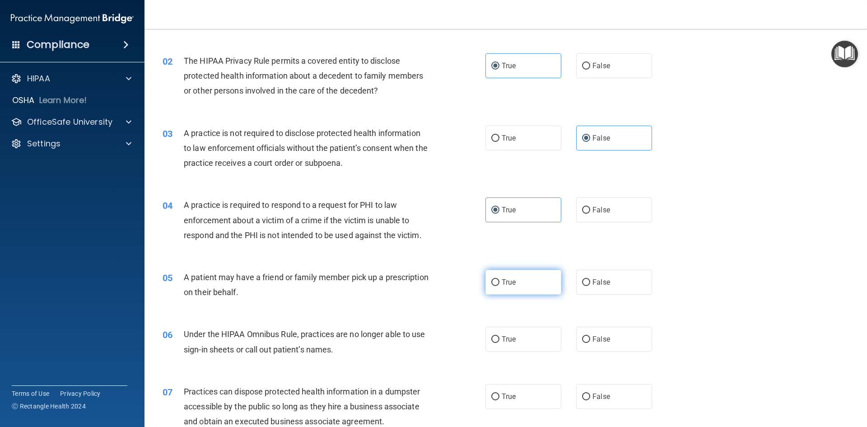
click at [542, 285] on label "True" at bounding box center [524, 282] width 76 height 25
click at [500, 285] on input "True" at bounding box center [495, 282] width 8 height 7
radio input "true"
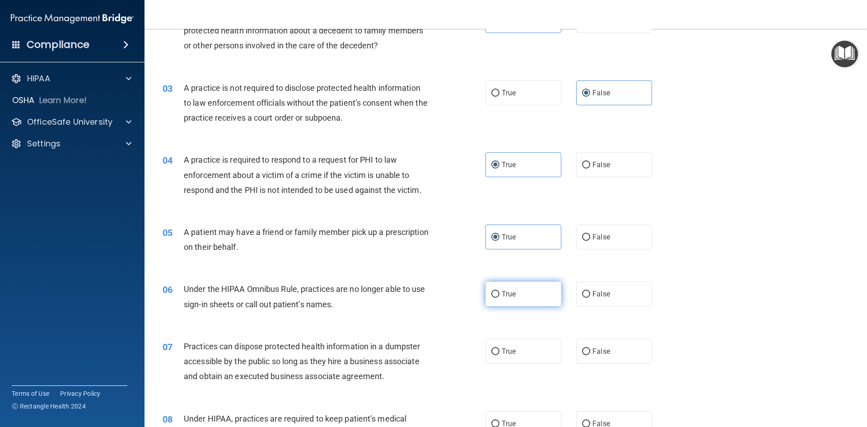
click at [511, 292] on span "True" at bounding box center [509, 294] width 14 height 9
click at [500, 292] on input "True" at bounding box center [495, 294] width 8 height 7
radio input "true"
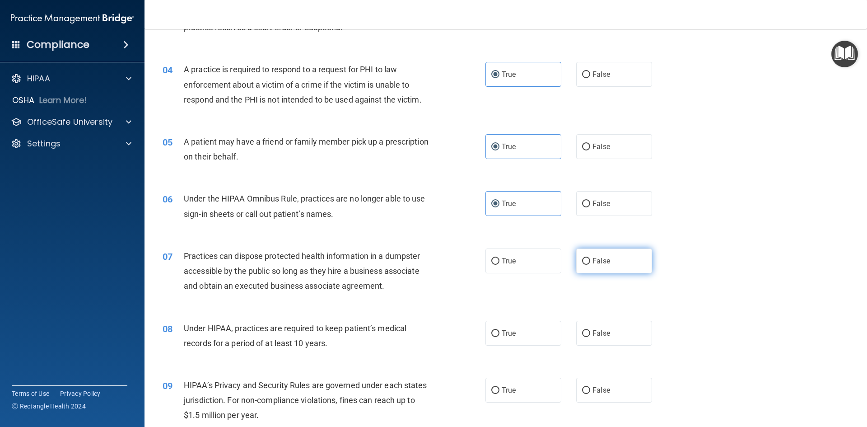
click at [589, 268] on label "False" at bounding box center [614, 260] width 76 height 25
click at [589, 265] on input "False" at bounding box center [586, 261] width 8 height 7
radio input "true"
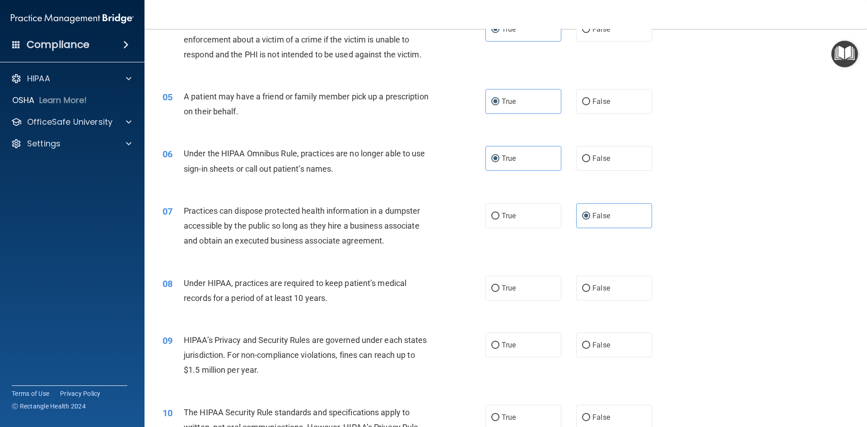
scroll to position [316, 0]
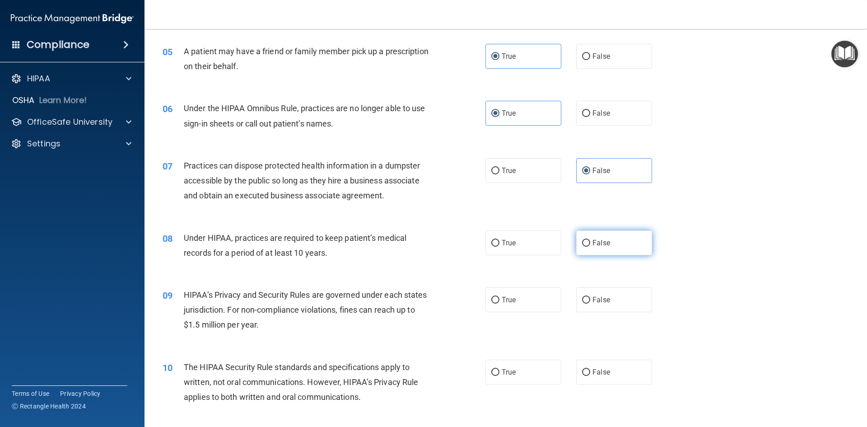
click at [600, 243] on span "False" at bounding box center [602, 242] width 18 height 9
click at [590, 243] on input "False" at bounding box center [586, 243] width 8 height 7
radio input "true"
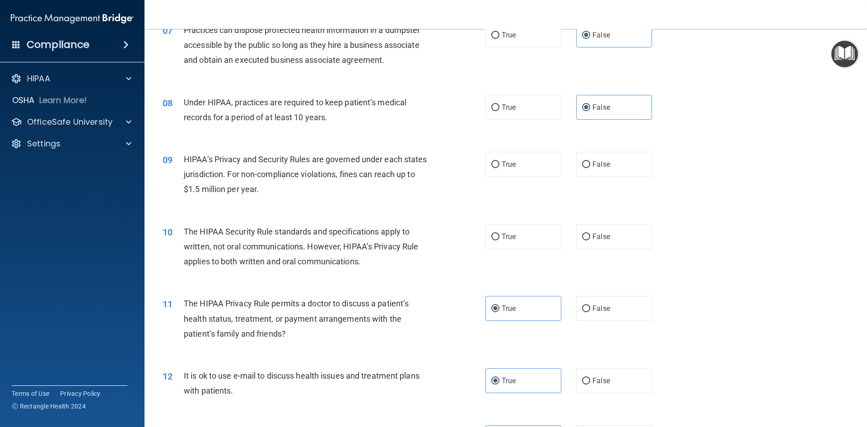
scroll to position [497, 0]
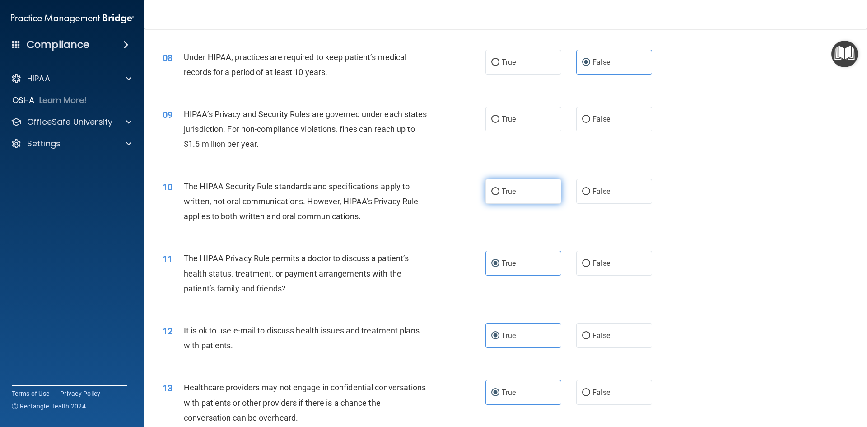
click at [505, 191] on span "True" at bounding box center [509, 191] width 14 height 9
click at [500, 191] on input "True" at bounding box center [495, 191] width 8 height 7
radio input "true"
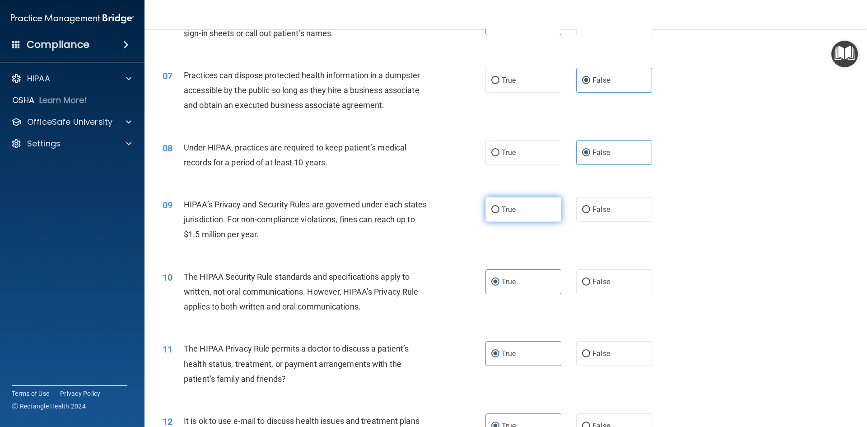
click at [486, 203] on label "True" at bounding box center [524, 209] width 76 height 25
click at [491, 206] on input "True" at bounding box center [495, 209] width 8 height 7
radio input "true"
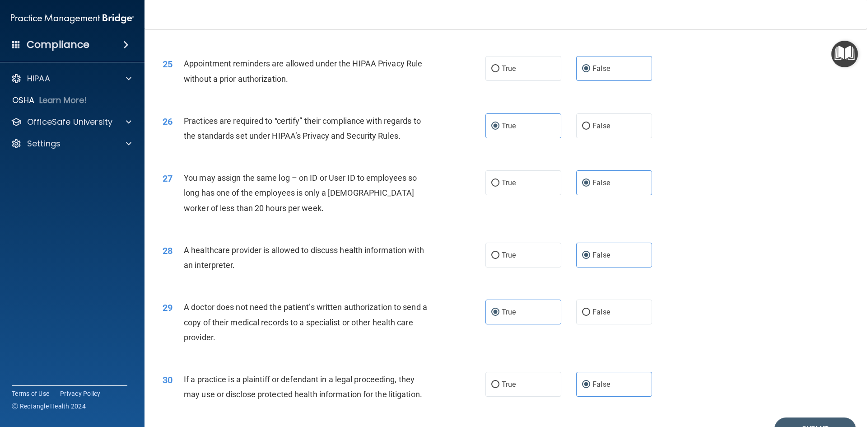
scroll to position [1676, 0]
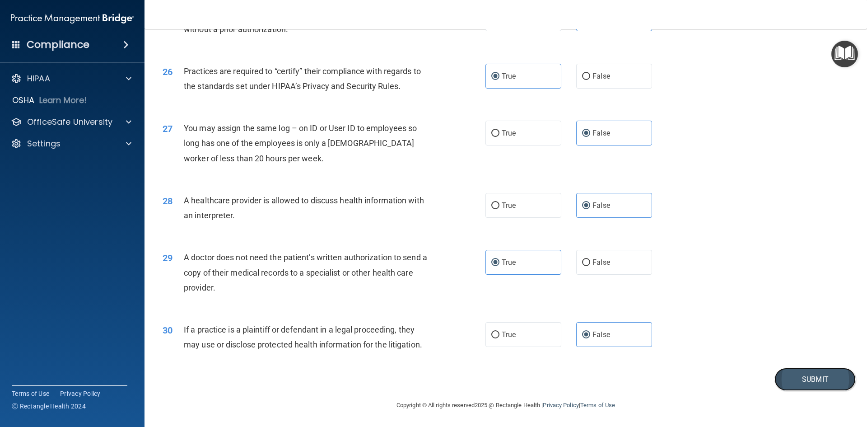
click at [834, 385] on button "Submit" at bounding box center [815, 379] width 81 height 23
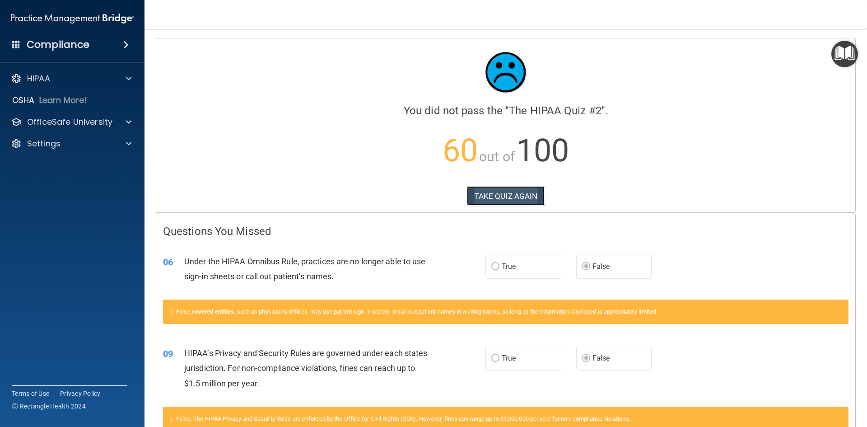
click at [497, 204] on button "TAKE QUIZ AGAIN" at bounding box center [506, 196] width 78 height 20
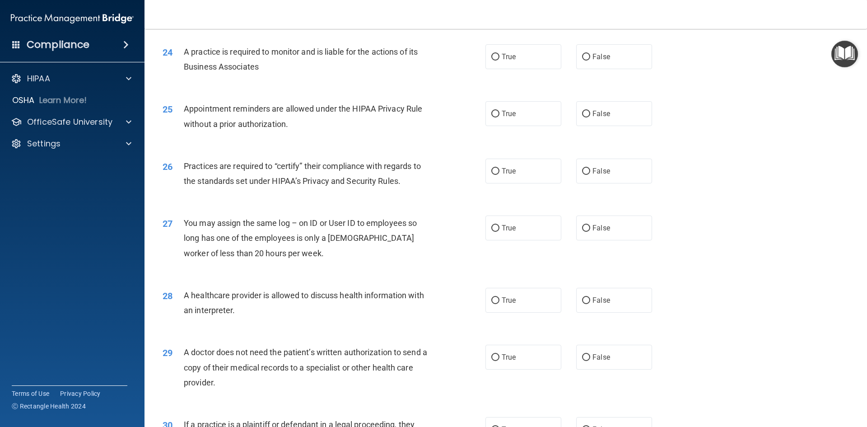
scroll to position [1676, 0]
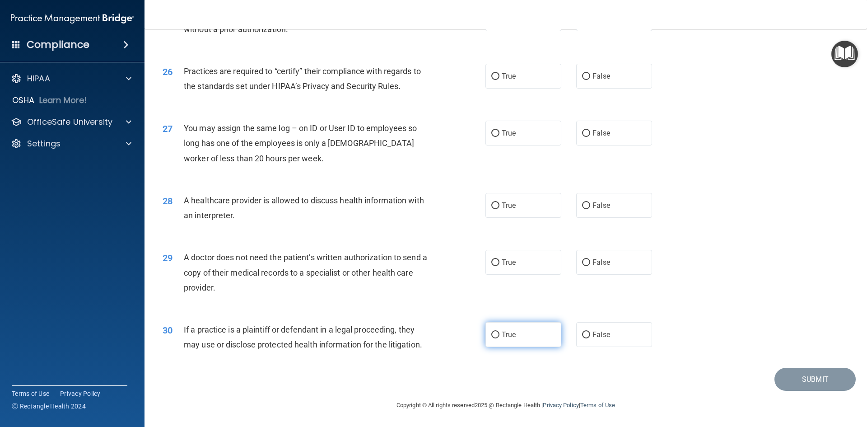
click at [501, 329] on label "True" at bounding box center [524, 334] width 76 height 25
click at [500, 332] on input "True" at bounding box center [495, 335] width 8 height 7
radio input "true"
click at [601, 262] on span "False" at bounding box center [602, 262] width 18 height 9
click at [590, 262] on input "False" at bounding box center [586, 262] width 8 height 7
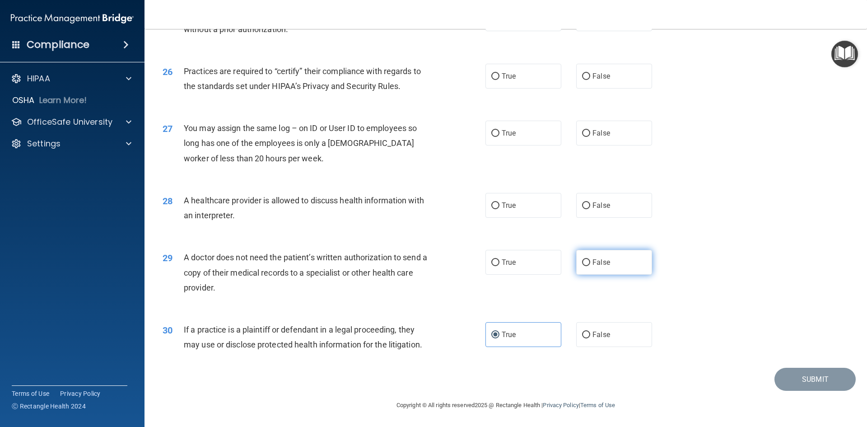
radio input "true"
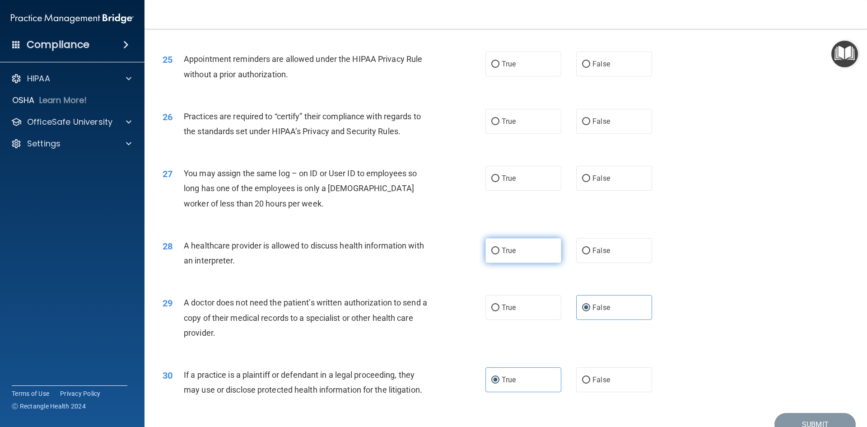
click at [505, 257] on label "True" at bounding box center [524, 250] width 76 height 25
click at [500, 254] on input "True" at bounding box center [495, 251] width 8 height 7
radio input "true"
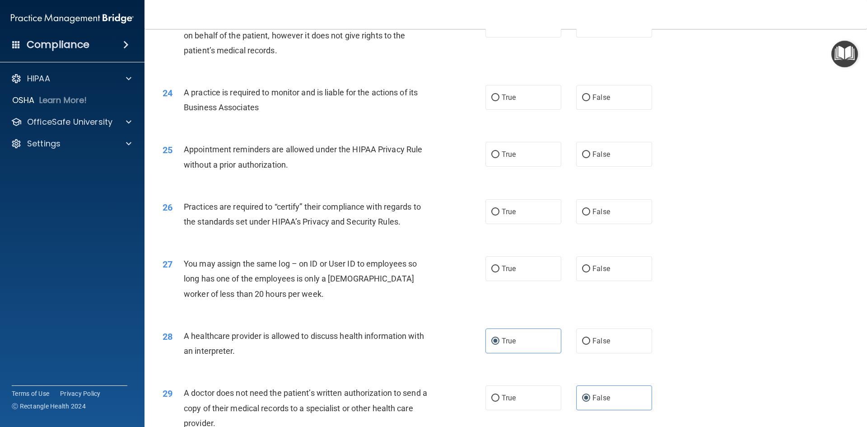
scroll to position [1495, 0]
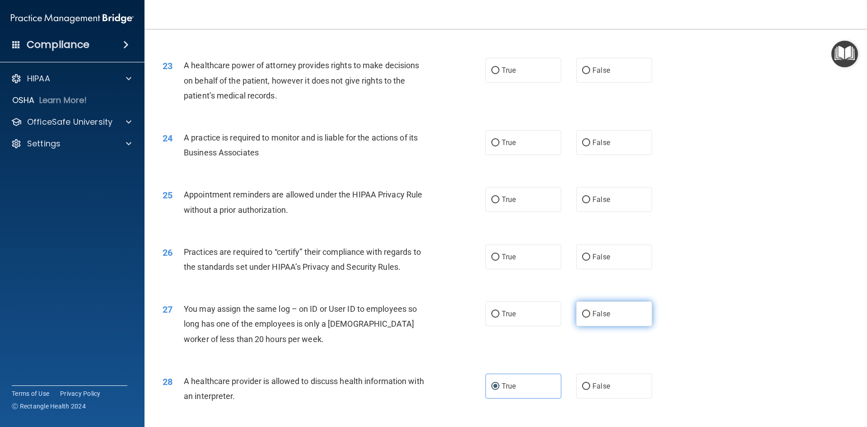
click at [590, 309] on label "False" at bounding box center [614, 313] width 76 height 25
click at [590, 311] on input "False" at bounding box center [586, 314] width 8 height 7
radio input "true"
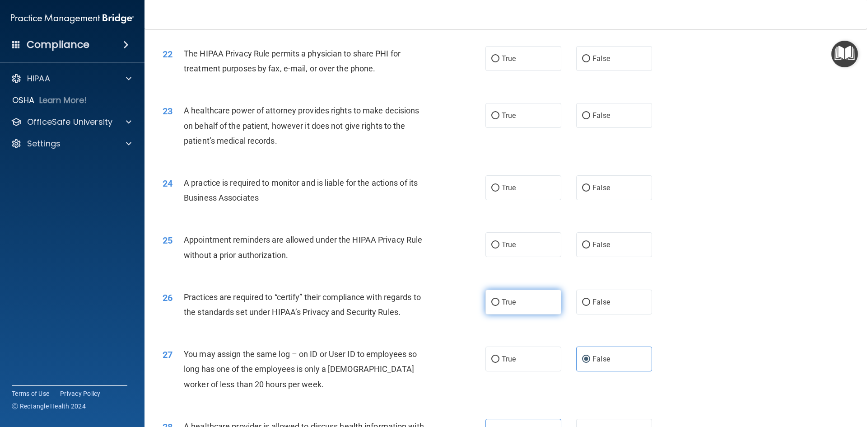
click at [505, 296] on label "True" at bounding box center [524, 302] width 76 height 25
click at [500, 299] on input "True" at bounding box center [495, 302] width 8 height 7
radio input "true"
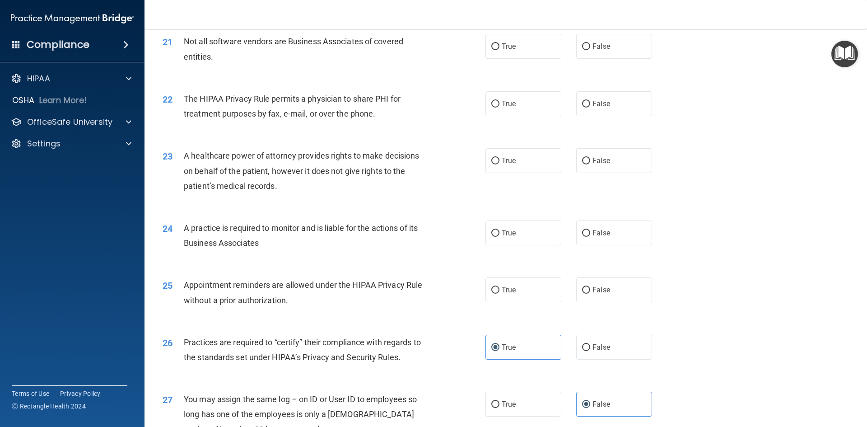
scroll to position [1360, 0]
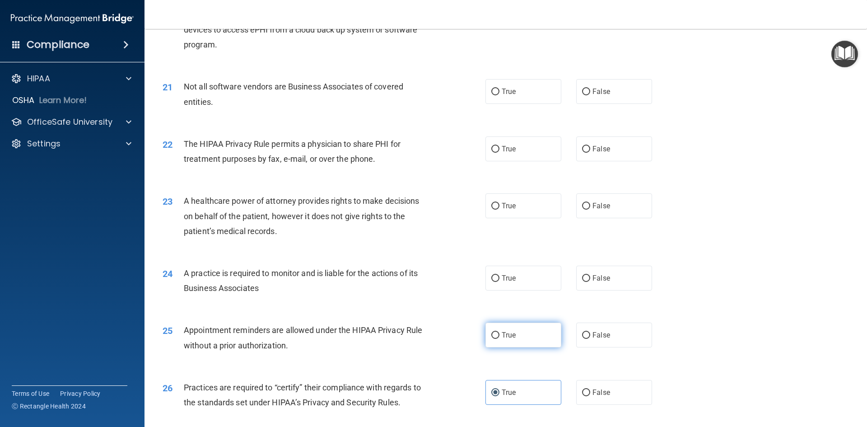
click at [511, 337] on span "True" at bounding box center [509, 335] width 14 height 9
click at [500, 337] on input "True" at bounding box center [495, 335] width 8 height 7
radio input "true"
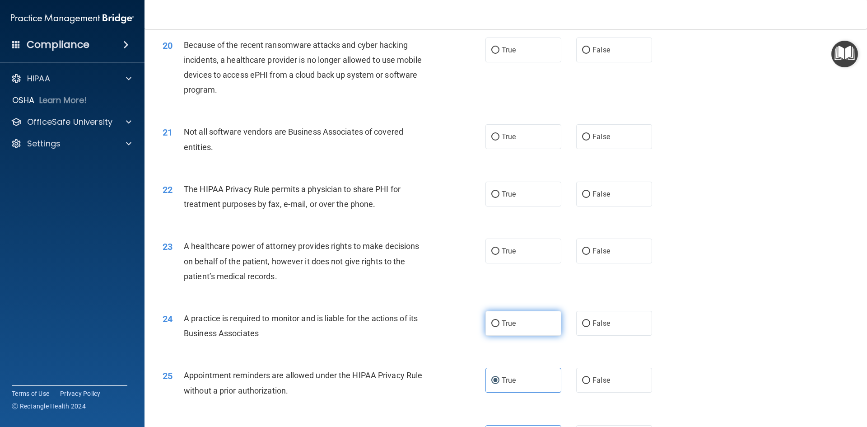
click at [519, 325] on label "True" at bounding box center [524, 323] width 76 height 25
click at [500, 325] on input "True" at bounding box center [495, 323] width 8 height 7
radio input "true"
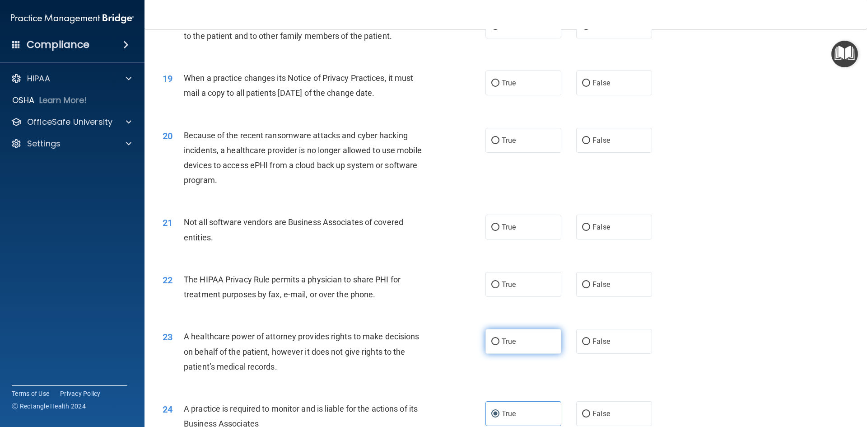
click at [496, 341] on input "True" at bounding box center [495, 341] width 8 height 7
radio input "true"
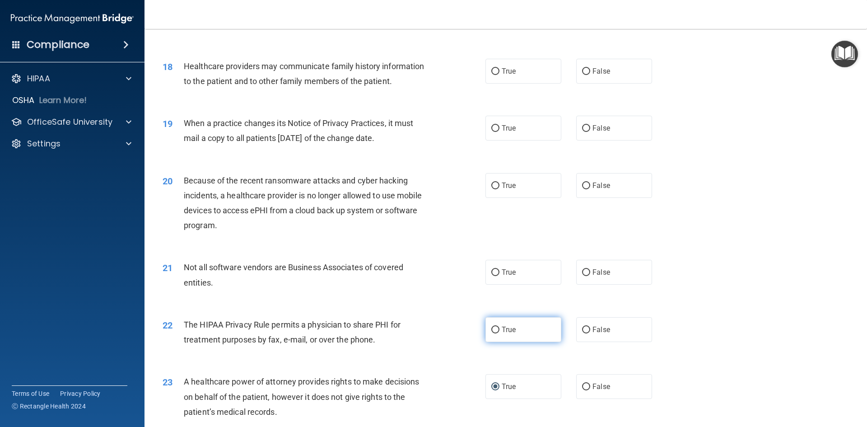
click at [520, 331] on label "True" at bounding box center [524, 329] width 76 height 25
click at [500, 331] on input "True" at bounding box center [495, 330] width 8 height 7
radio input "true"
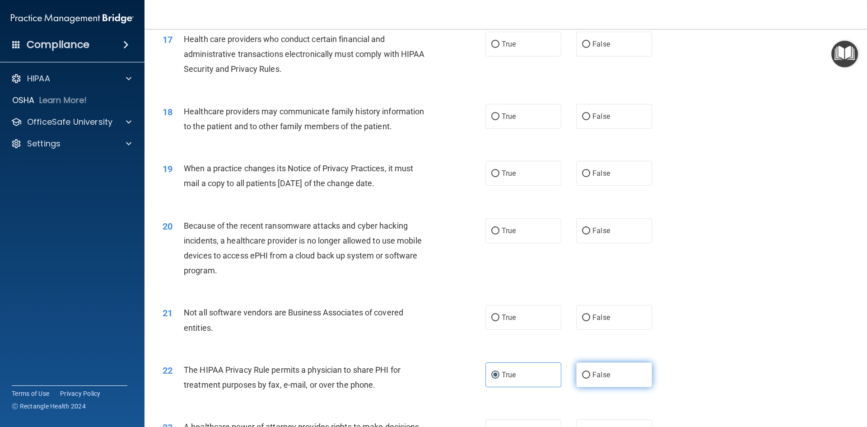
click at [607, 370] on label "False" at bounding box center [614, 374] width 76 height 25
click at [590, 372] on input "False" at bounding box center [586, 375] width 8 height 7
radio input "true"
radio input "false"
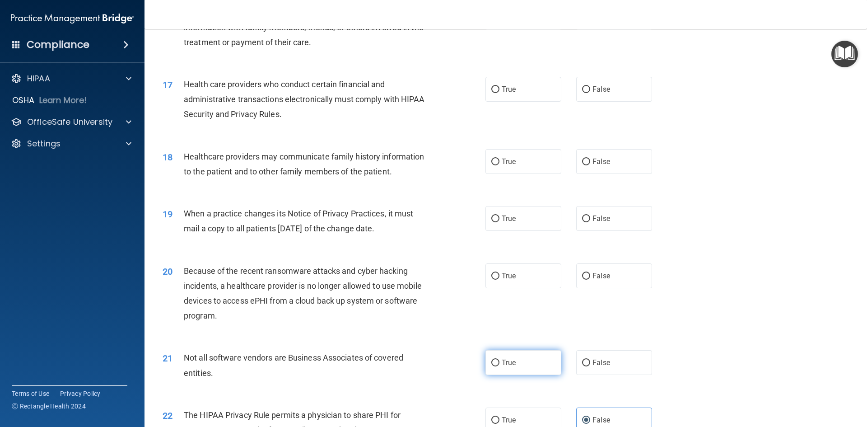
click at [511, 367] on label "True" at bounding box center [524, 362] width 76 height 25
click at [500, 366] on input "True" at bounding box center [495, 363] width 8 height 7
radio input "true"
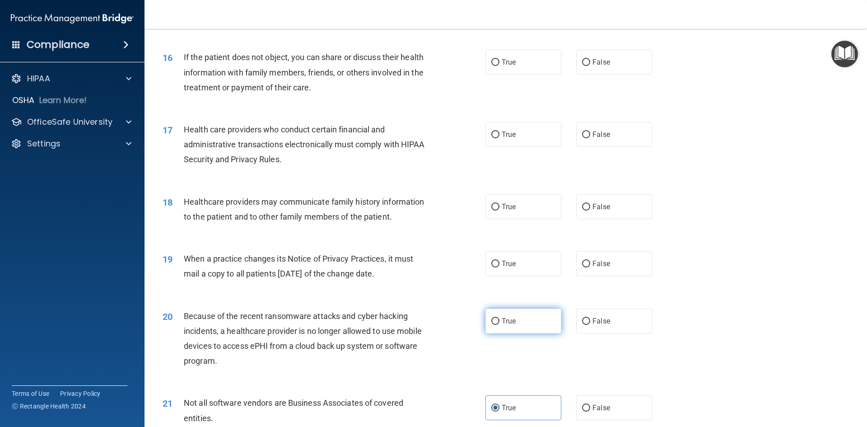
click at [497, 323] on label "True" at bounding box center [524, 321] width 76 height 25
click at [497, 323] on input "True" at bounding box center [495, 321] width 8 height 7
radio input "true"
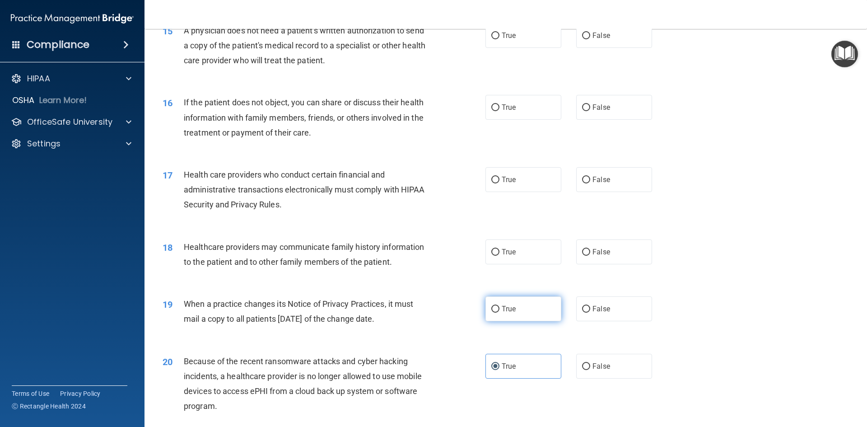
click at [504, 311] on span "True" at bounding box center [509, 308] width 14 height 9
click at [500, 311] on input "True" at bounding box center [495, 309] width 8 height 7
radio input "true"
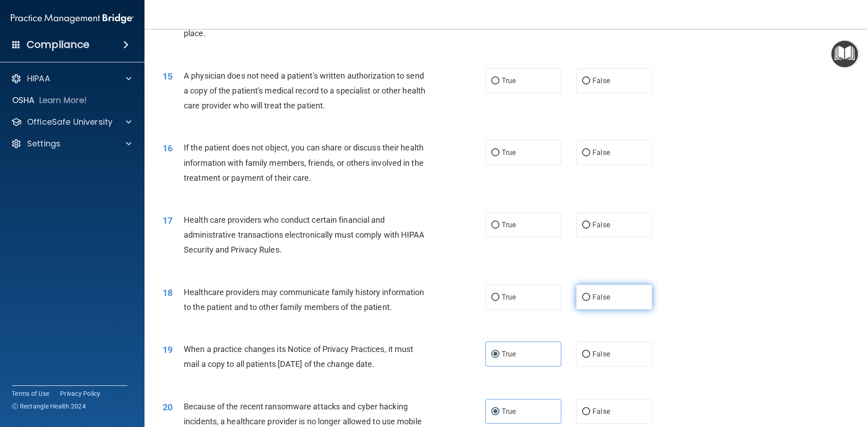
click at [606, 295] on label "False" at bounding box center [614, 297] width 76 height 25
click at [590, 295] on input "False" at bounding box center [586, 297] width 8 height 7
radio input "true"
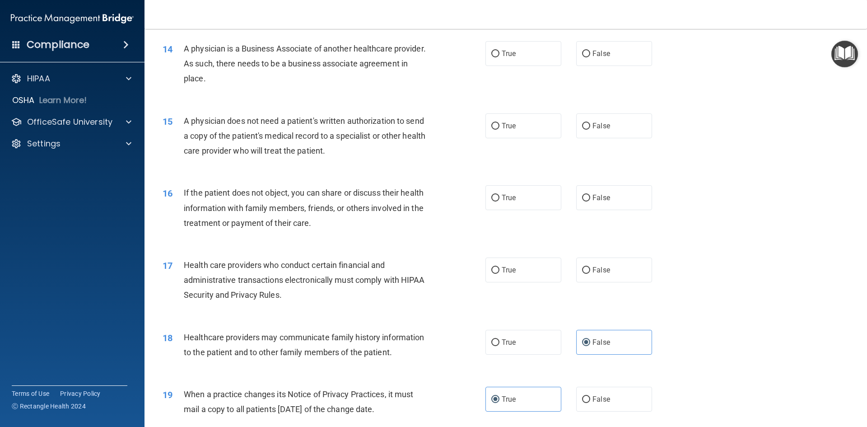
scroll to position [863, 0]
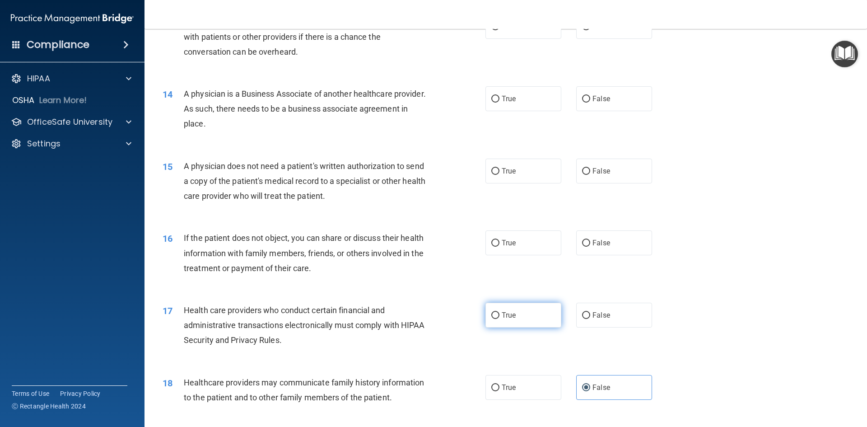
click at [503, 327] on label "True" at bounding box center [524, 315] width 76 height 25
click at [500, 319] on input "True" at bounding box center [495, 315] width 8 height 7
radio input "true"
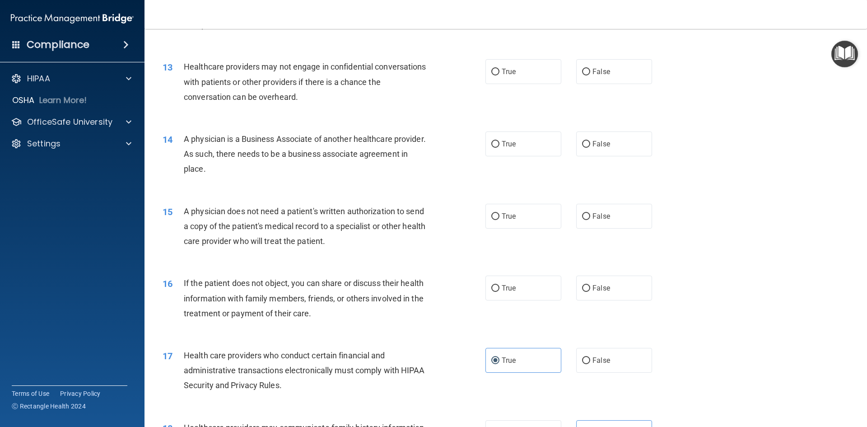
scroll to position [772, 0]
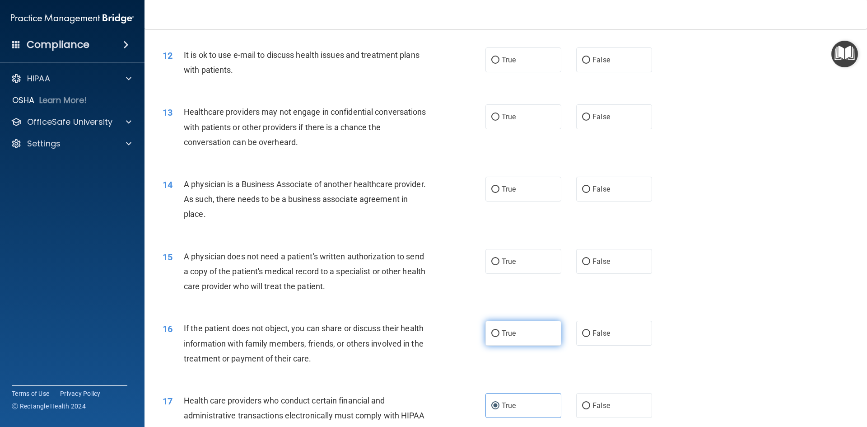
click at [516, 331] on label "True" at bounding box center [524, 333] width 76 height 25
click at [500, 331] on input "True" at bounding box center [495, 333] width 8 height 7
radio input "true"
click at [523, 276] on div "15 A physician does not need a patient's written authorization to send a copy o…" at bounding box center [506, 274] width 700 height 72
click at [521, 264] on label "True" at bounding box center [524, 261] width 76 height 25
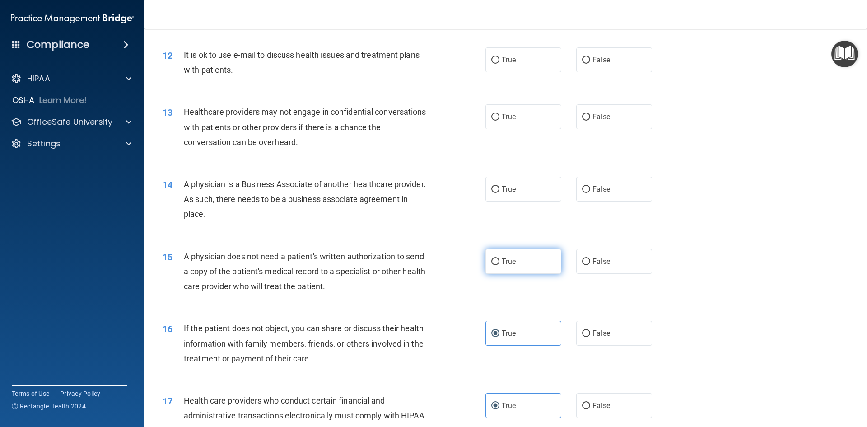
click at [500, 264] on input "True" at bounding box center [495, 261] width 8 height 7
radio input "true"
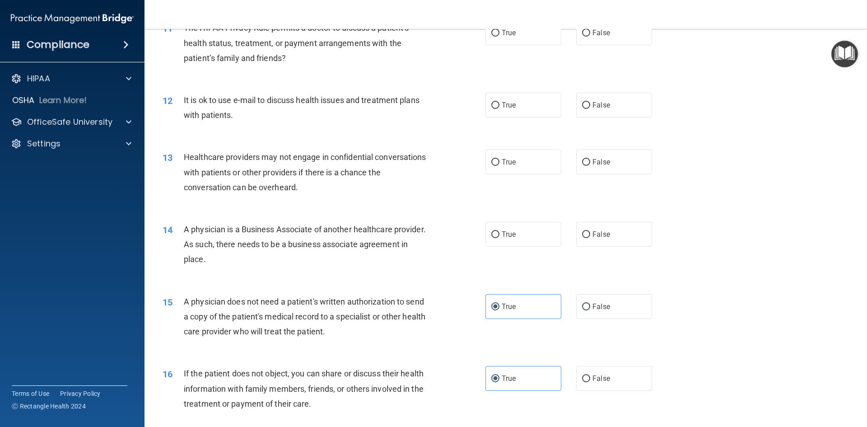
scroll to position [682, 0]
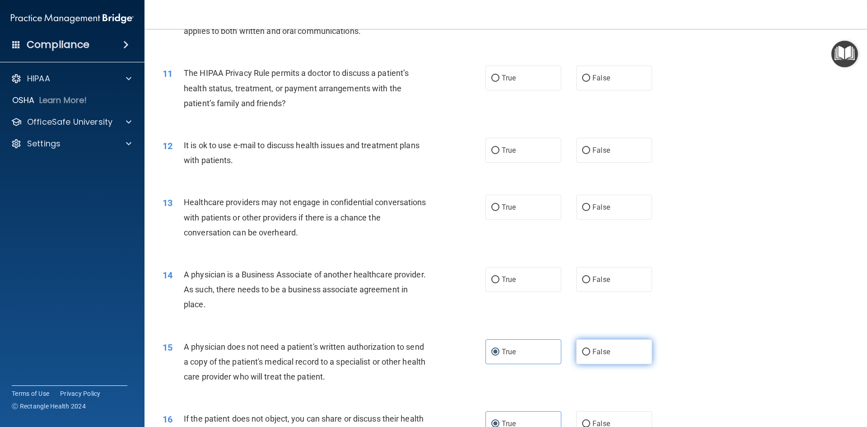
click at [617, 348] on label "False" at bounding box center [614, 351] width 76 height 25
click at [590, 349] on input "False" at bounding box center [586, 352] width 8 height 7
radio input "true"
radio input "false"
click at [523, 281] on label "True" at bounding box center [524, 279] width 76 height 25
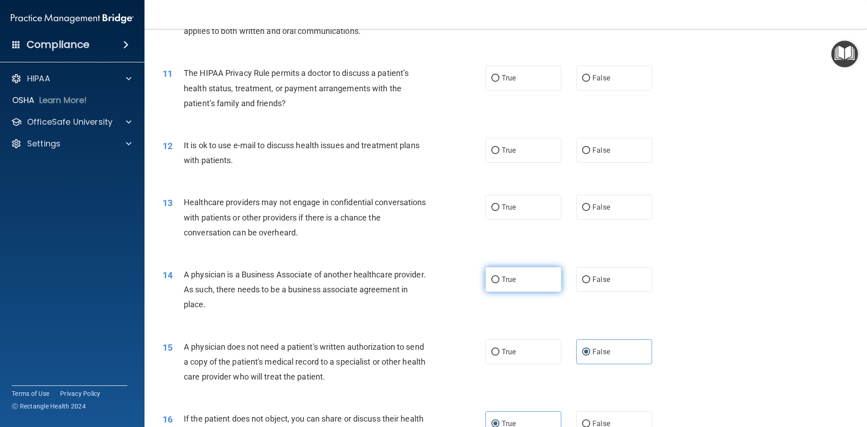
click at [500, 281] on input "True" at bounding box center [495, 279] width 8 height 7
radio input "true"
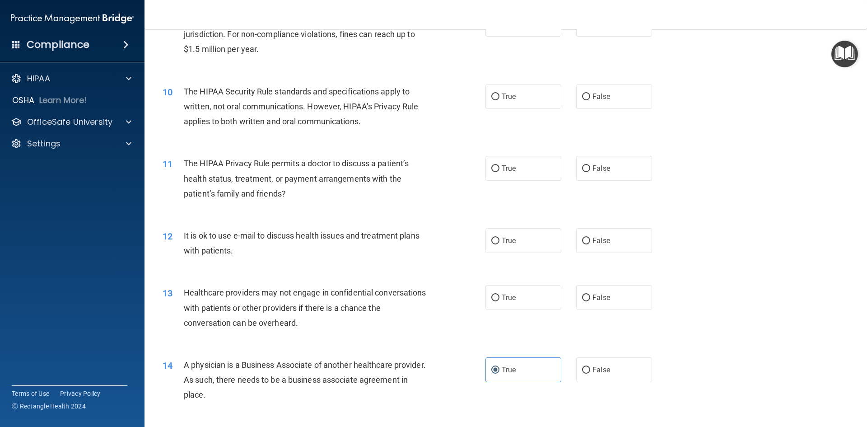
scroll to position [547, 0]
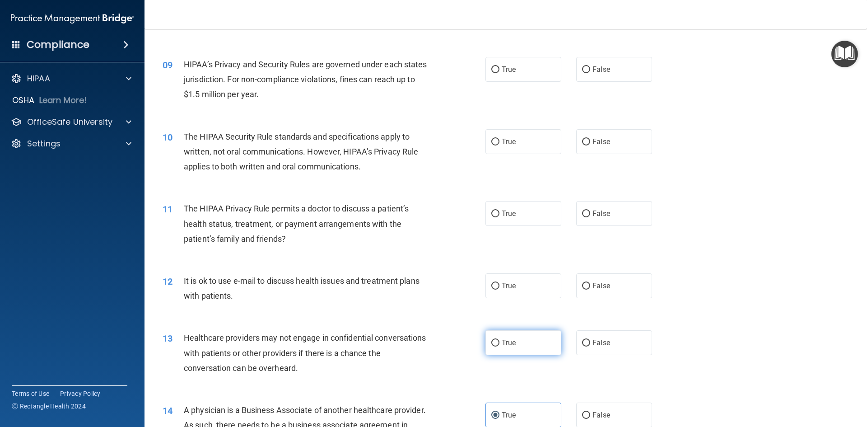
click at [494, 343] on input "True" at bounding box center [495, 343] width 8 height 7
radio input "true"
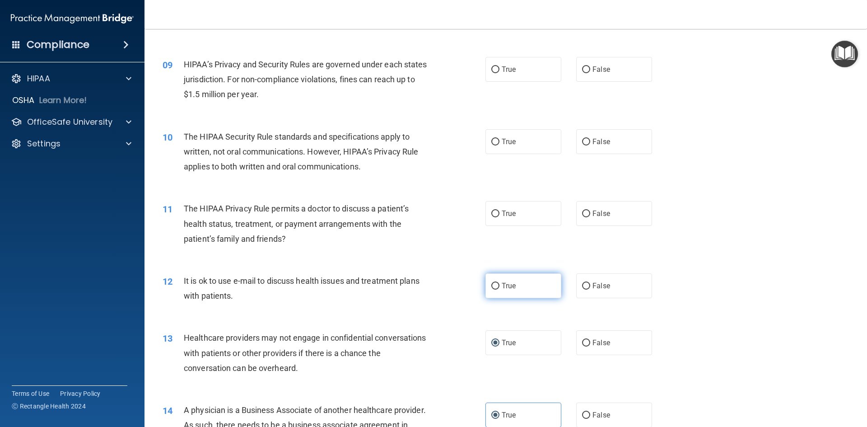
click at [519, 282] on label "True" at bounding box center [524, 285] width 76 height 25
click at [500, 283] on input "True" at bounding box center [495, 286] width 8 height 7
radio input "true"
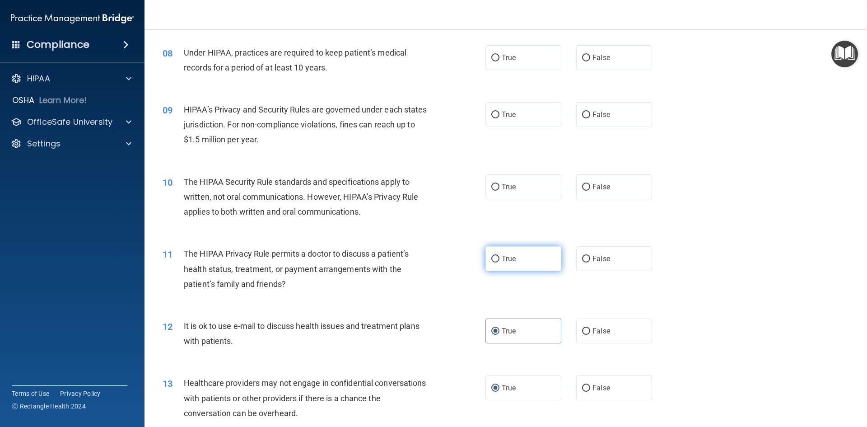
click at [505, 262] on span "True" at bounding box center [509, 258] width 14 height 9
click at [500, 262] on input "True" at bounding box center [495, 259] width 8 height 7
radio input "true"
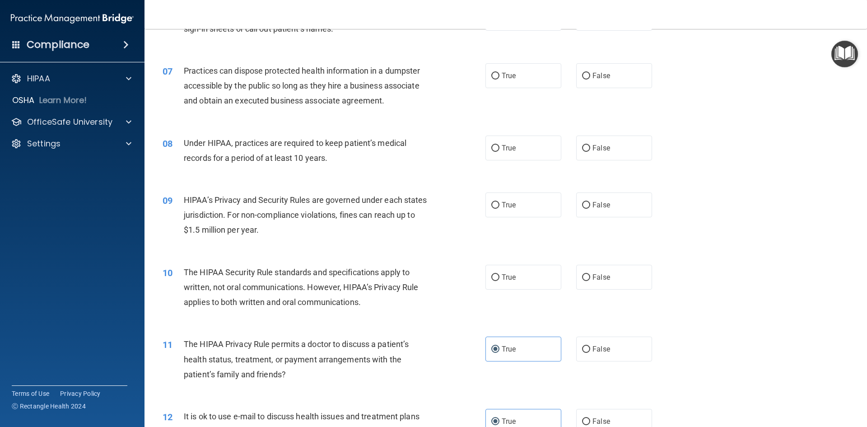
scroll to position [366, 0]
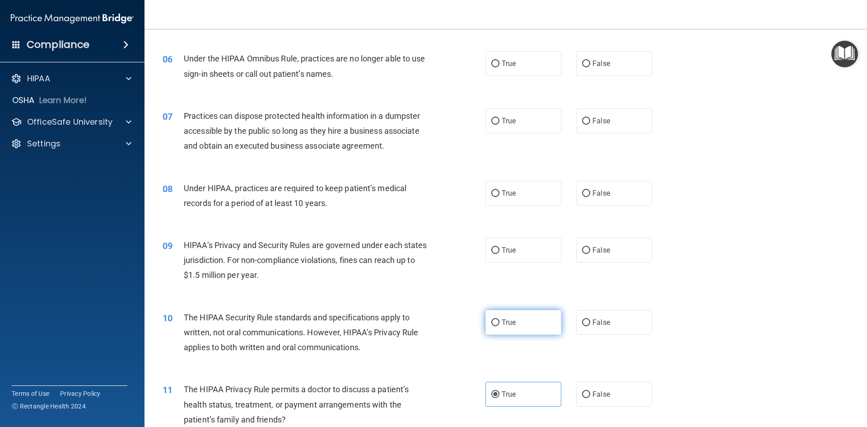
click at [504, 315] on label "True" at bounding box center [524, 322] width 76 height 25
click at [500, 319] on input "True" at bounding box center [495, 322] width 8 height 7
radio input "true"
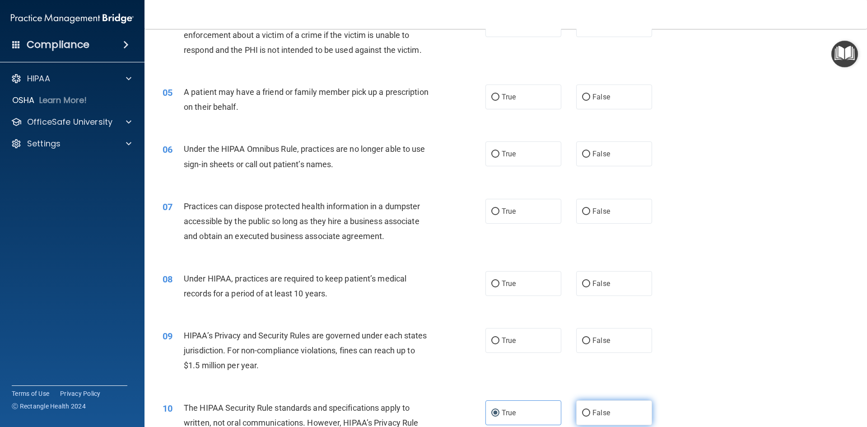
click at [595, 405] on label "False" at bounding box center [614, 412] width 76 height 25
click at [590, 410] on input "False" at bounding box center [586, 413] width 8 height 7
radio input "true"
radio input "false"
click at [491, 337] on input "True" at bounding box center [495, 340] width 8 height 7
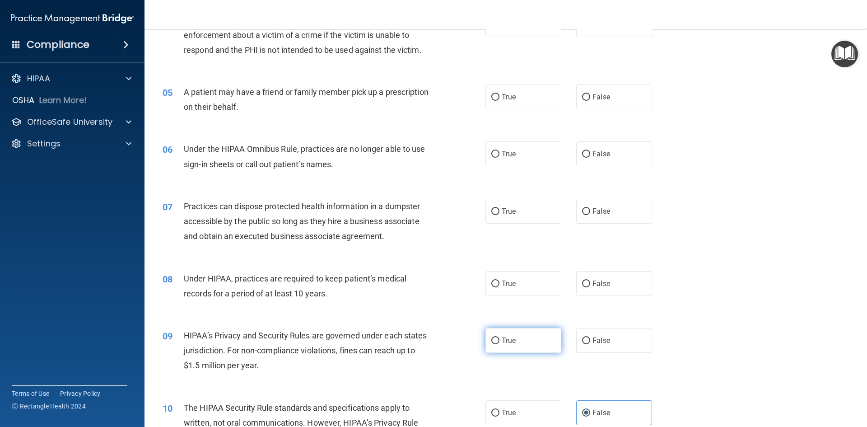
radio input "true"
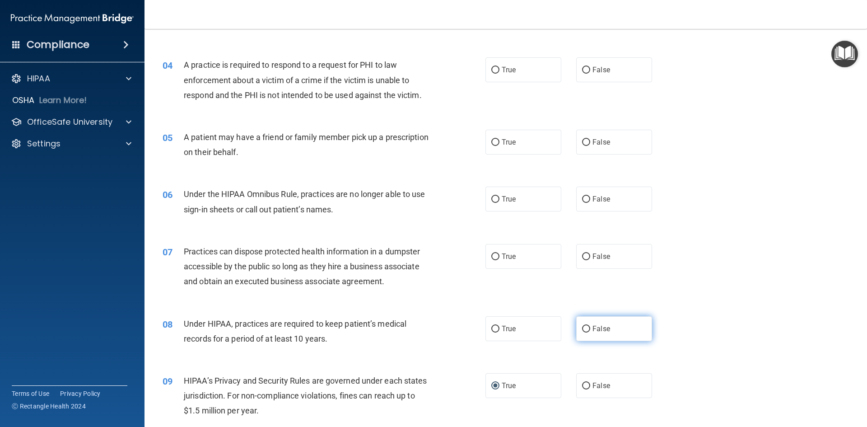
click at [625, 325] on label "False" at bounding box center [614, 328] width 76 height 25
click at [590, 326] on input "False" at bounding box center [586, 329] width 8 height 7
radio input "true"
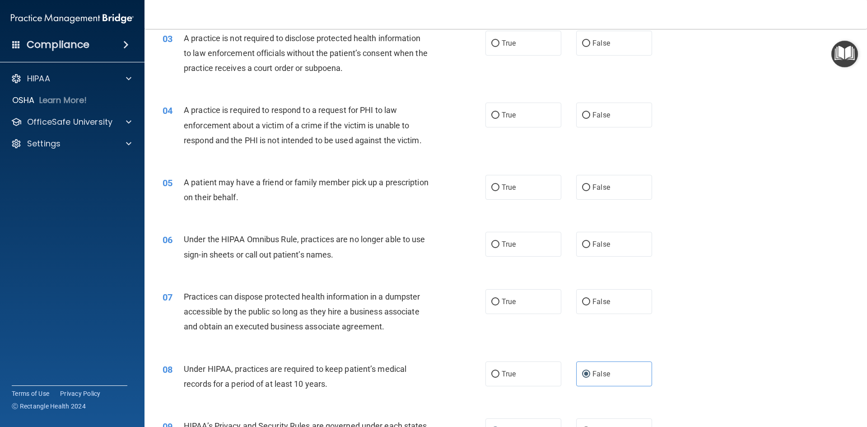
scroll to position [140, 0]
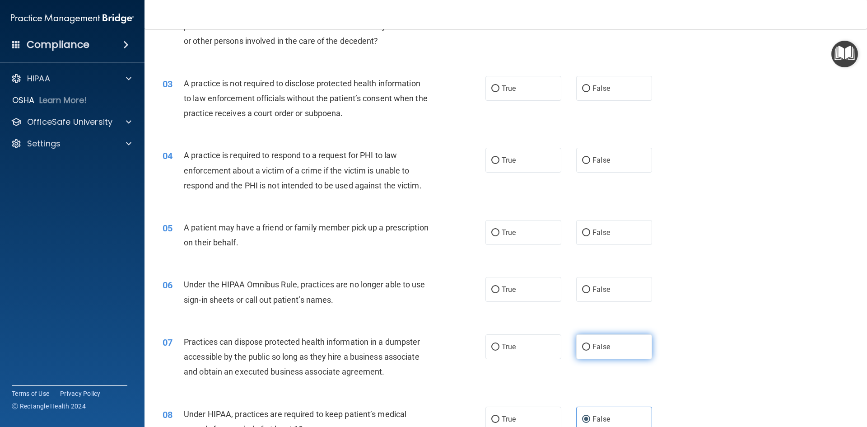
click at [598, 344] on span "False" at bounding box center [602, 346] width 18 height 9
click at [590, 344] on input "False" at bounding box center [586, 347] width 8 height 7
radio input "true"
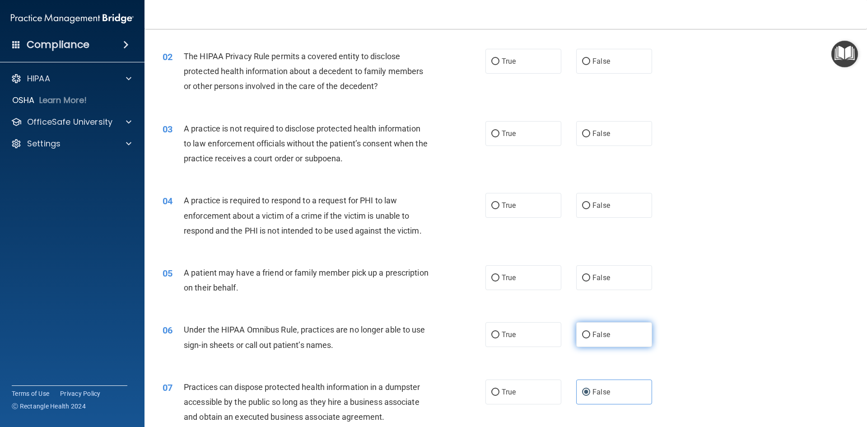
click at [603, 337] on span "False" at bounding box center [602, 334] width 18 height 9
click at [590, 337] on input "False" at bounding box center [586, 335] width 8 height 7
radio input "true"
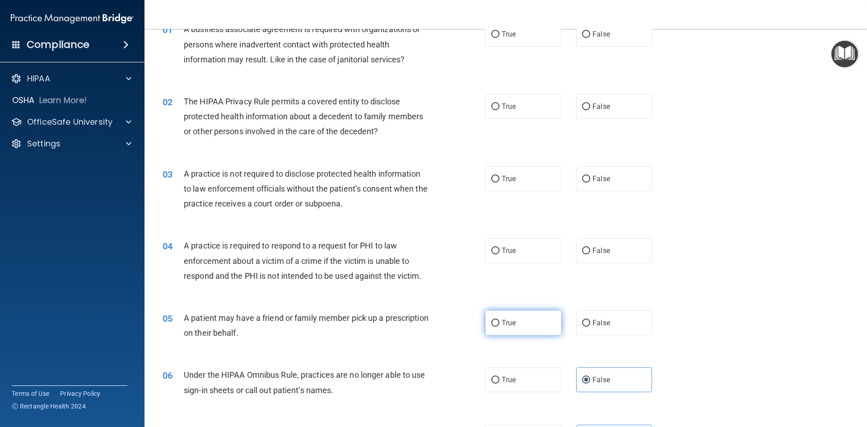
click at [526, 334] on label "True" at bounding box center [524, 322] width 76 height 25
click at [500, 327] on input "True" at bounding box center [495, 323] width 8 height 7
radio input "true"
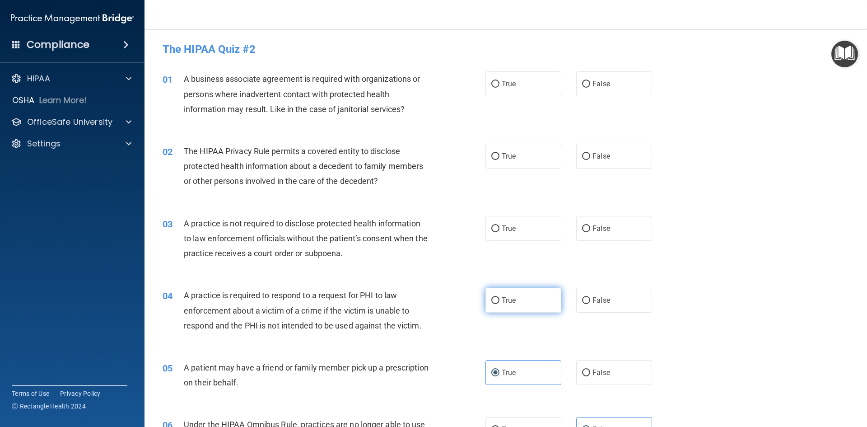
click at [514, 301] on label "True" at bounding box center [524, 300] width 76 height 25
click at [500, 301] on input "True" at bounding box center [495, 300] width 8 height 7
radio input "true"
click at [614, 224] on label "False" at bounding box center [614, 228] width 76 height 25
click at [590, 225] on input "False" at bounding box center [586, 228] width 8 height 7
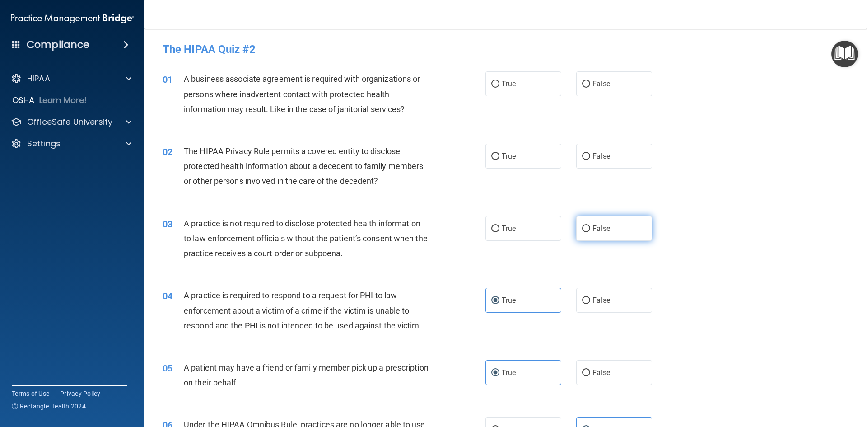
radio input "true"
click at [581, 89] on label "False" at bounding box center [614, 83] width 76 height 25
click at [582, 88] on input "False" at bounding box center [586, 84] width 8 height 7
radio input "true"
click at [512, 162] on label "True" at bounding box center [524, 156] width 76 height 25
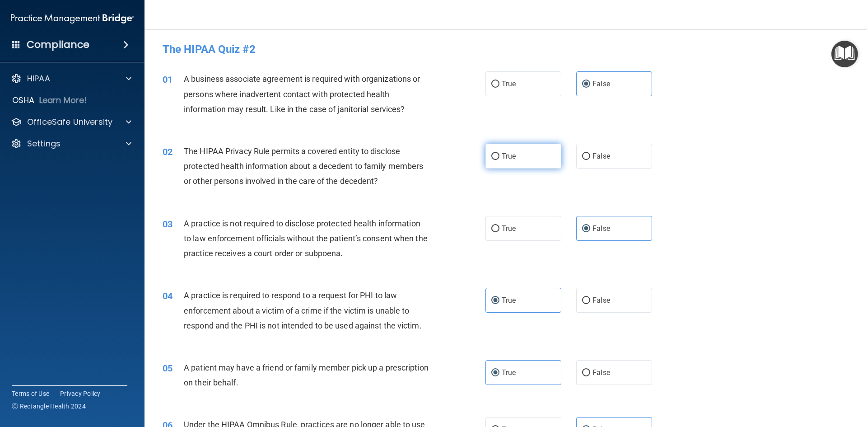
click at [500, 160] on input "True" at bounding box center [495, 156] width 8 height 7
radio input "true"
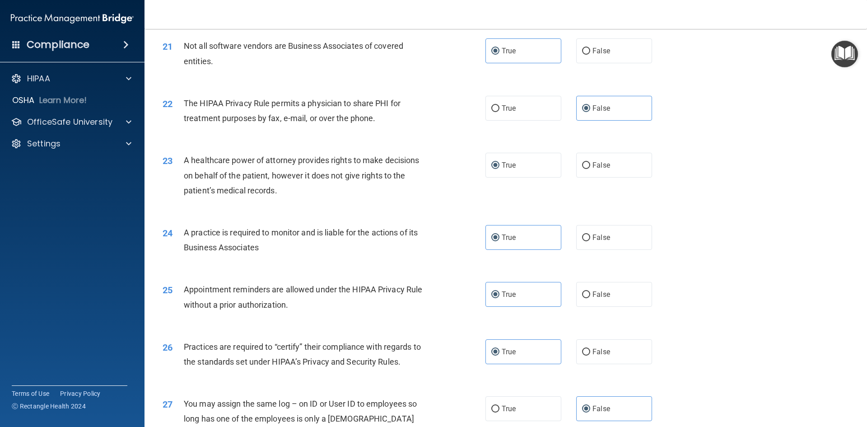
scroll to position [1676, 0]
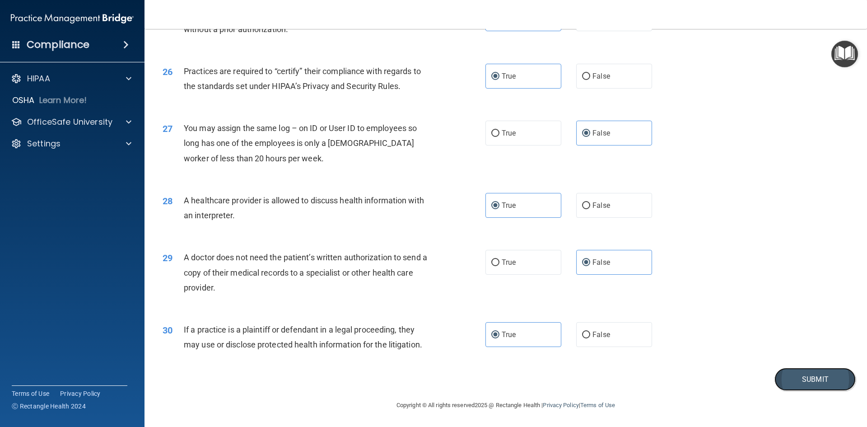
click at [818, 379] on button "Submit" at bounding box center [815, 379] width 81 height 23
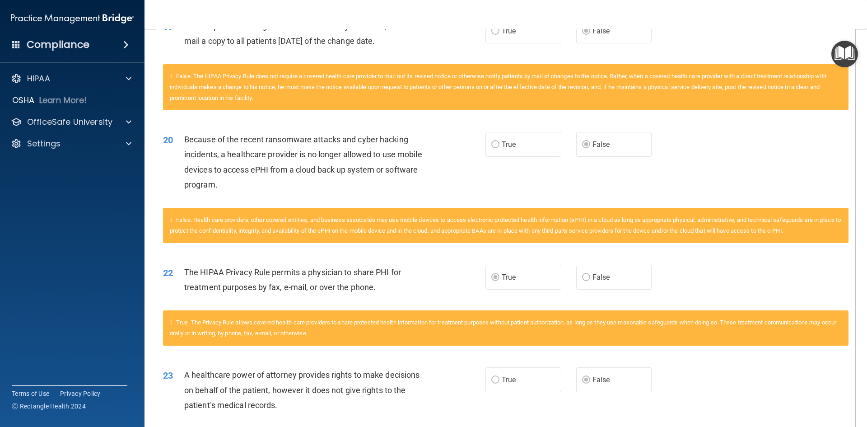
scroll to position [1227, 0]
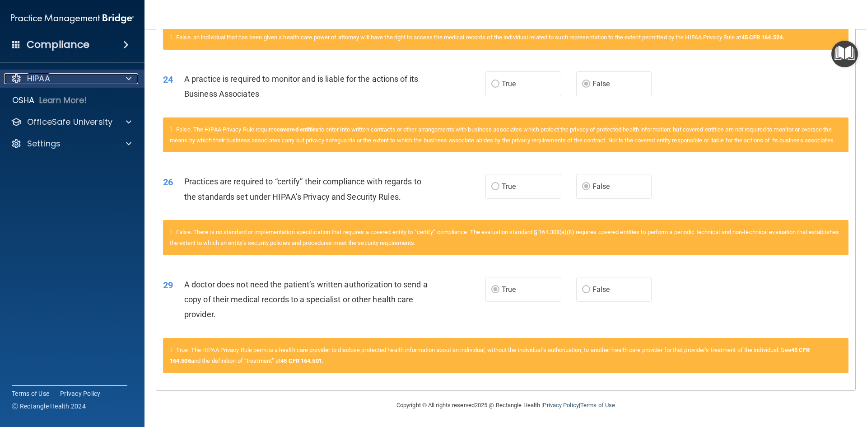
click at [77, 80] on div "HIPAA" at bounding box center [60, 78] width 112 height 11
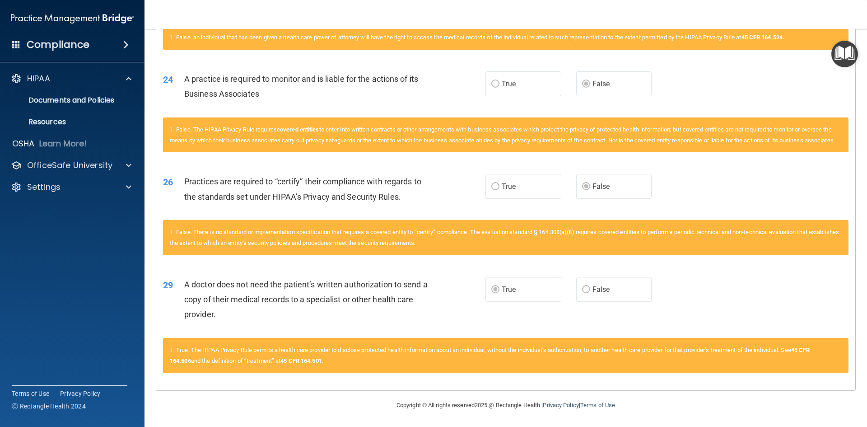
click at [85, 49] on h4 "Compliance" at bounding box center [58, 44] width 63 height 13
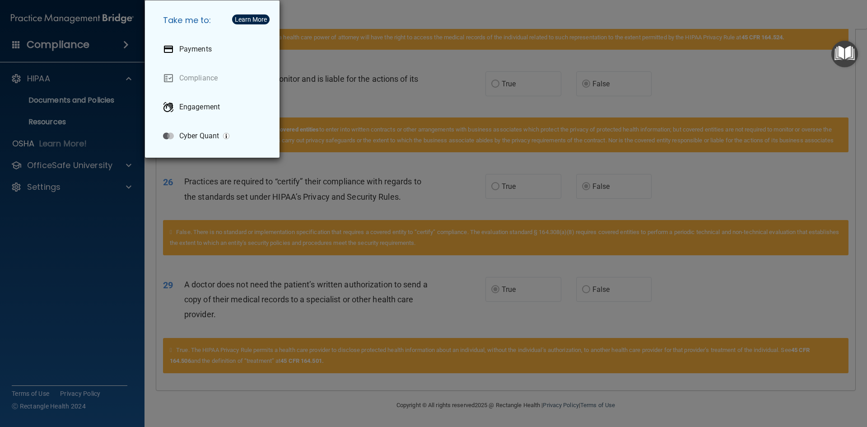
click at [102, 37] on div "Take me to: Payments Compliance Engagement Cyber Quant" at bounding box center [433, 213] width 867 height 427
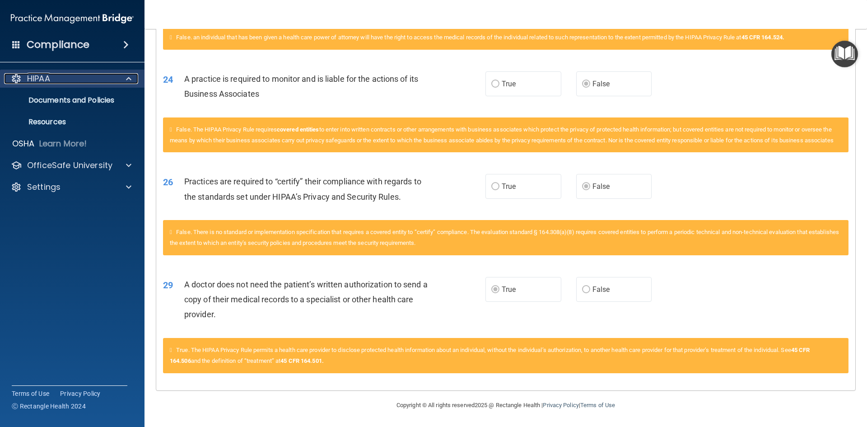
click at [137, 79] on div at bounding box center [127, 78] width 23 height 11
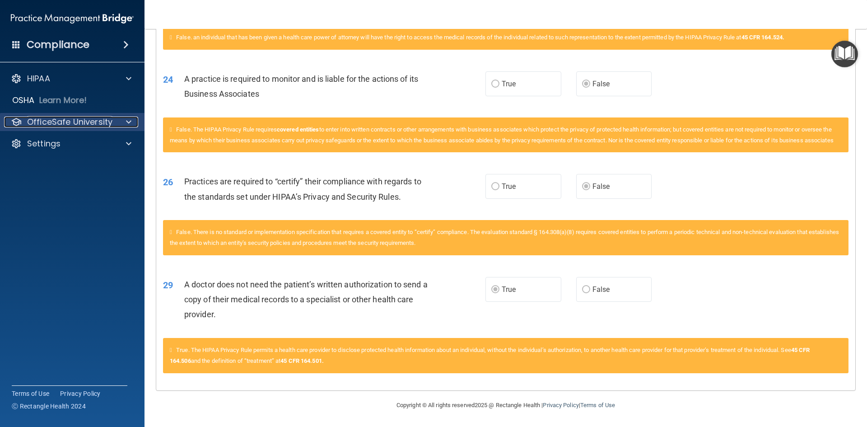
click at [126, 121] on span at bounding box center [128, 122] width 5 height 11
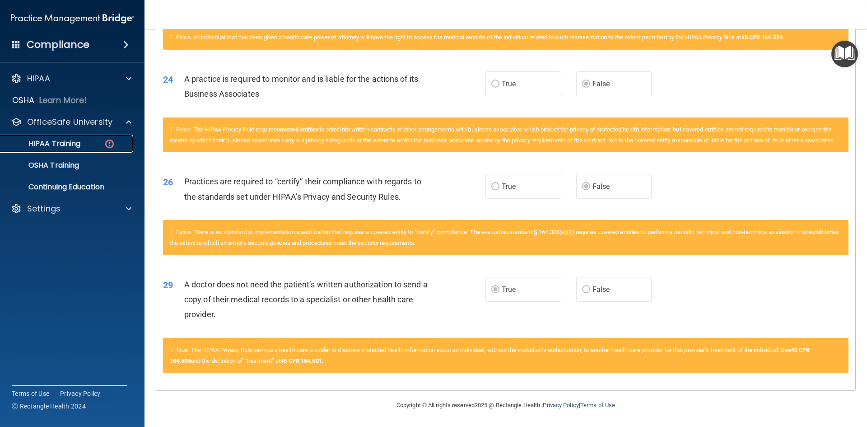
click at [111, 141] on img at bounding box center [109, 143] width 11 height 11
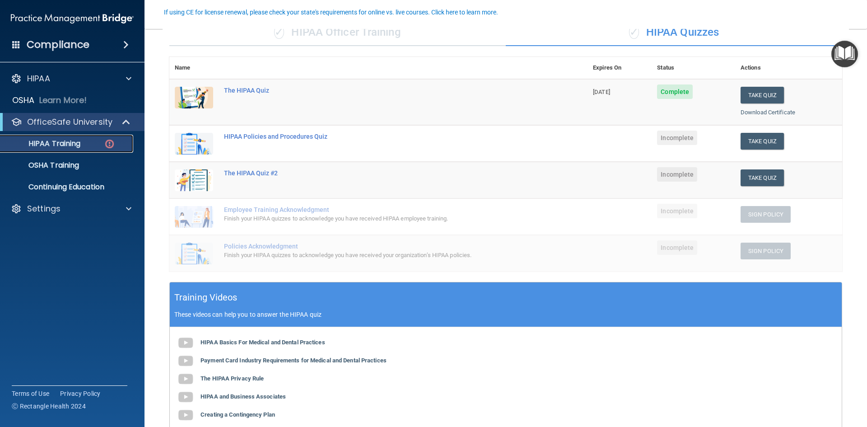
scroll to position [35, 0]
